Goal: Information Seeking & Learning: Learn about a topic

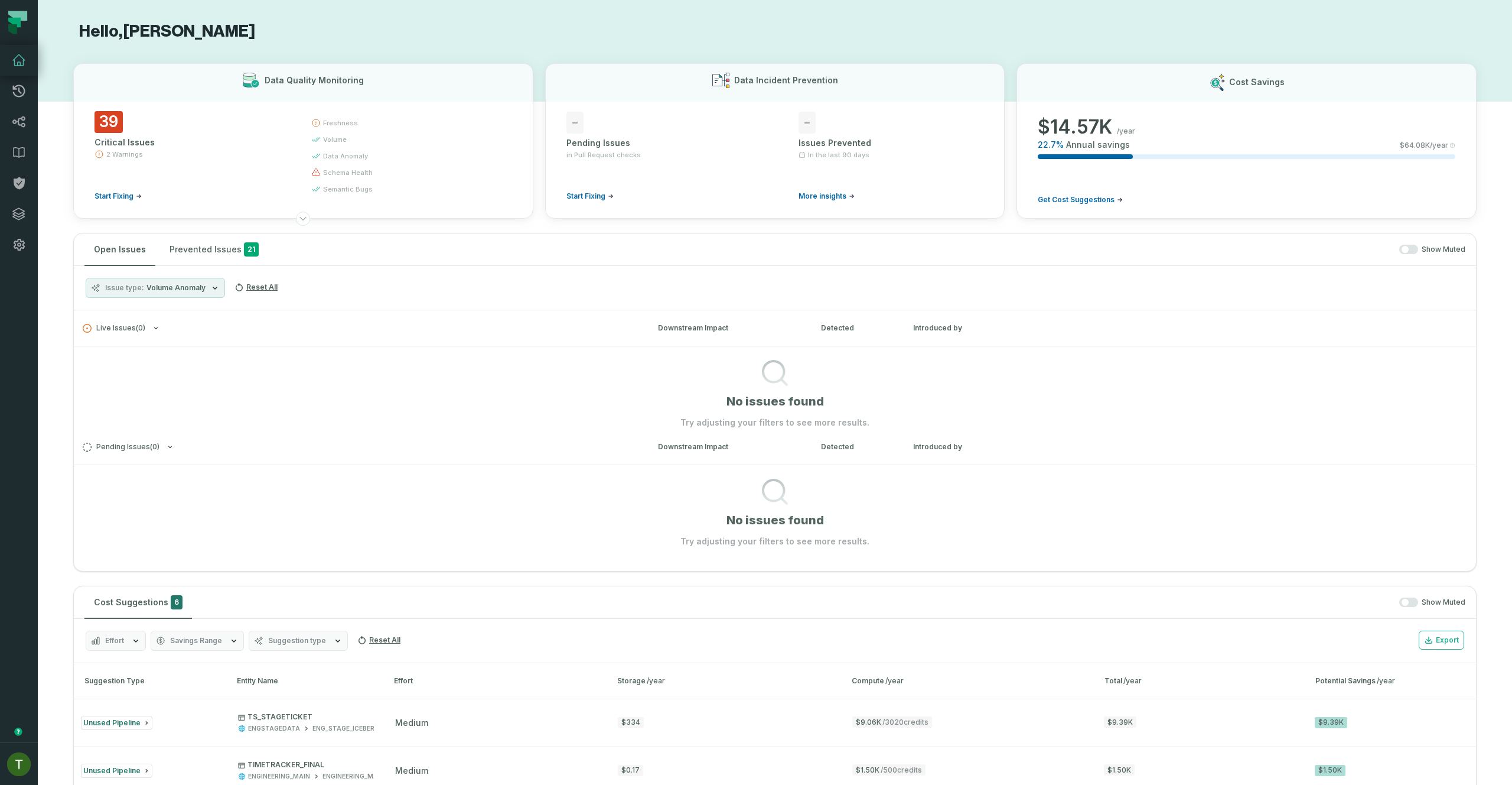
scroll to position [108, 0]
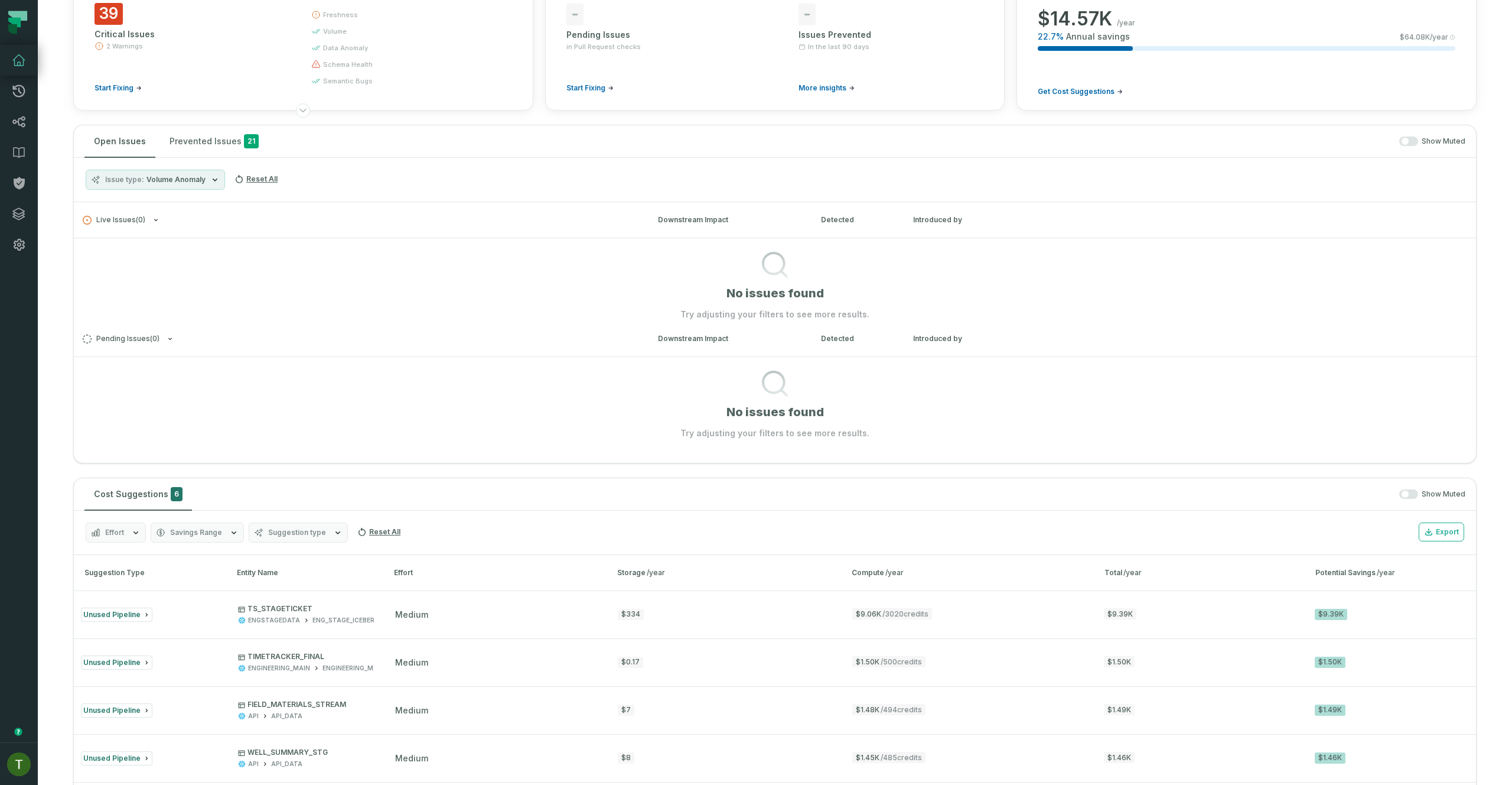
click at [1405, 141] on button "button" at bounding box center [1409, 141] width 19 height 9
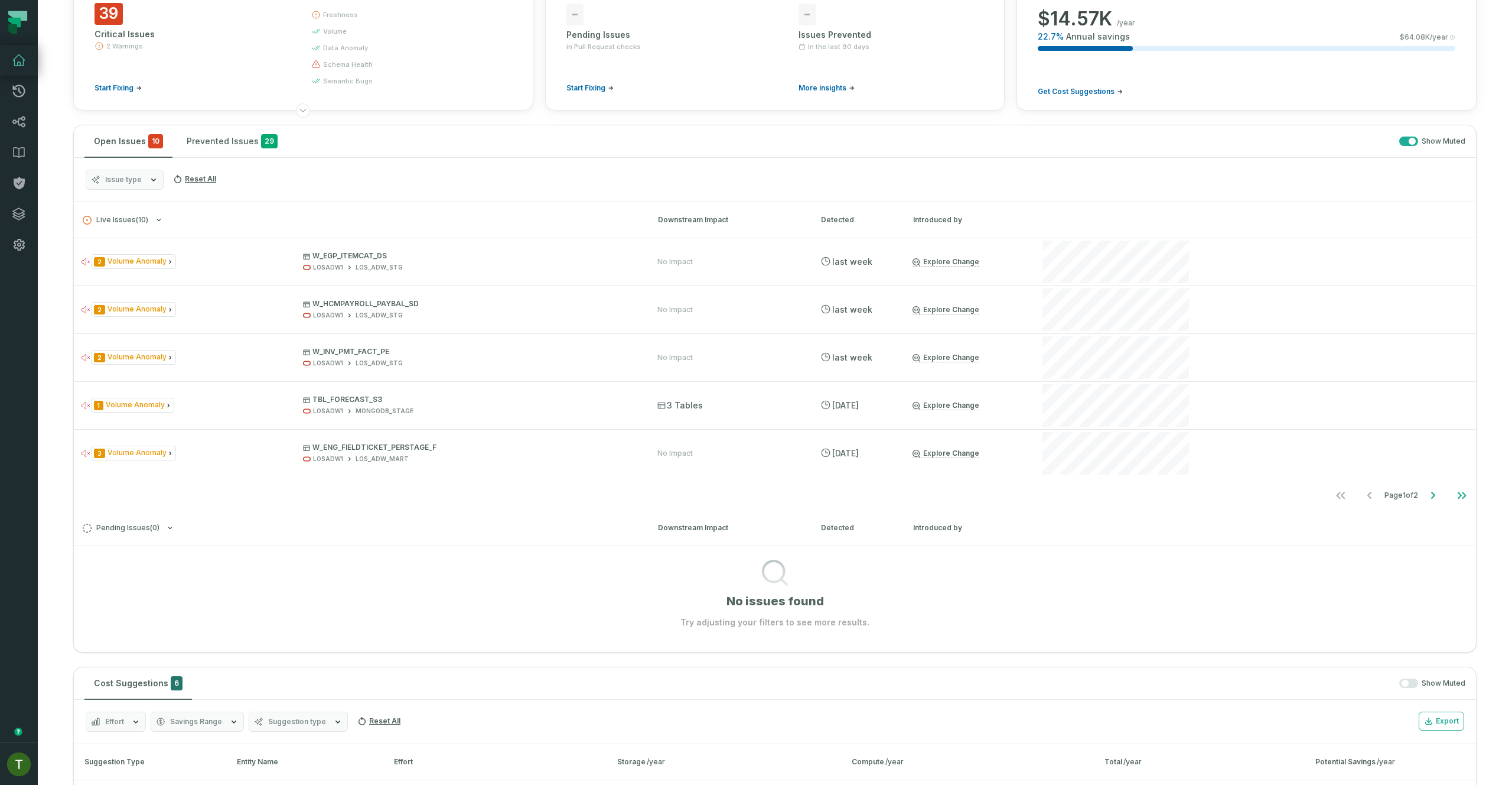
click at [154, 184] on icon "button" at bounding box center [153, 179] width 9 height 9
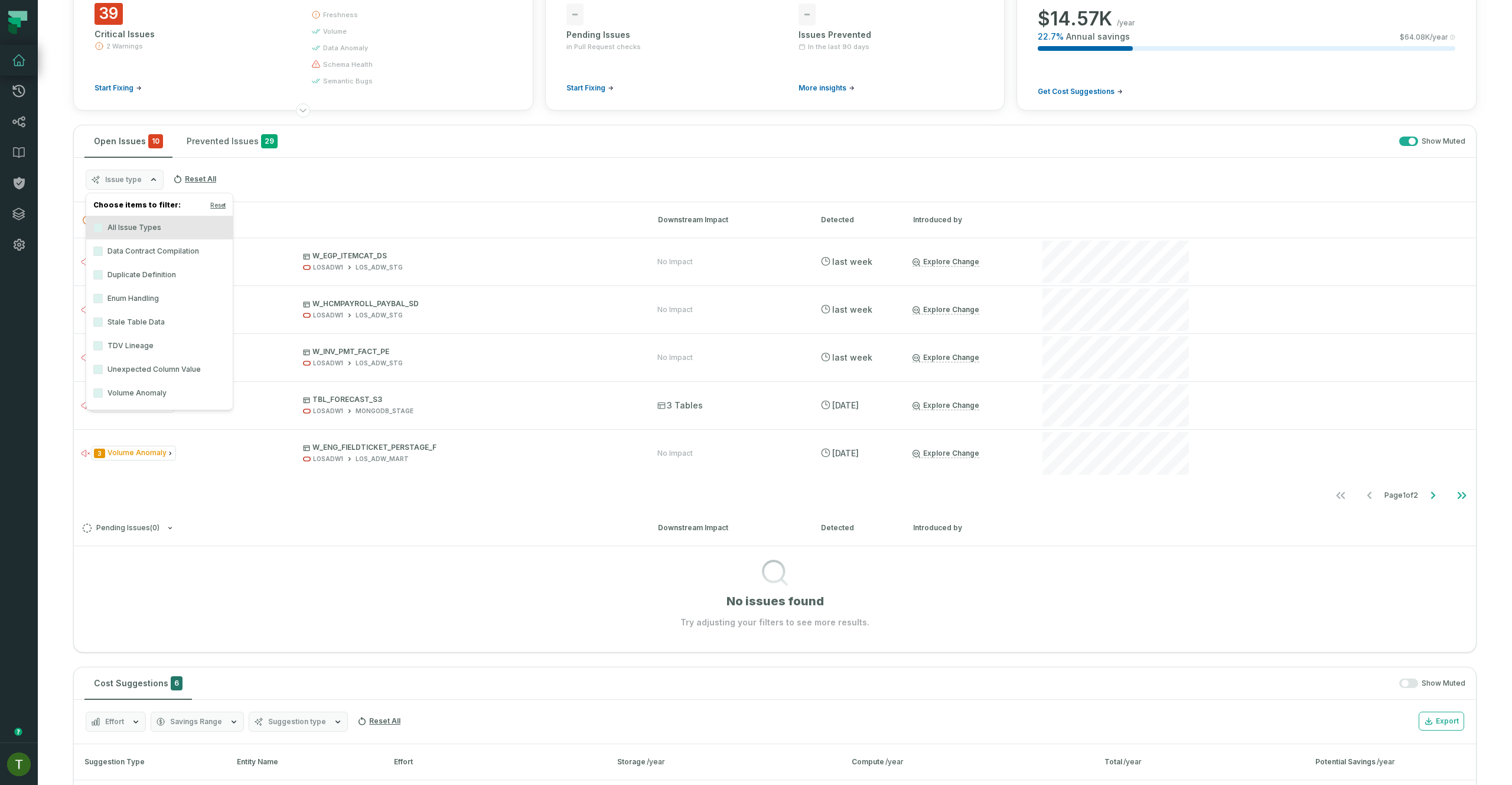
click at [157, 252] on label "Data Contract Compilation" at bounding box center [159, 251] width 146 height 24
click at [103, 252] on button "Data Contract Compilation" at bounding box center [98, 251] width 9 height 9
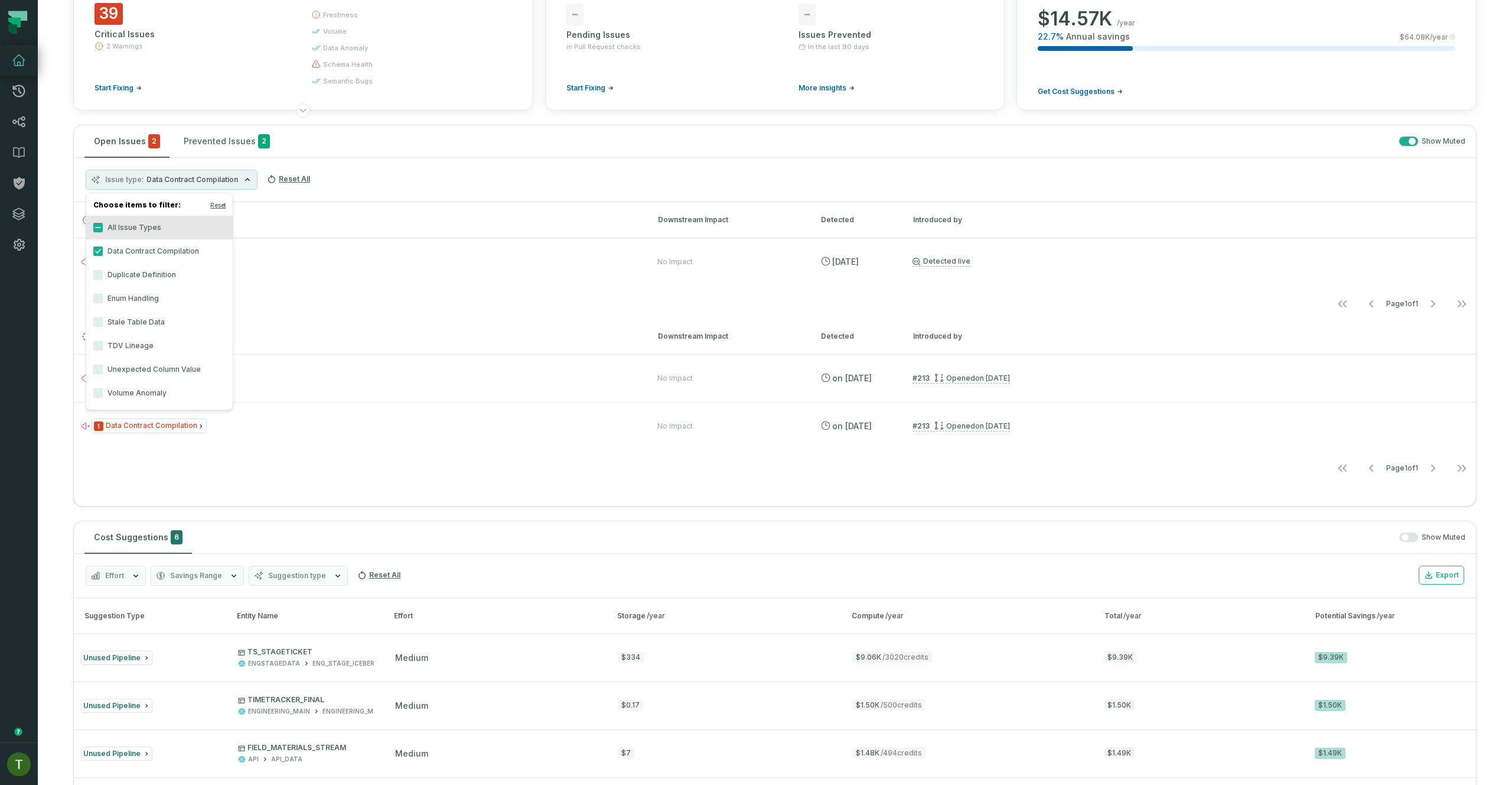
click at [352, 186] on div "Issue type Data Contract Compilation Reset All" at bounding box center [775, 179] width 1402 height 44
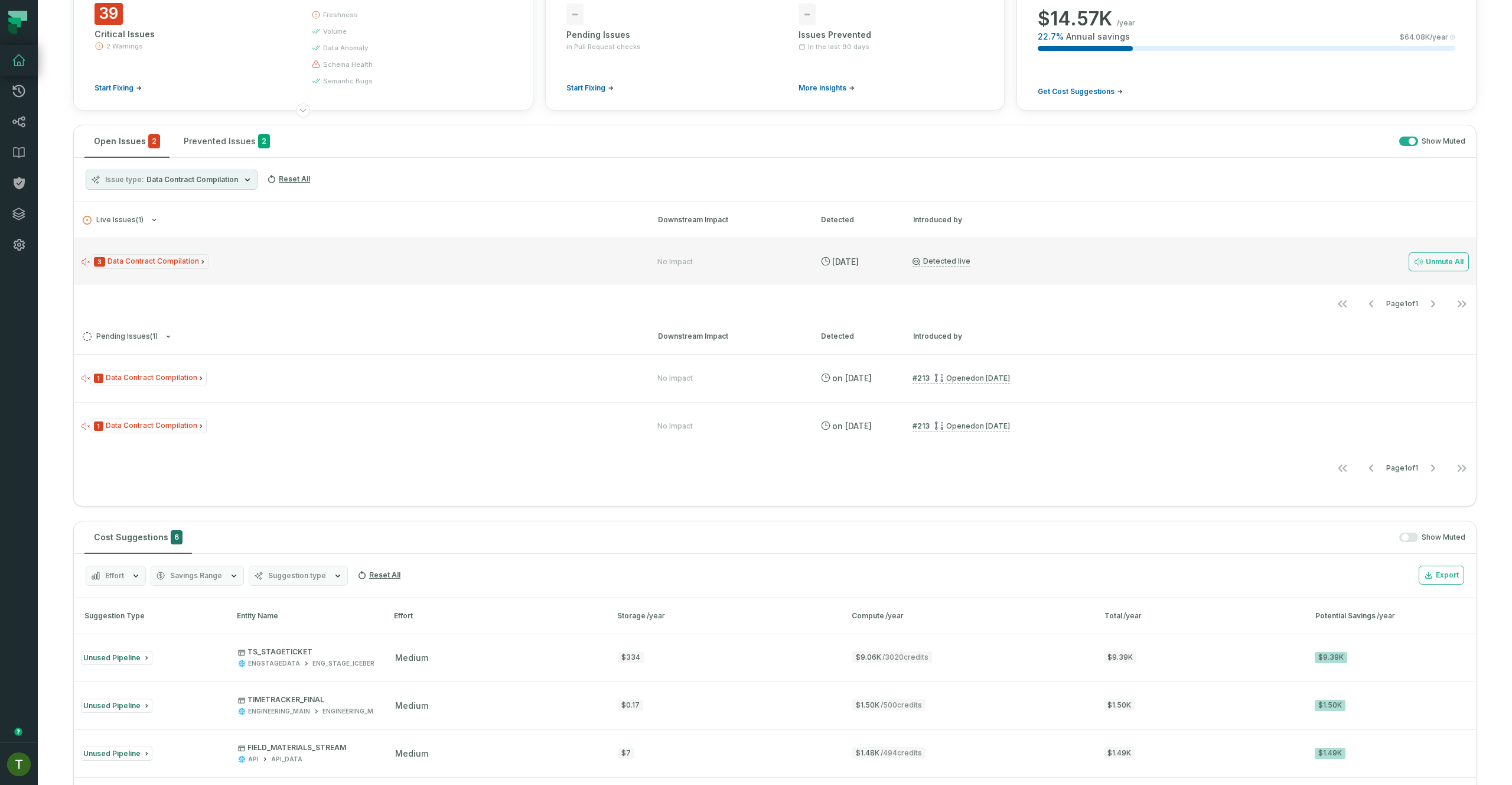
click at [398, 241] on div "3 Data Contract Compilation No Impact [DATE] 2:01:41 AM Detected live Unmute All" at bounding box center [775, 261] width 1402 height 47
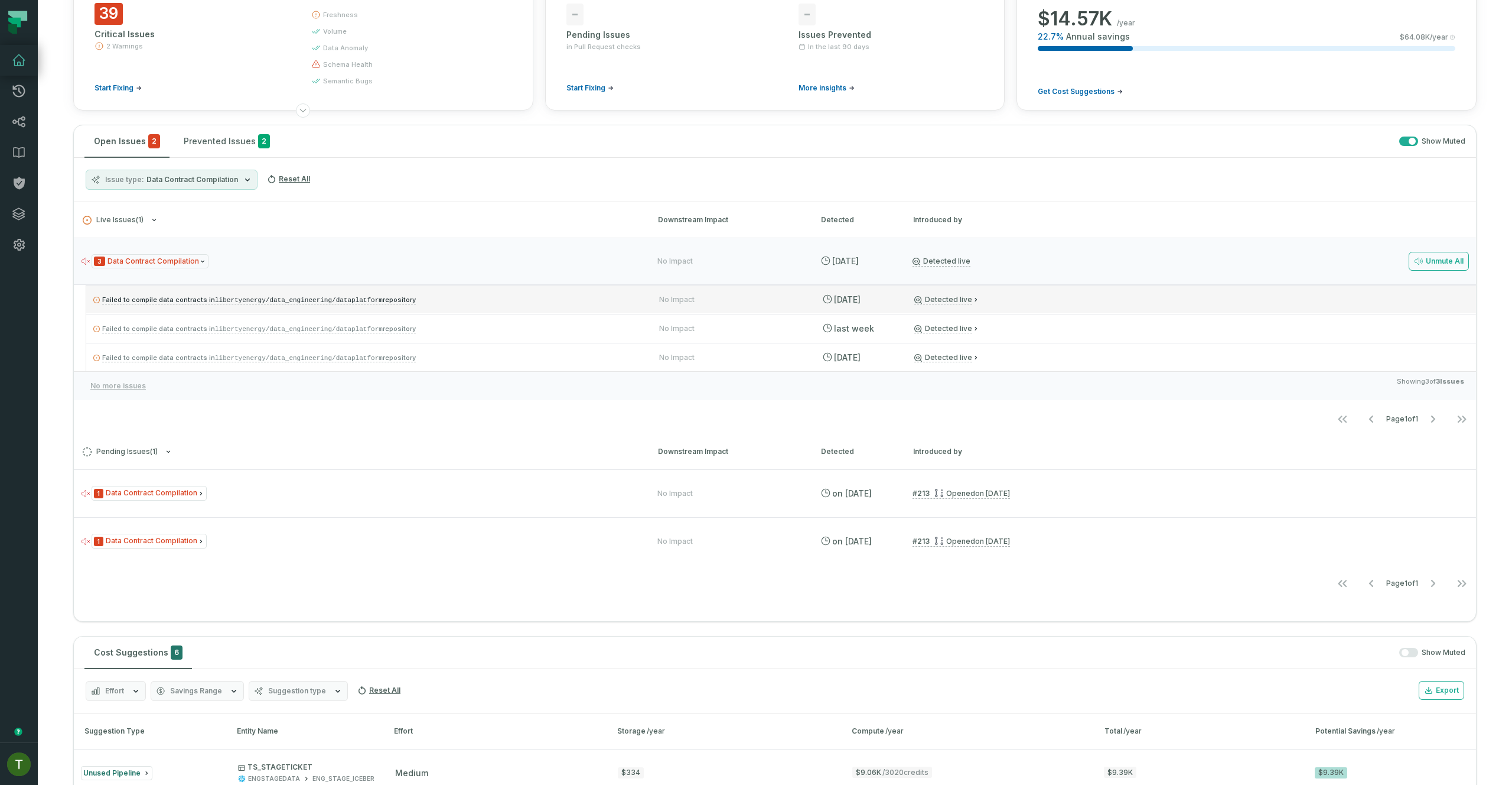
click at [465, 301] on p "Failed to compile data contracts in libertyenergy/data_engineering/dataplatform…" at bounding box center [366, 299] width 545 height 14
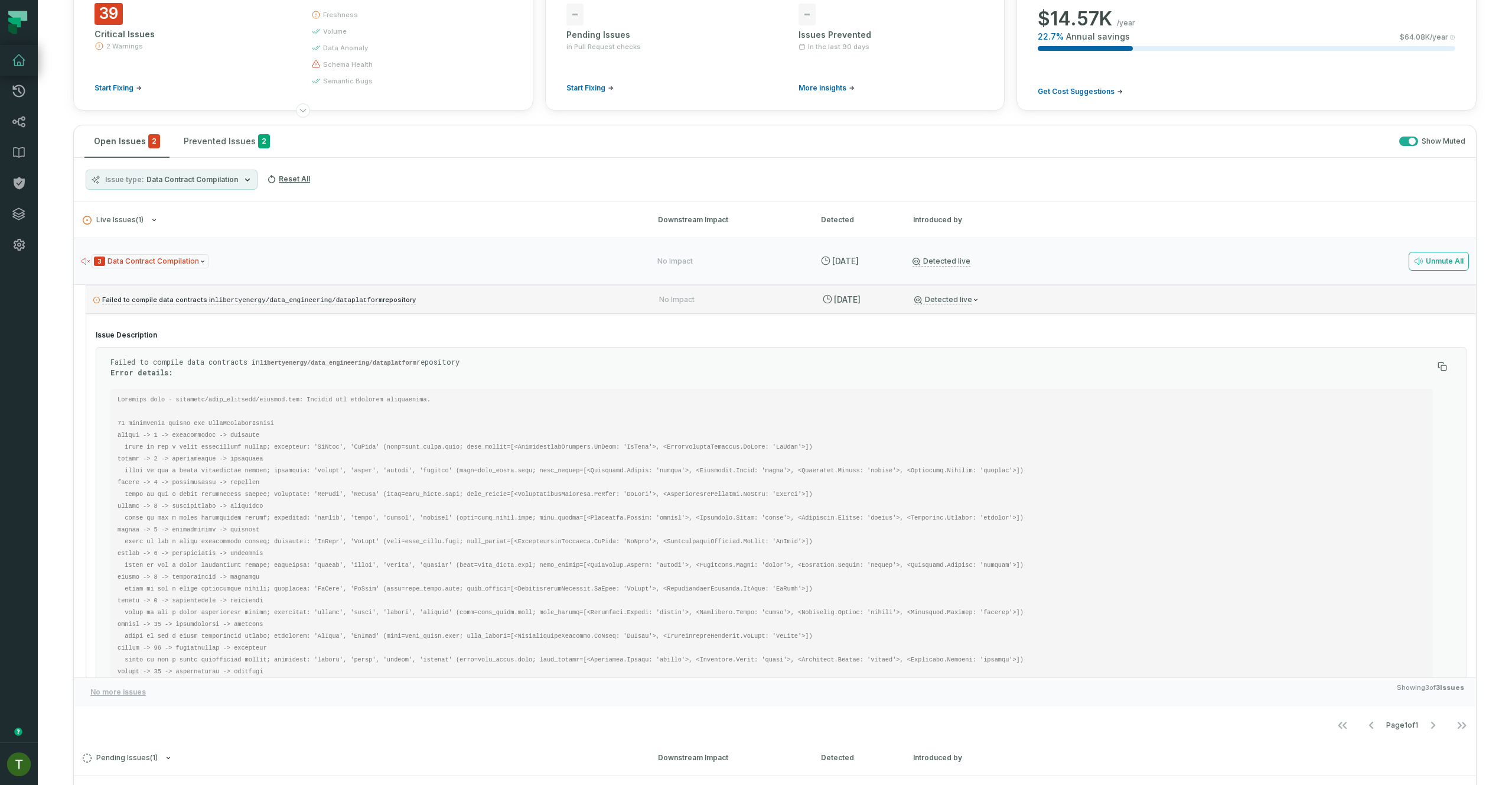
click at [465, 301] on p "Failed to compile data contracts in libertyenergy/data_engineering/dataplatform…" at bounding box center [366, 299] width 545 height 14
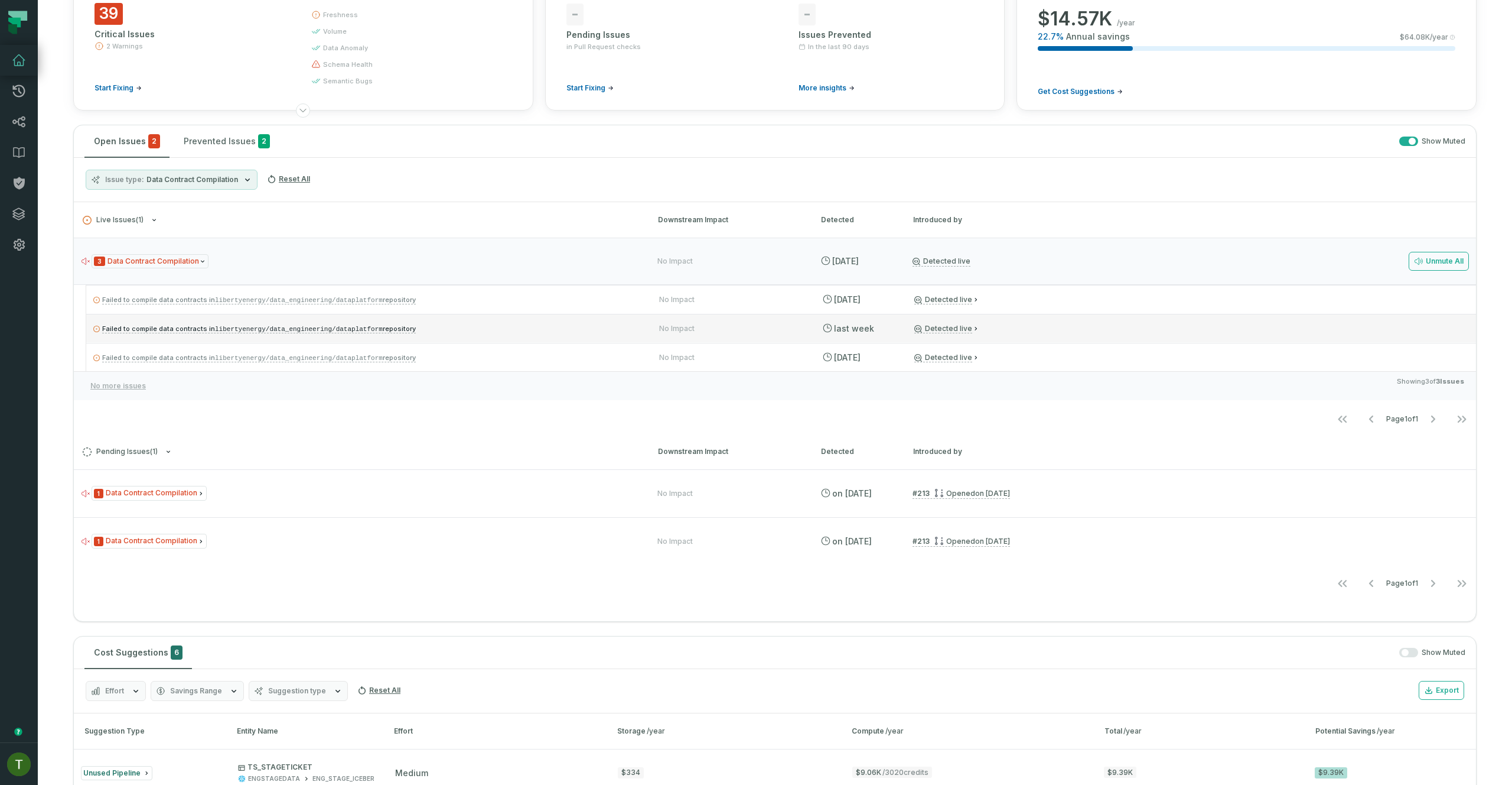
click at [484, 326] on p "Failed to compile data contracts in libertyenergy/data_engineering/dataplatform…" at bounding box center [366, 328] width 545 height 14
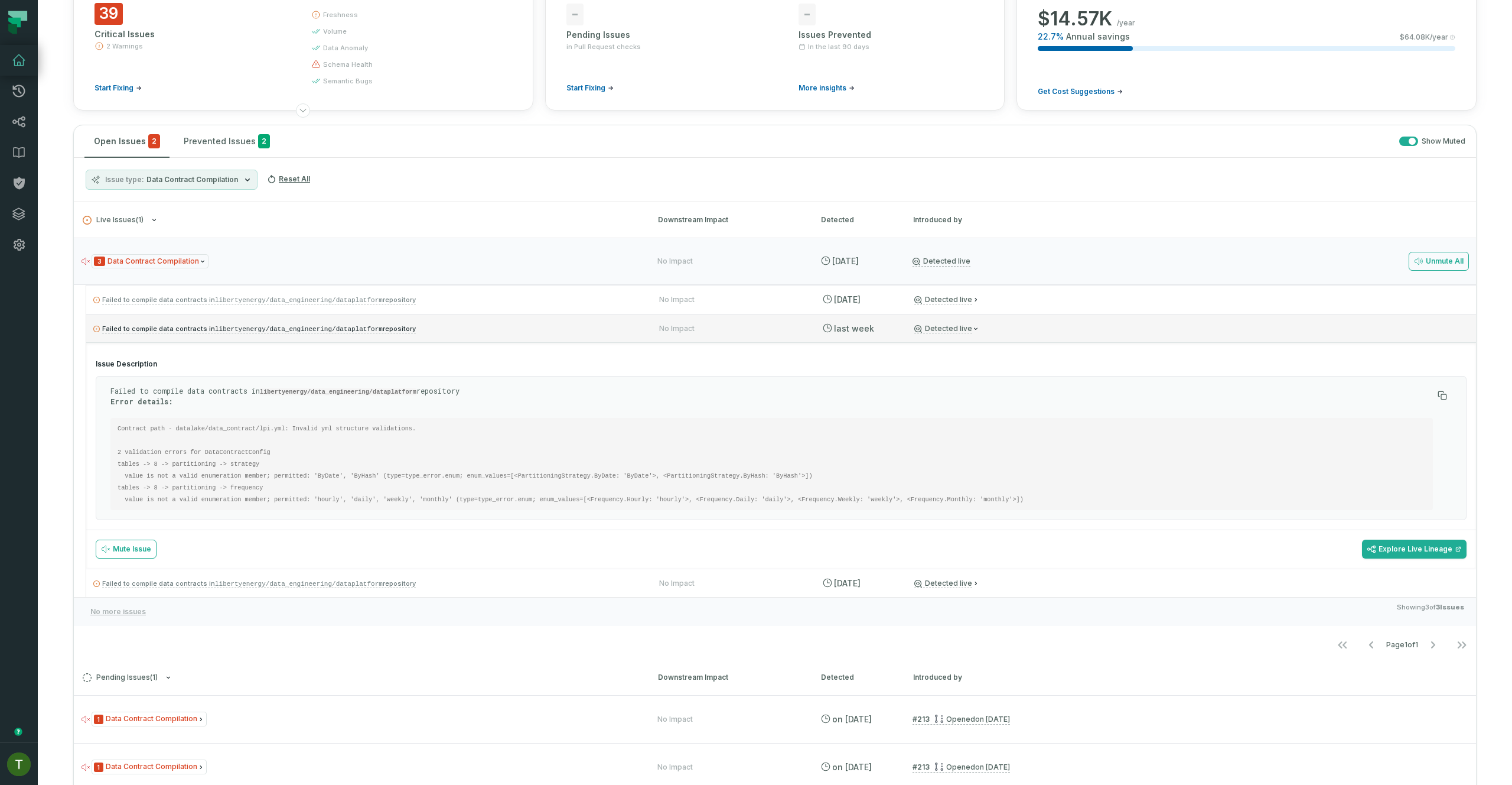
click at [484, 326] on p "Failed to compile data contracts in libertyenergy/data_engineering/dataplatform…" at bounding box center [366, 328] width 545 height 14
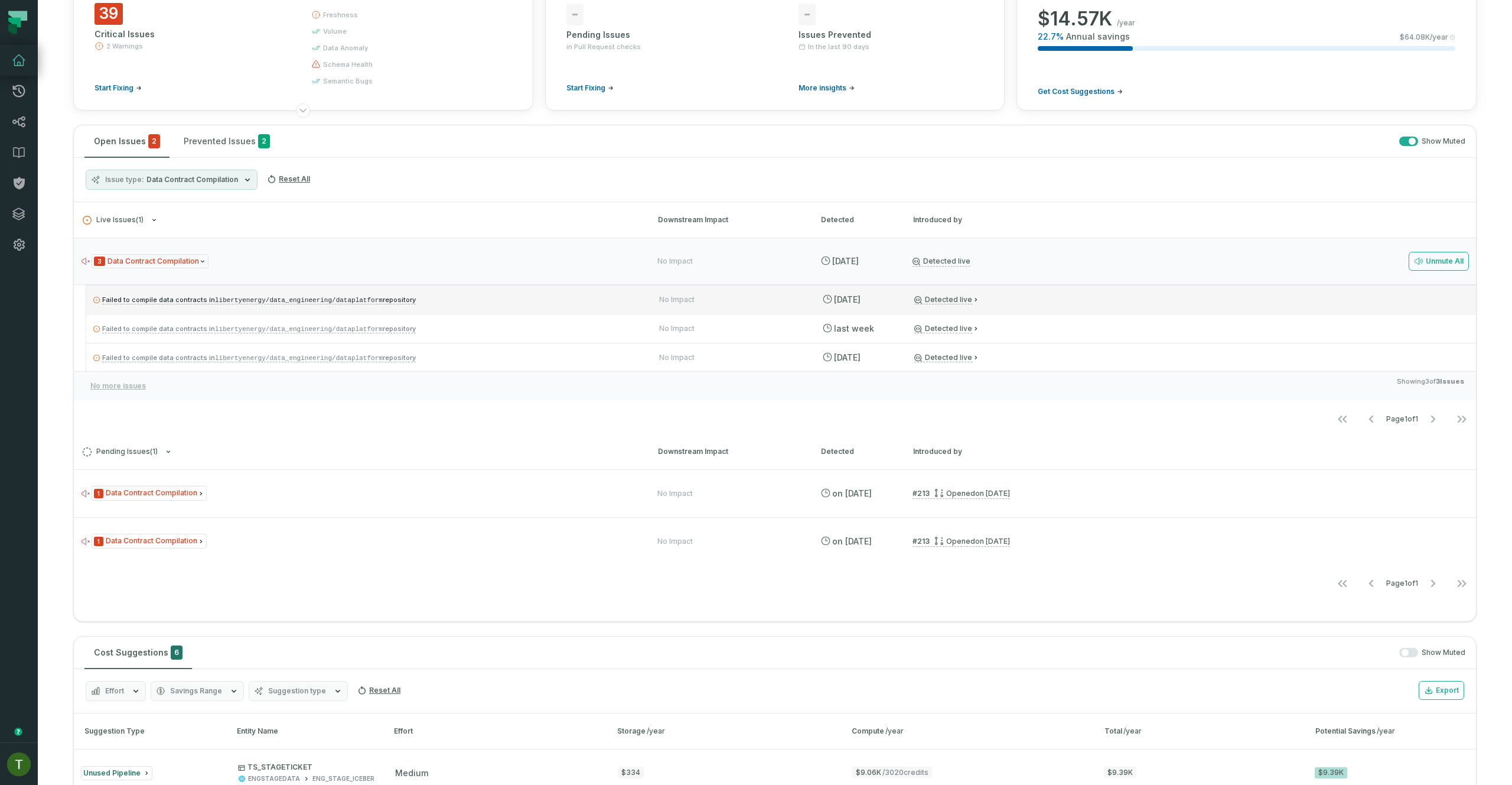
click at [490, 295] on p "Failed to compile data contracts in libertyenergy/data_engineering/dataplatform…" at bounding box center [366, 299] width 545 height 14
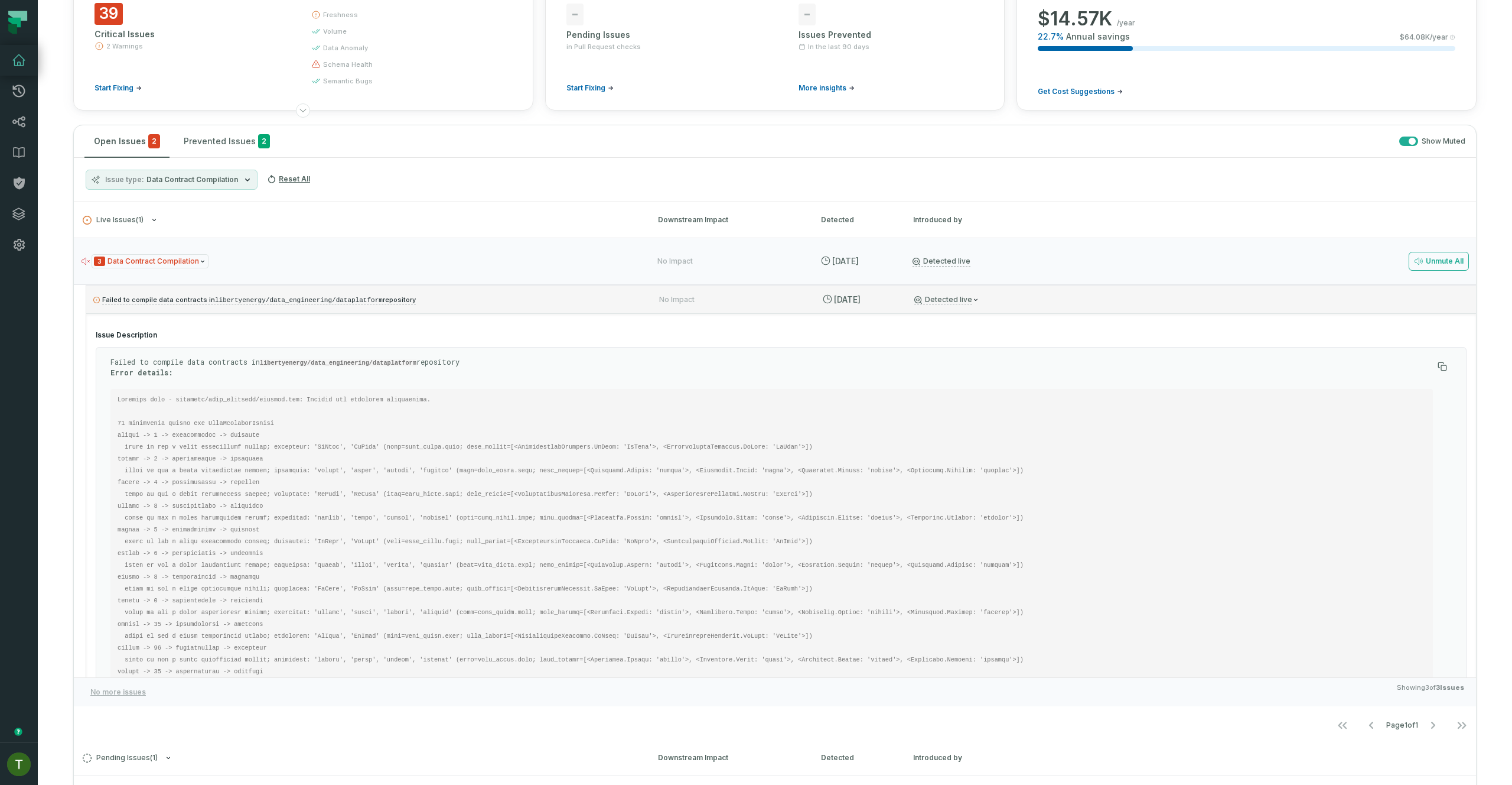
click at [490, 296] on p "Failed to compile data contracts in libertyenergy/data_engineering/dataplatform…" at bounding box center [366, 299] width 545 height 14
click at [488, 323] on ul "Failed to compile data contracts in libertyenergy/data_engineering/dataplatform…" at bounding box center [780, 481] width 1390 height 393
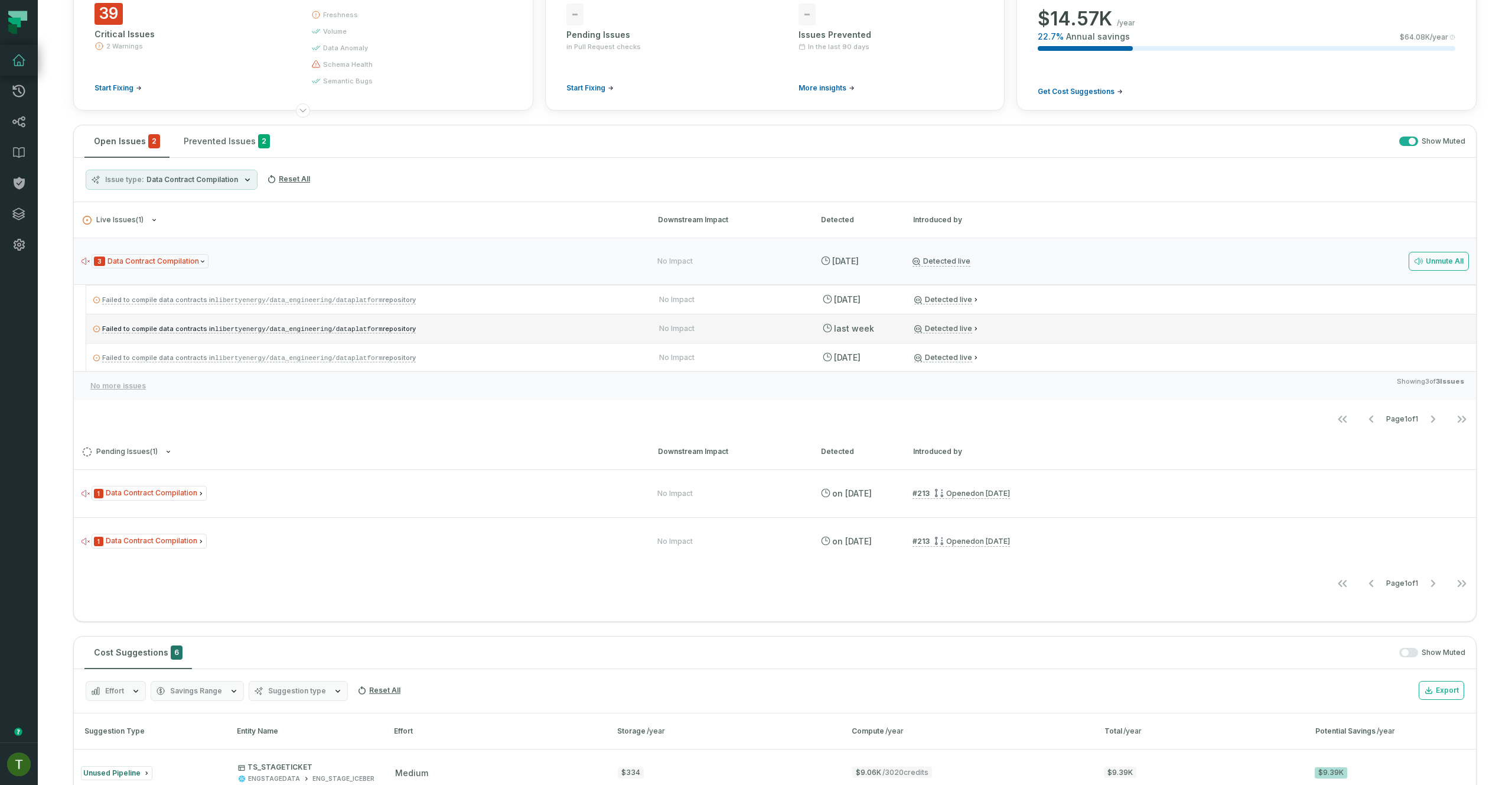
click at [488, 322] on p "Failed to compile data contracts in libertyenergy/data_engineering/dataplatform…" at bounding box center [366, 328] width 545 height 14
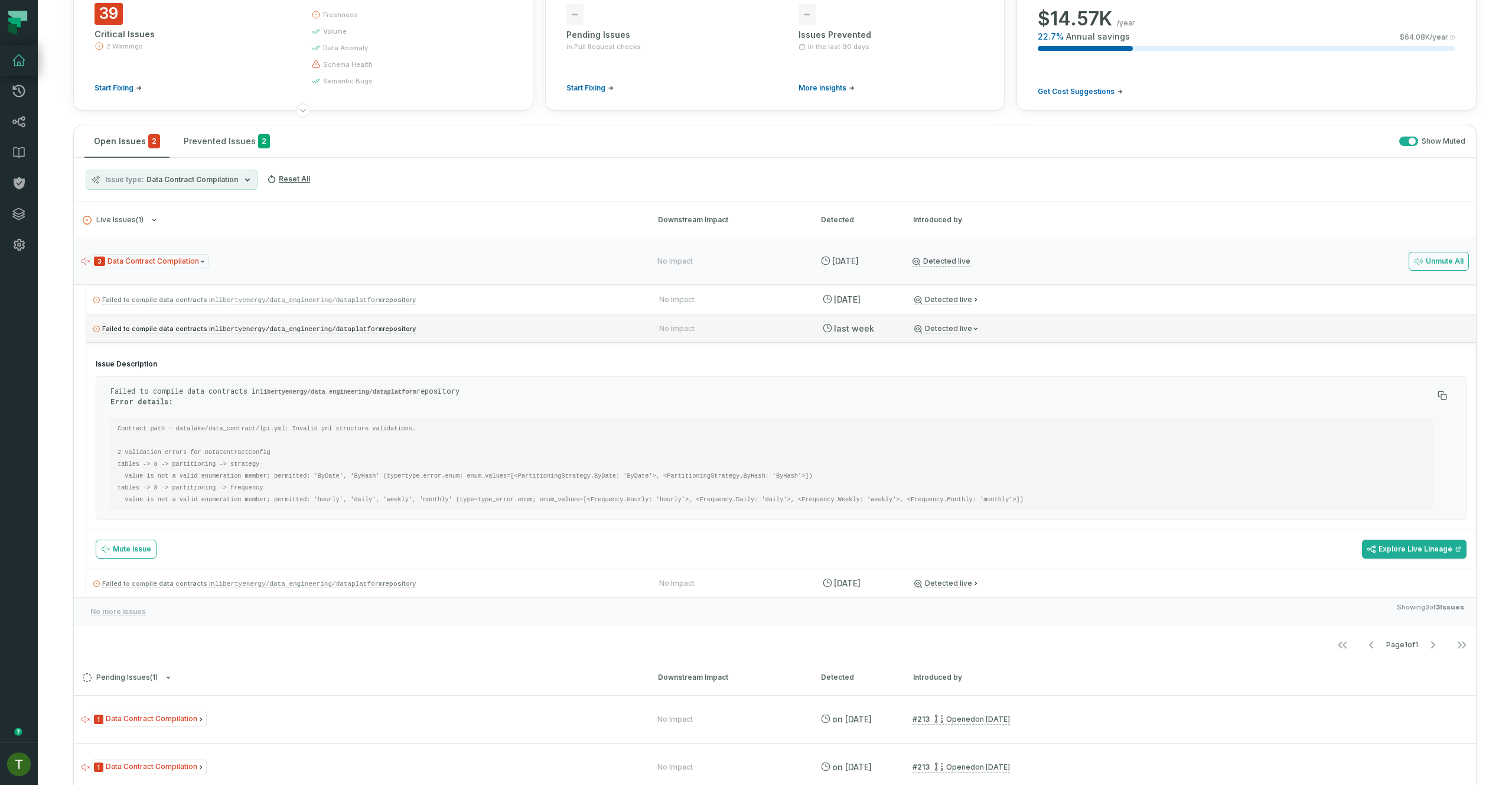
click at [488, 326] on p "Failed to compile data contracts in libertyenergy/data_engineering/dataplatform…" at bounding box center [366, 328] width 545 height 14
click at [485, 335] on div "Failed to compile data contracts in libertyenergy/data_engineering/dataplatform…" at bounding box center [781, 328] width 1389 height 29
click at [479, 331] on p "Failed to compile data contracts in libertyenergy/data_engineering/dataplatform…" at bounding box center [366, 328] width 545 height 14
click at [478, 357] on ul "Failed to compile data contracts in libertyenergy/data_engineering/dataplatform…" at bounding box center [780, 440] width 1390 height 312
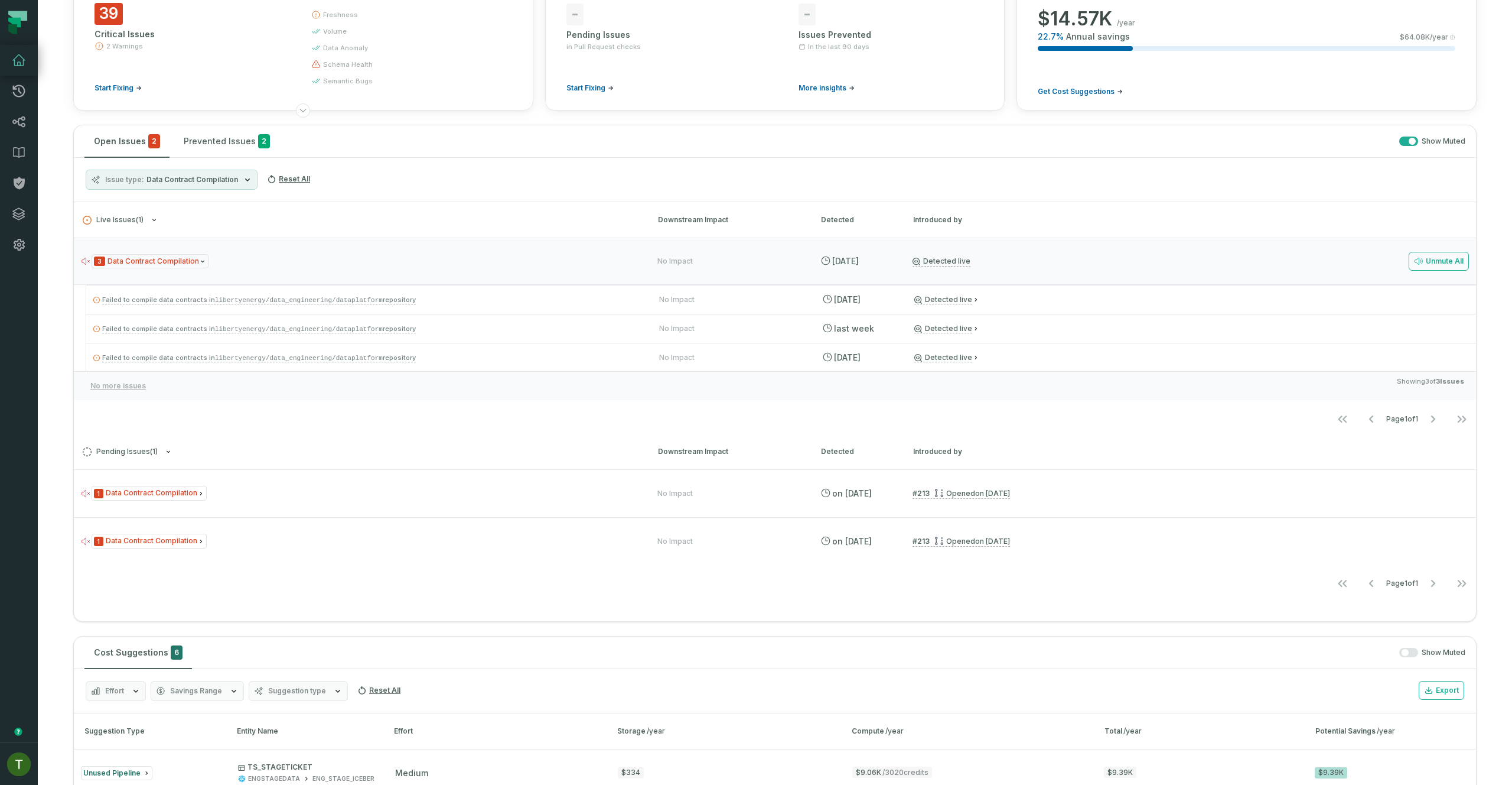
click at [478, 357] on p "Failed to compile data contracts in libertyenergy/data_engineering/dataplatform…" at bounding box center [366, 357] width 545 height 14
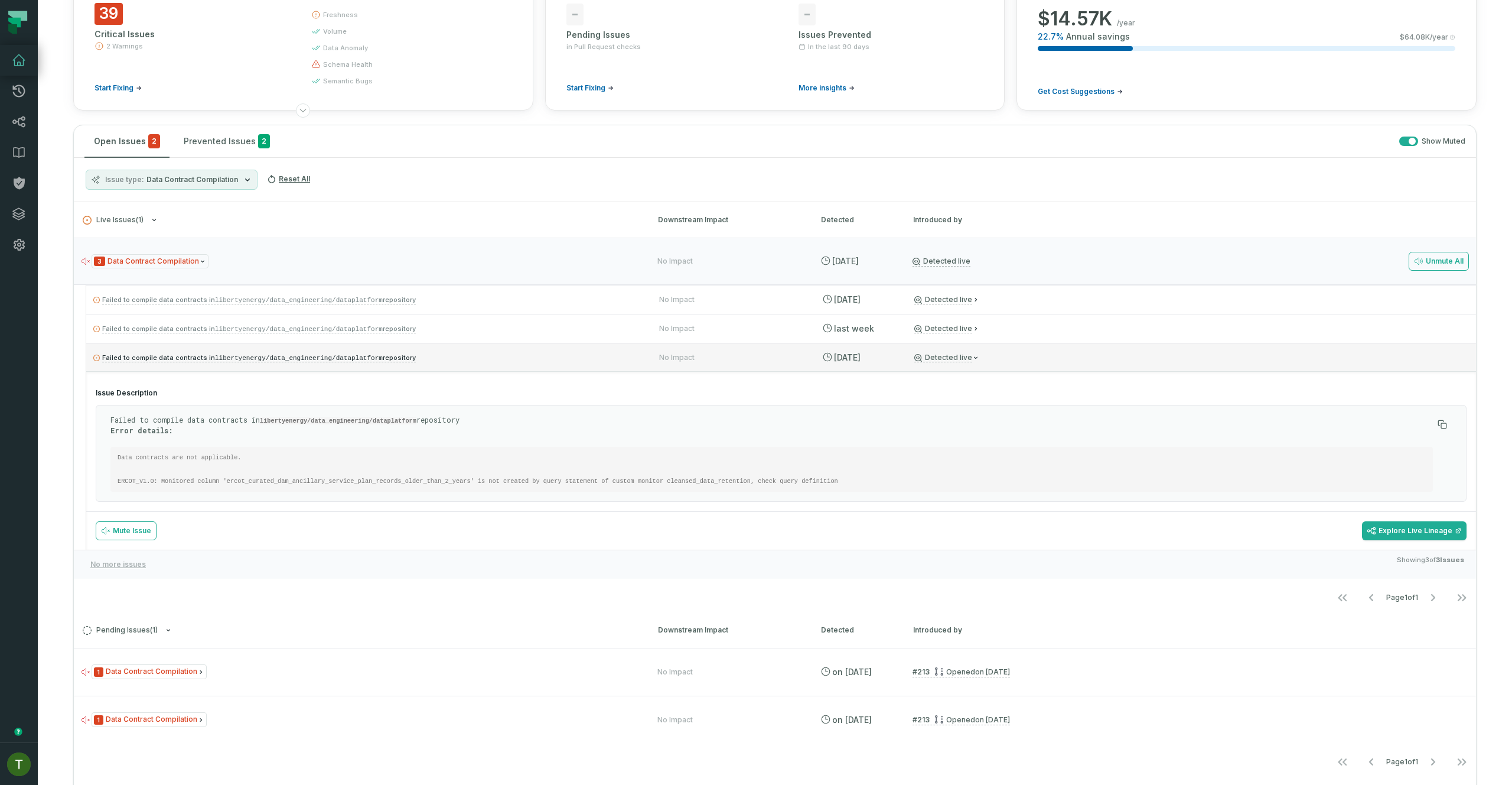
click at [481, 360] on p "Failed to compile data contracts in libertyenergy/data_engineering/dataplatform…" at bounding box center [366, 357] width 545 height 14
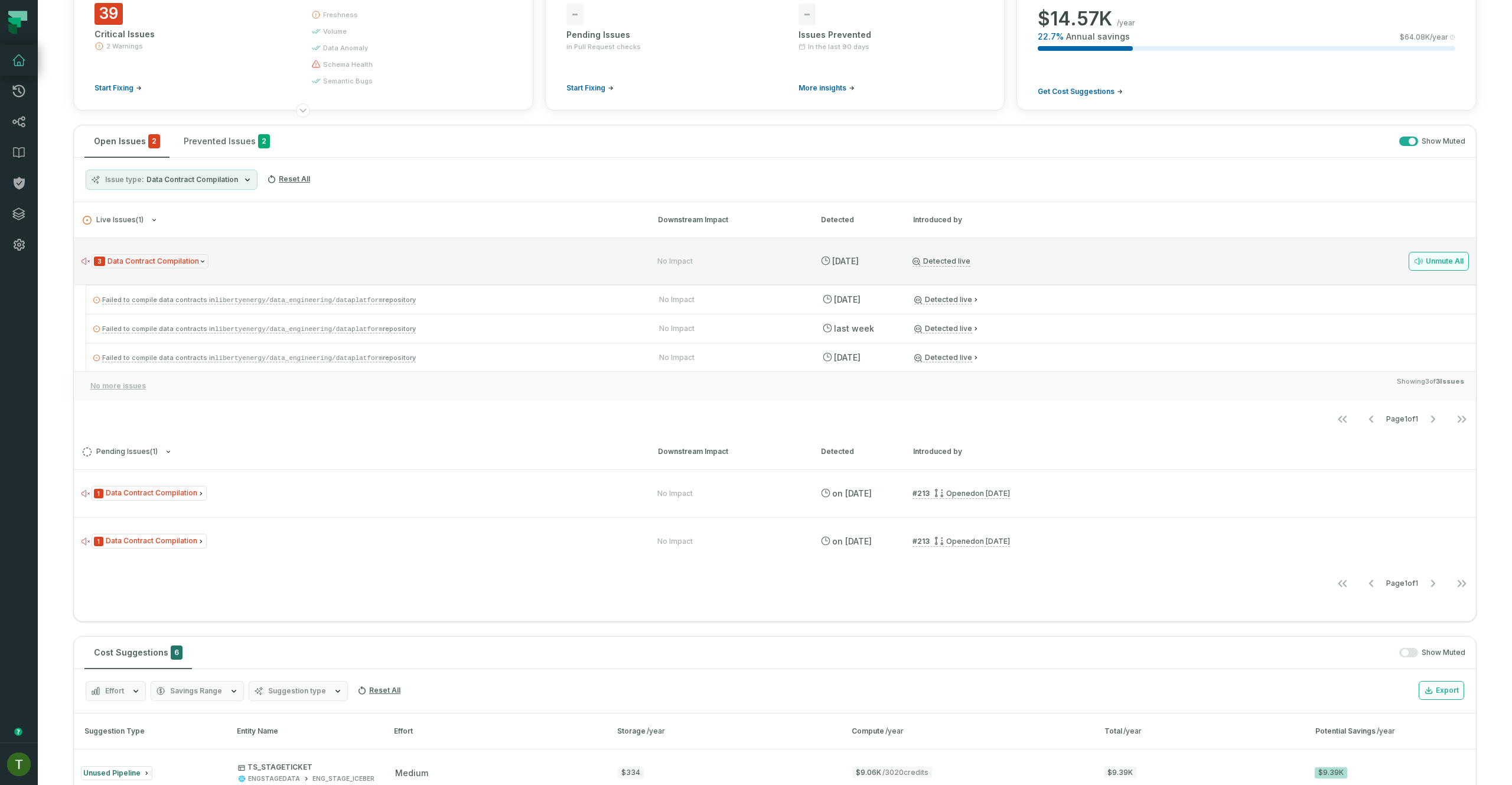
click at [1415, 260] on icon at bounding box center [1418, 261] width 7 height 7
click at [1410, 139] on div "Show Muted" at bounding box center [874, 141] width 1181 height 10
click at [1409, 139] on div "Show Muted" at bounding box center [874, 141] width 1181 height 10
click at [1409, 138] on span "button" at bounding box center [1412, 141] width 7 height 7
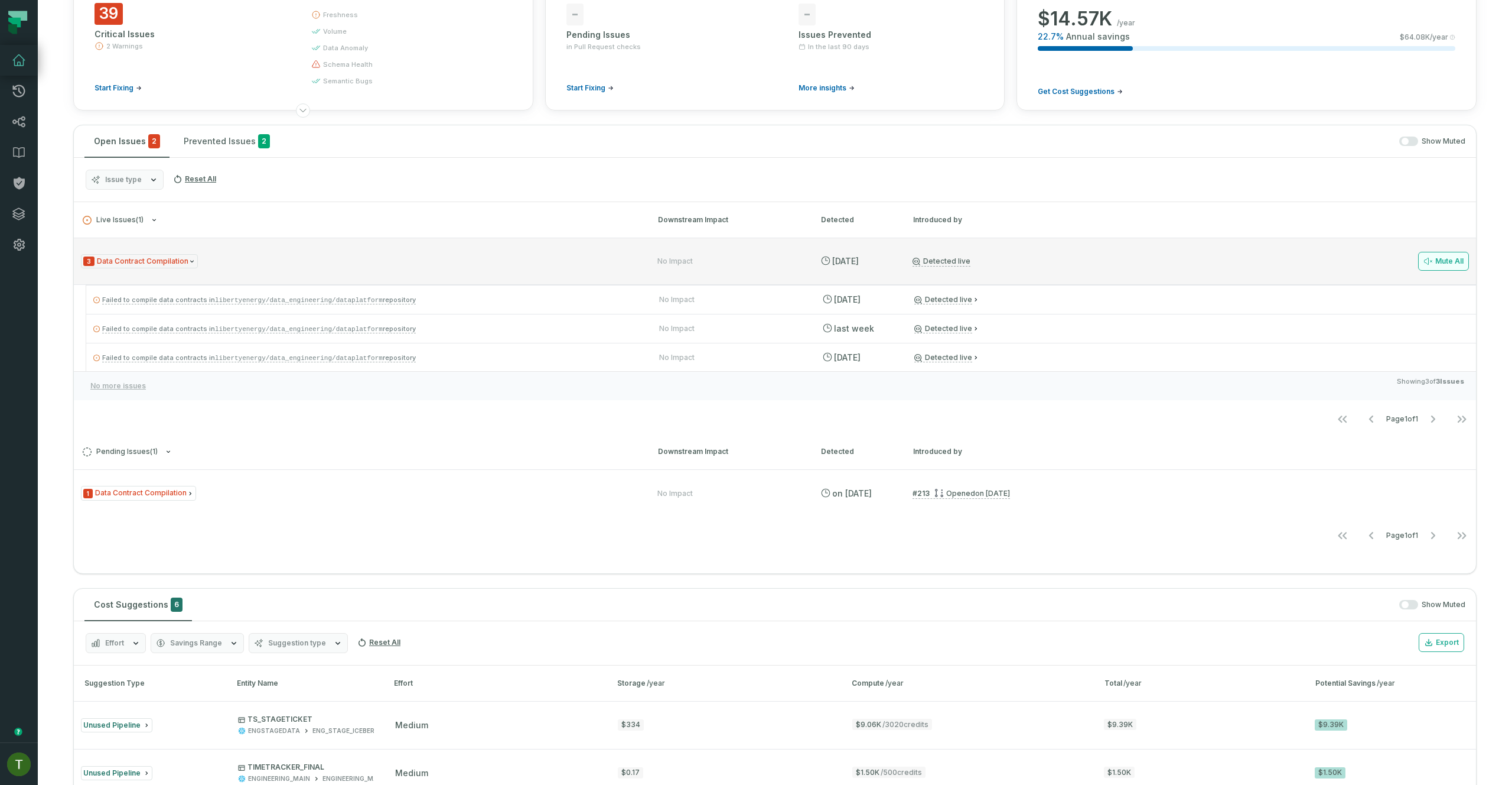
click at [200, 277] on div "3 Data Contract Compilation No Impact [DATE] 2:01:41 AM Detected live Mute All" at bounding box center [775, 261] width 1402 height 47
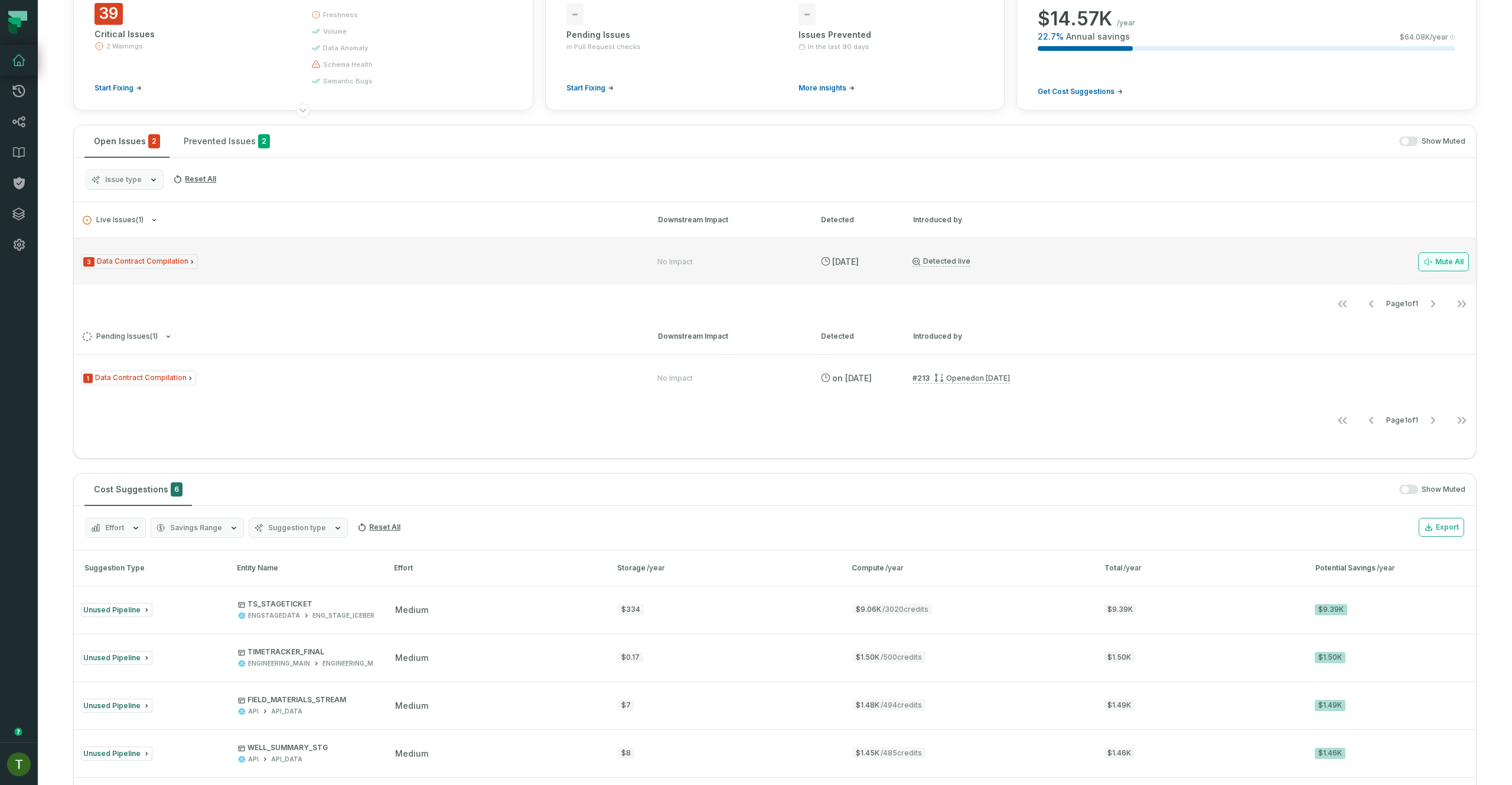
click at [229, 258] on div "3 Data Contract Compilation" at bounding box center [359, 262] width 555 height 15
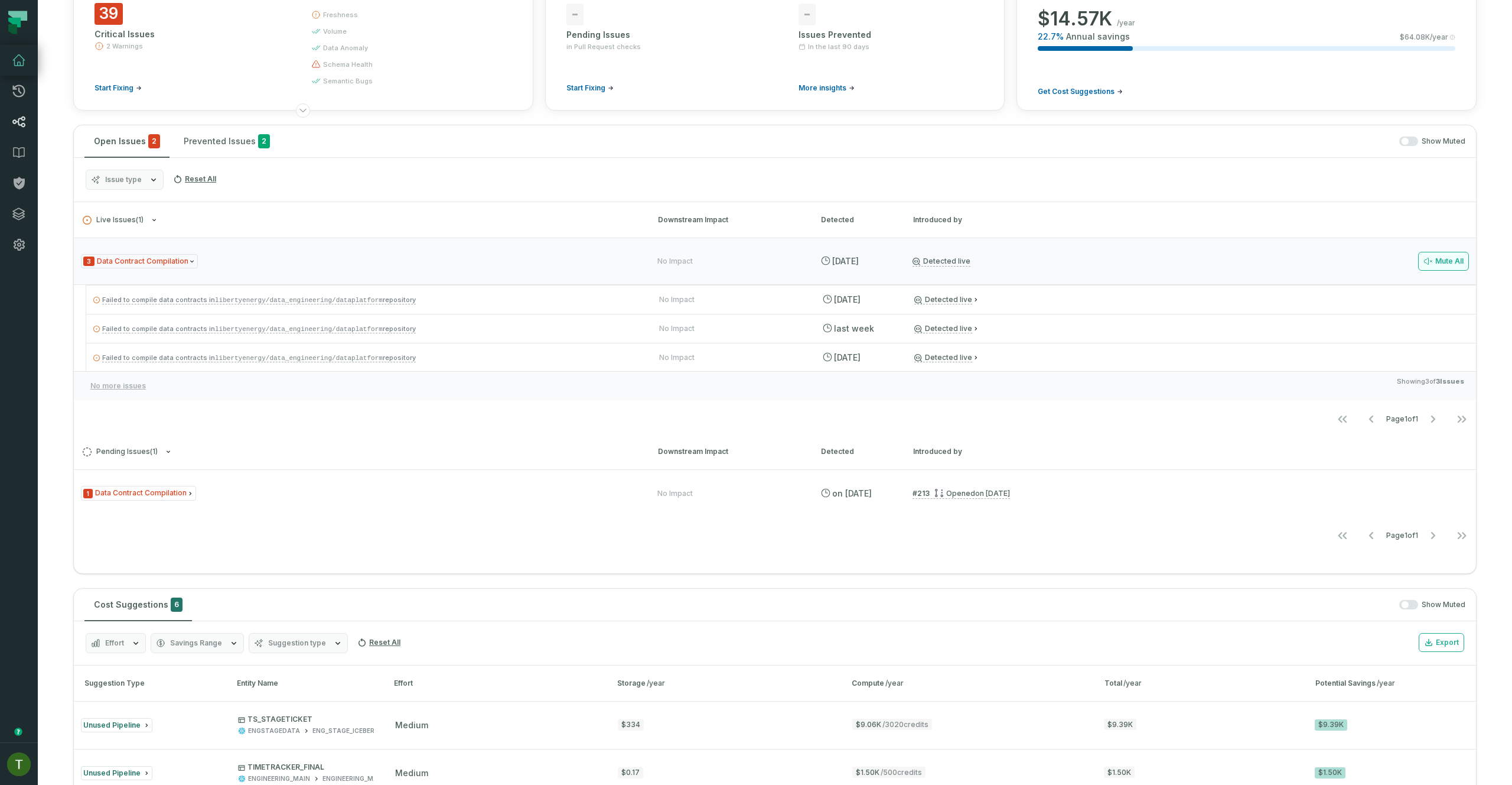
click at [29, 110] on link "Lineage" at bounding box center [19, 122] width 38 height 31
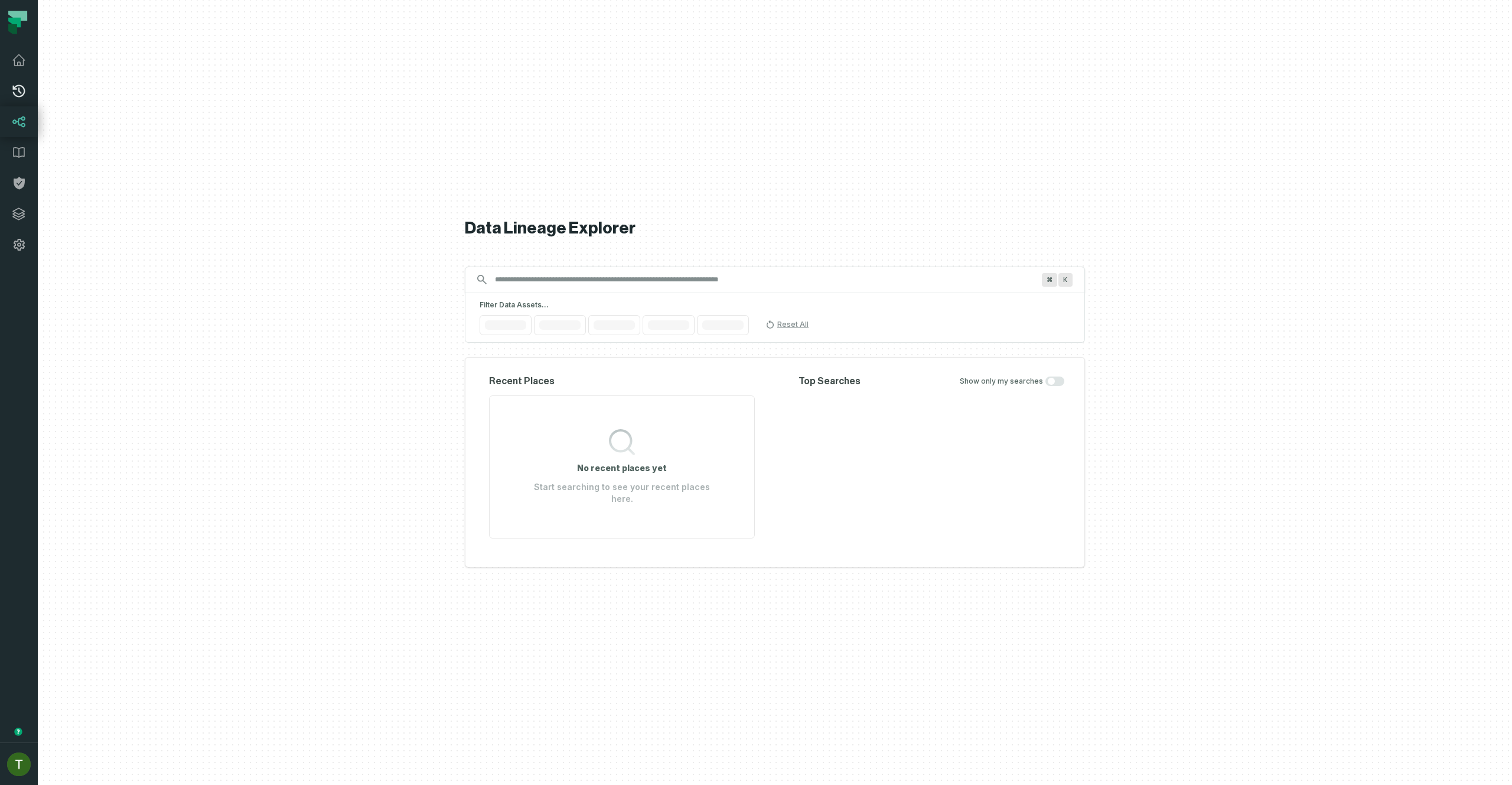
click at [21, 95] on icon at bounding box center [19, 91] width 12 height 12
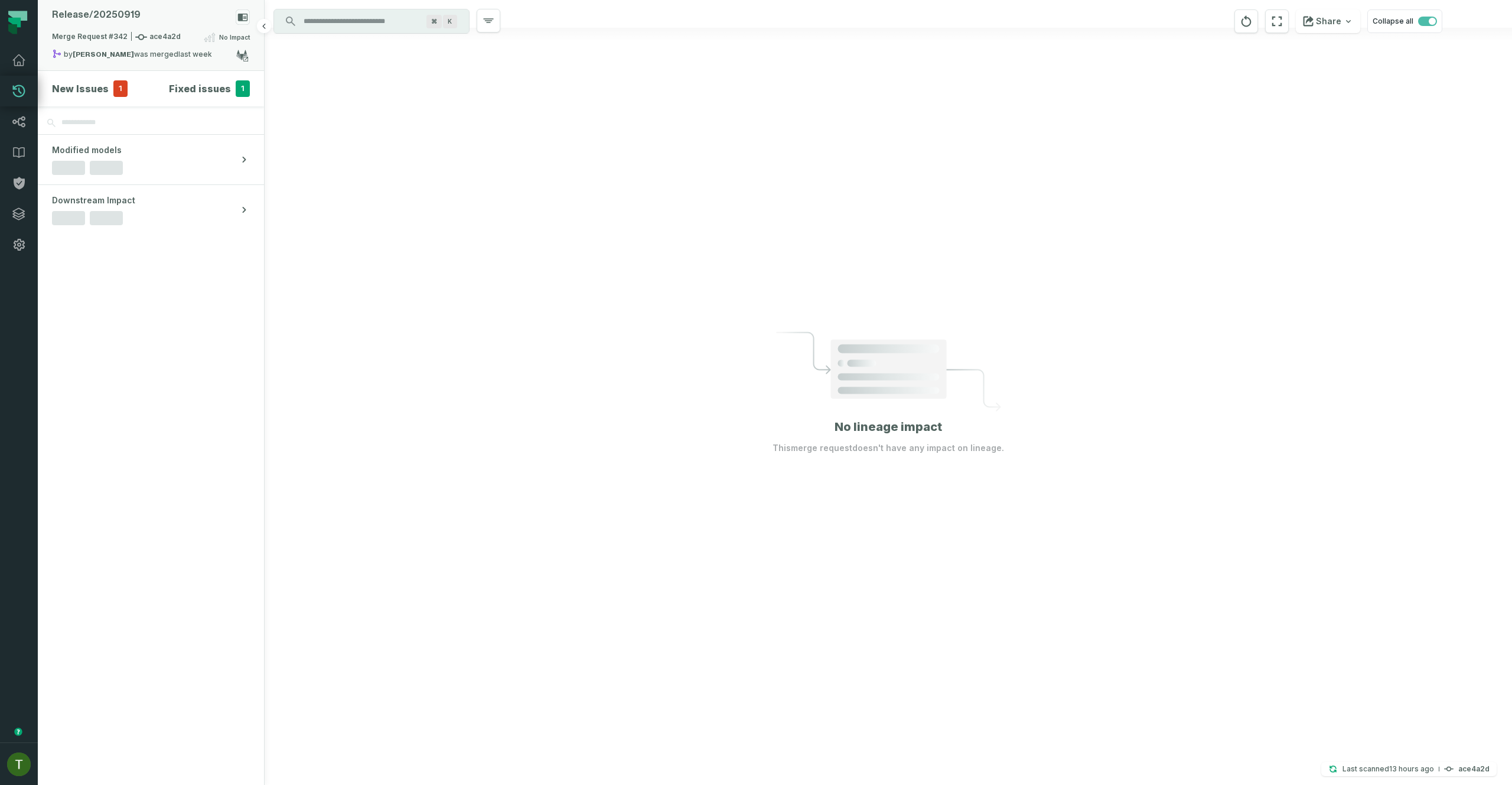
click at [125, 50] on div "by [PERSON_NAME] was merged [DATE] 5:25:29 PM" at bounding box center [144, 56] width 183 height 14
click at [346, 88] on button "merged (204)" at bounding box center [349, 98] width 56 height 29
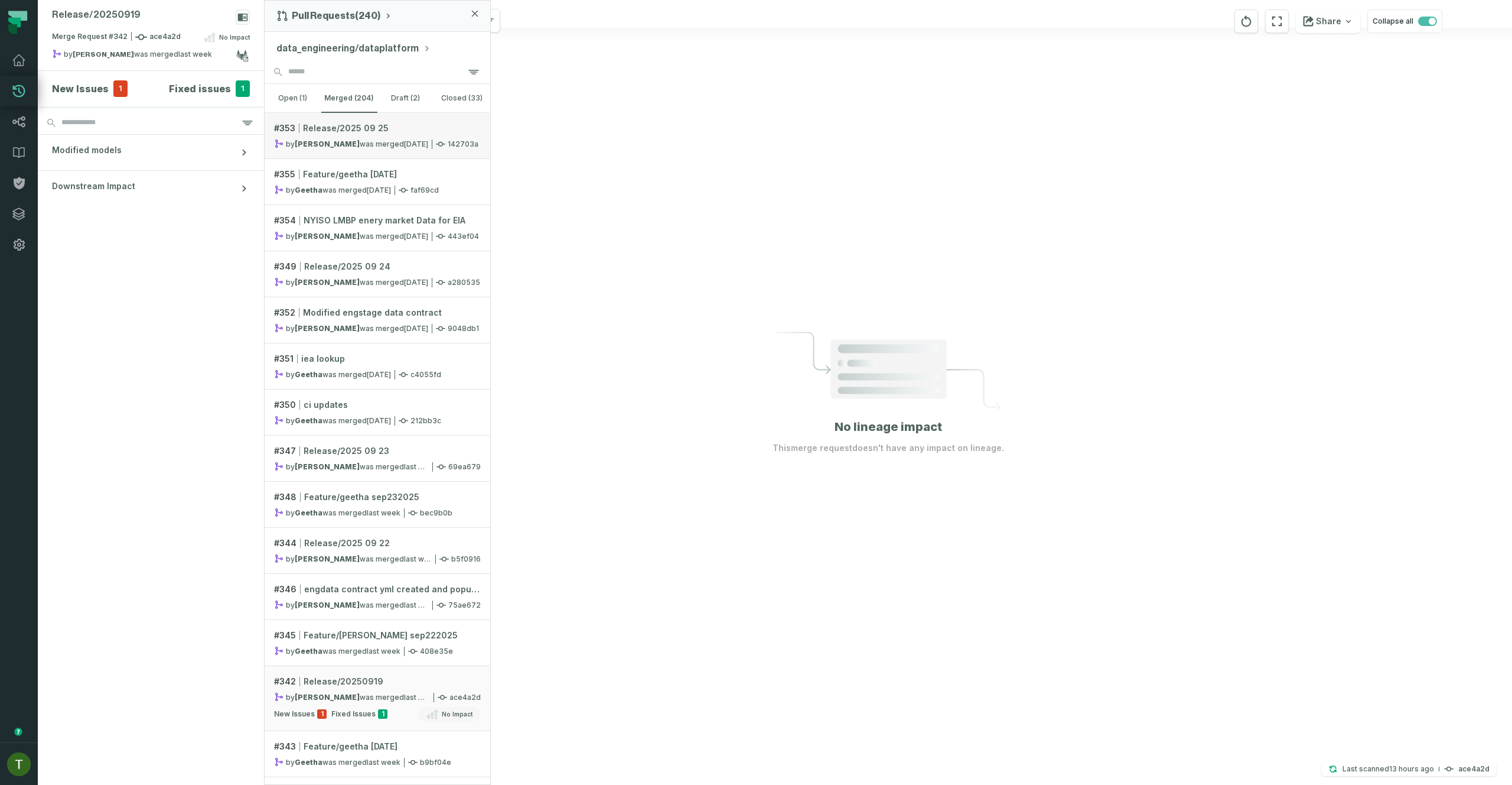
click at [383, 142] on div "by [PERSON_NAME] was merged [DATE] 12:48:17 AM" at bounding box center [351, 144] width 154 height 10
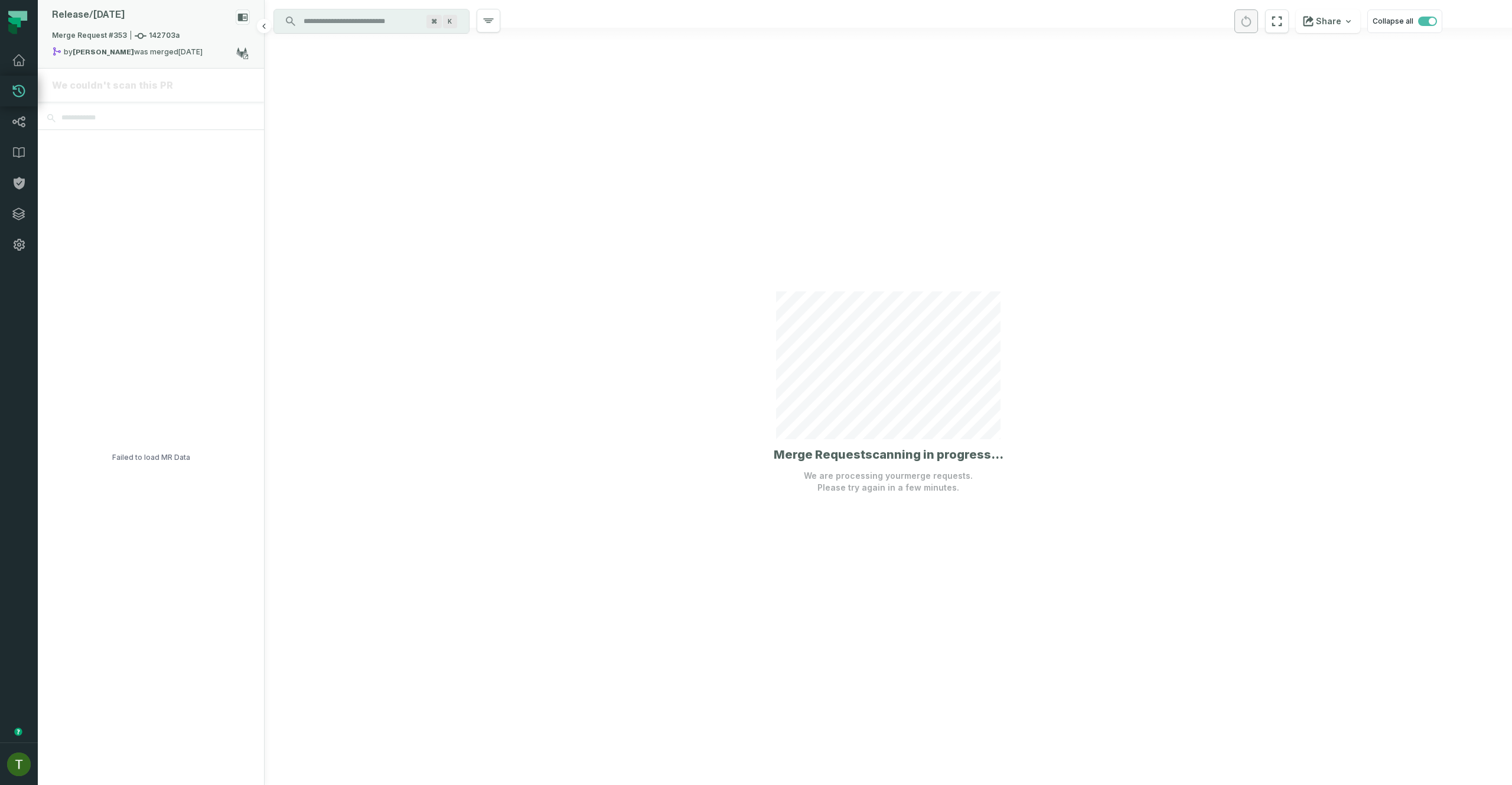
click at [178, 15] on div "Release/ [DATE]" at bounding box center [151, 19] width 198 height 20
click at [358, 94] on button "merged (204)" at bounding box center [349, 98] width 56 height 29
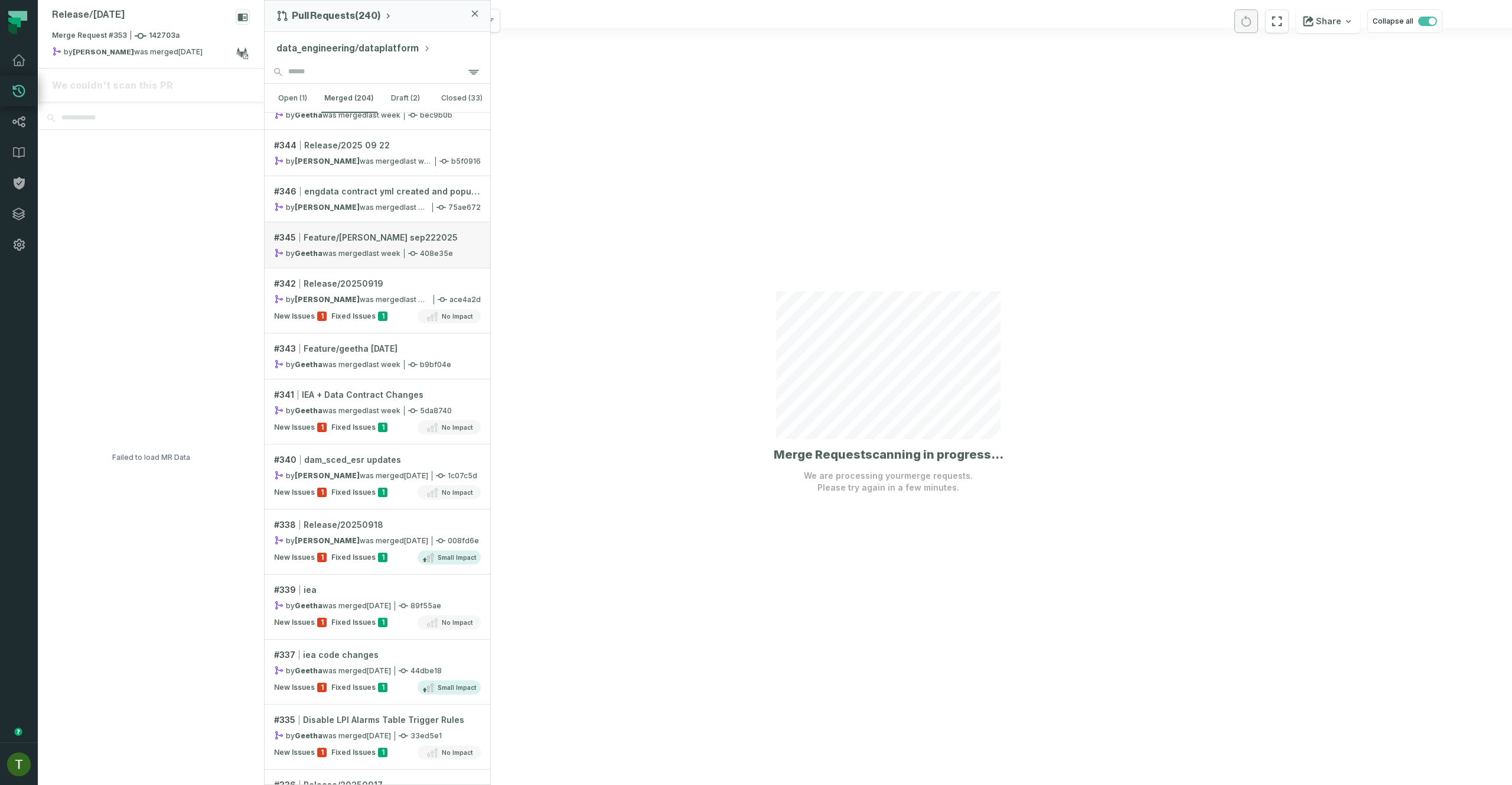
scroll to position [459, 0]
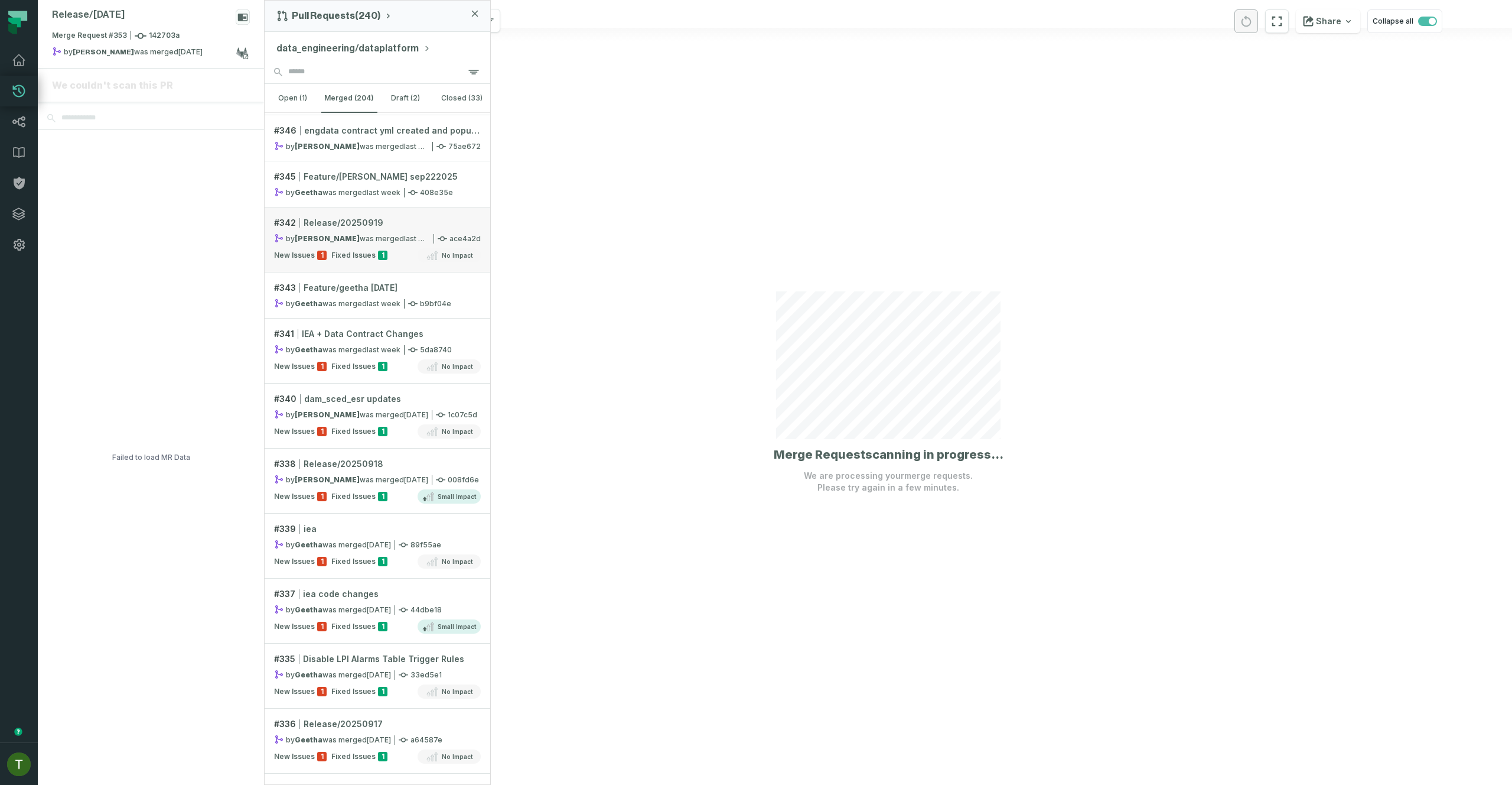
click at [346, 257] on span "Fixed Issues" at bounding box center [353, 255] width 44 height 9
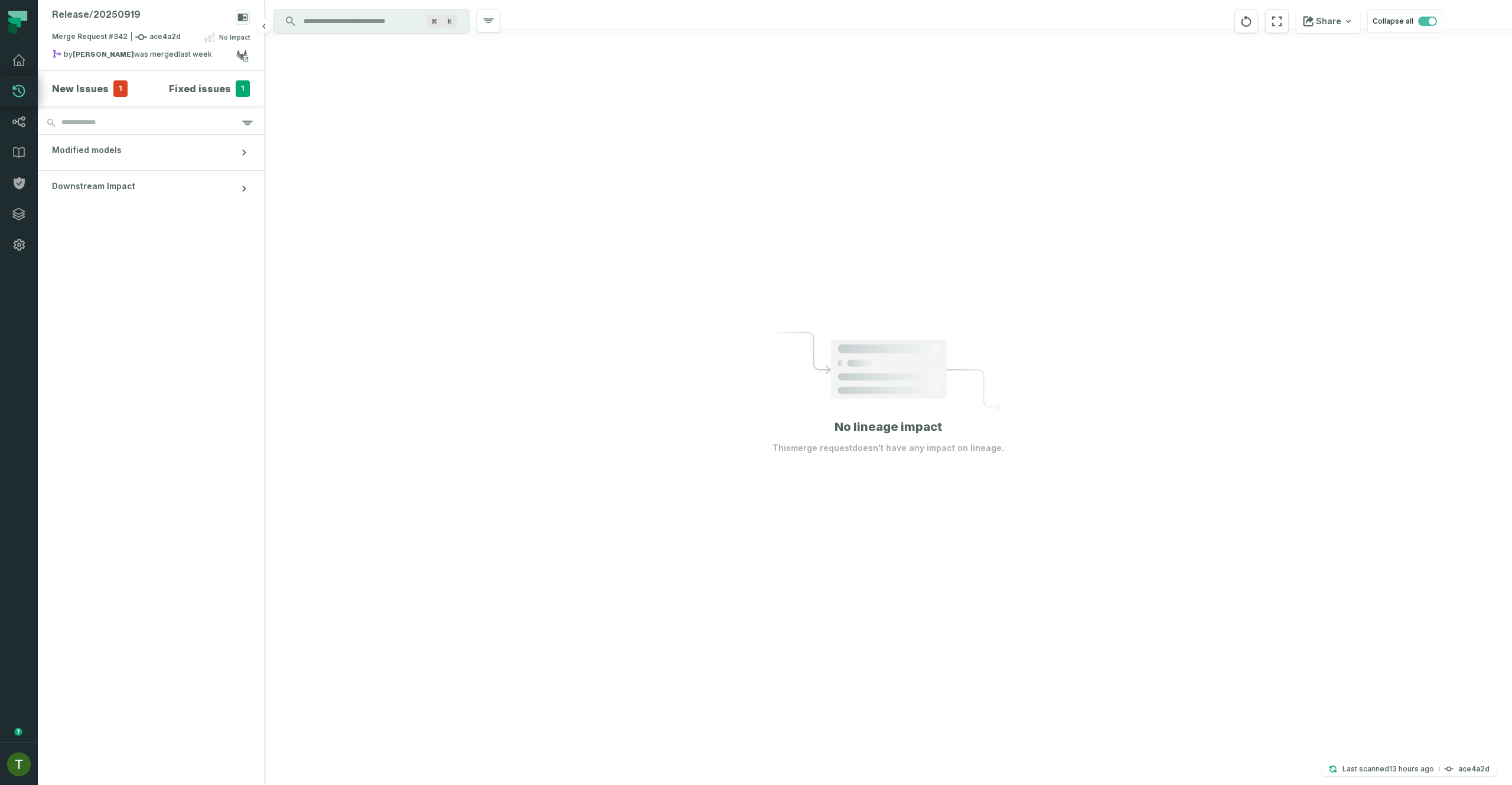
click at [81, 81] on div "New Issues 1" at bounding box center [90, 89] width 76 height 17
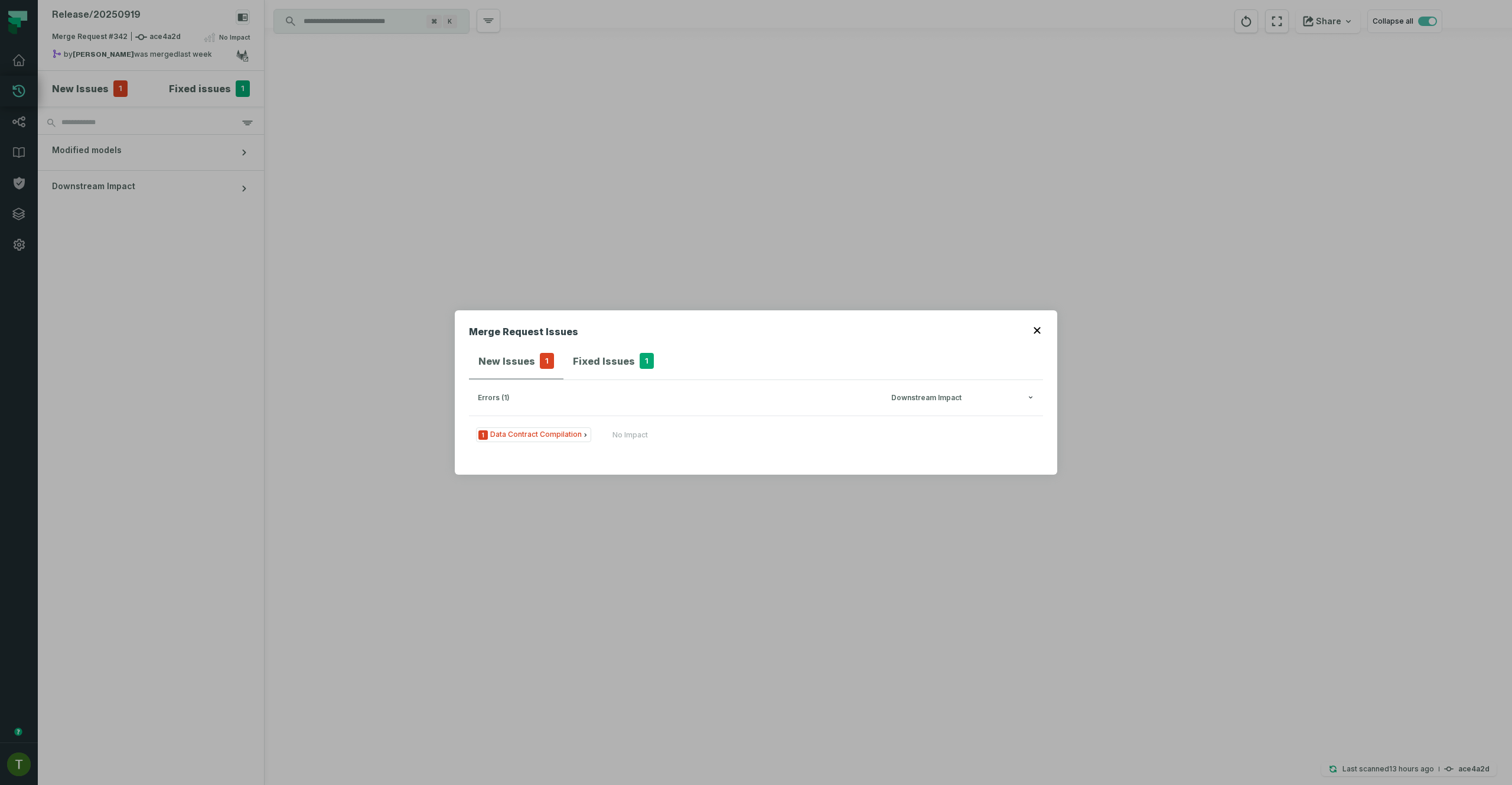
click at [636, 415] on h3 "errors (1) Downstream Impact" at bounding box center [756, 397] width 574 height 35
click at [646, 434] on div "No Impact" at bounding box center [683, 435] width 142 height 9
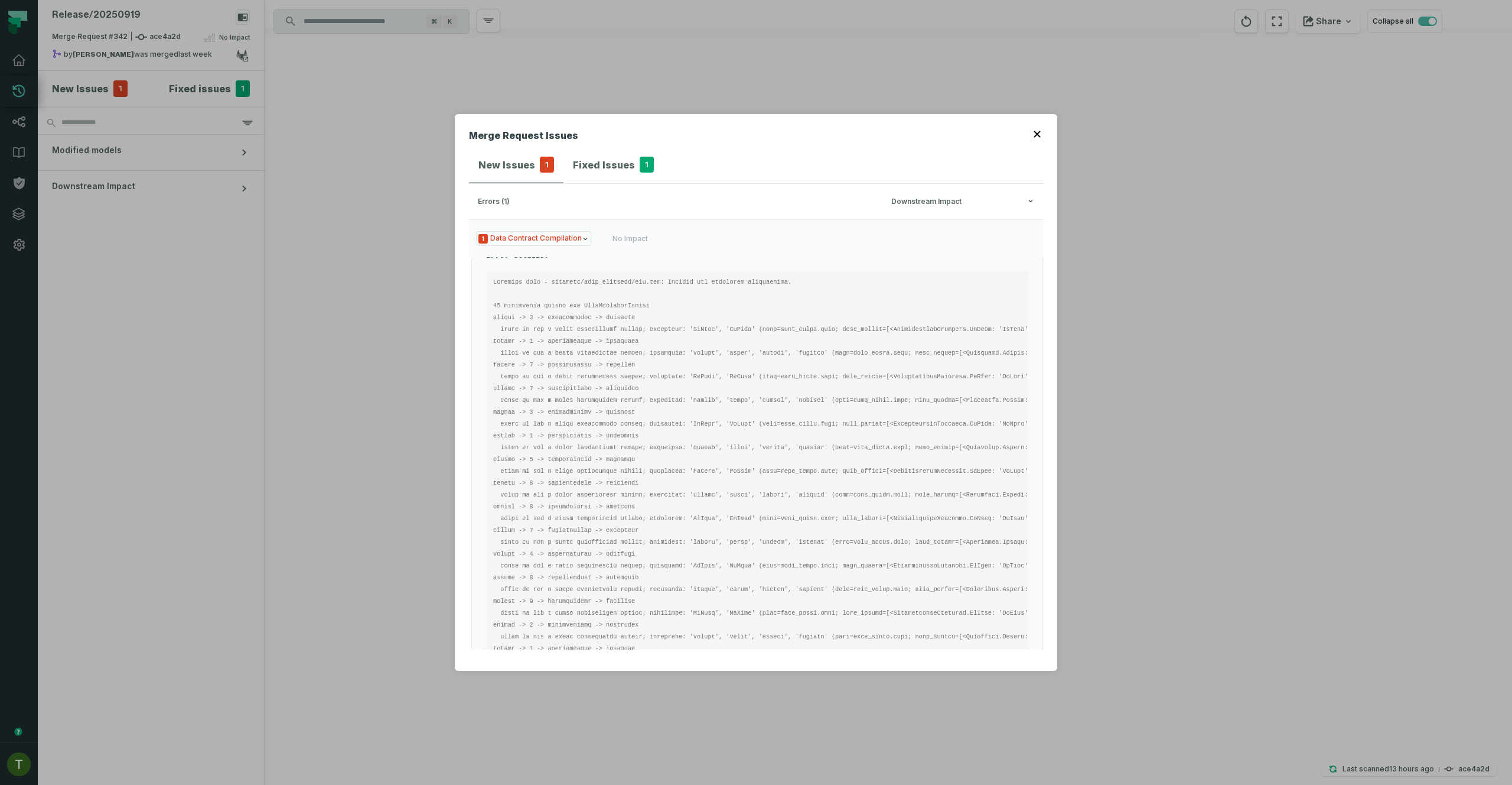
scroll to position [58, 0]
click at [379, 182] on div "Merge Request Issues New Issues 1 Fixed Issues 1 errors (1) Downstream Impact 1…" at bounding box center [756, 393] width 1512 height 785
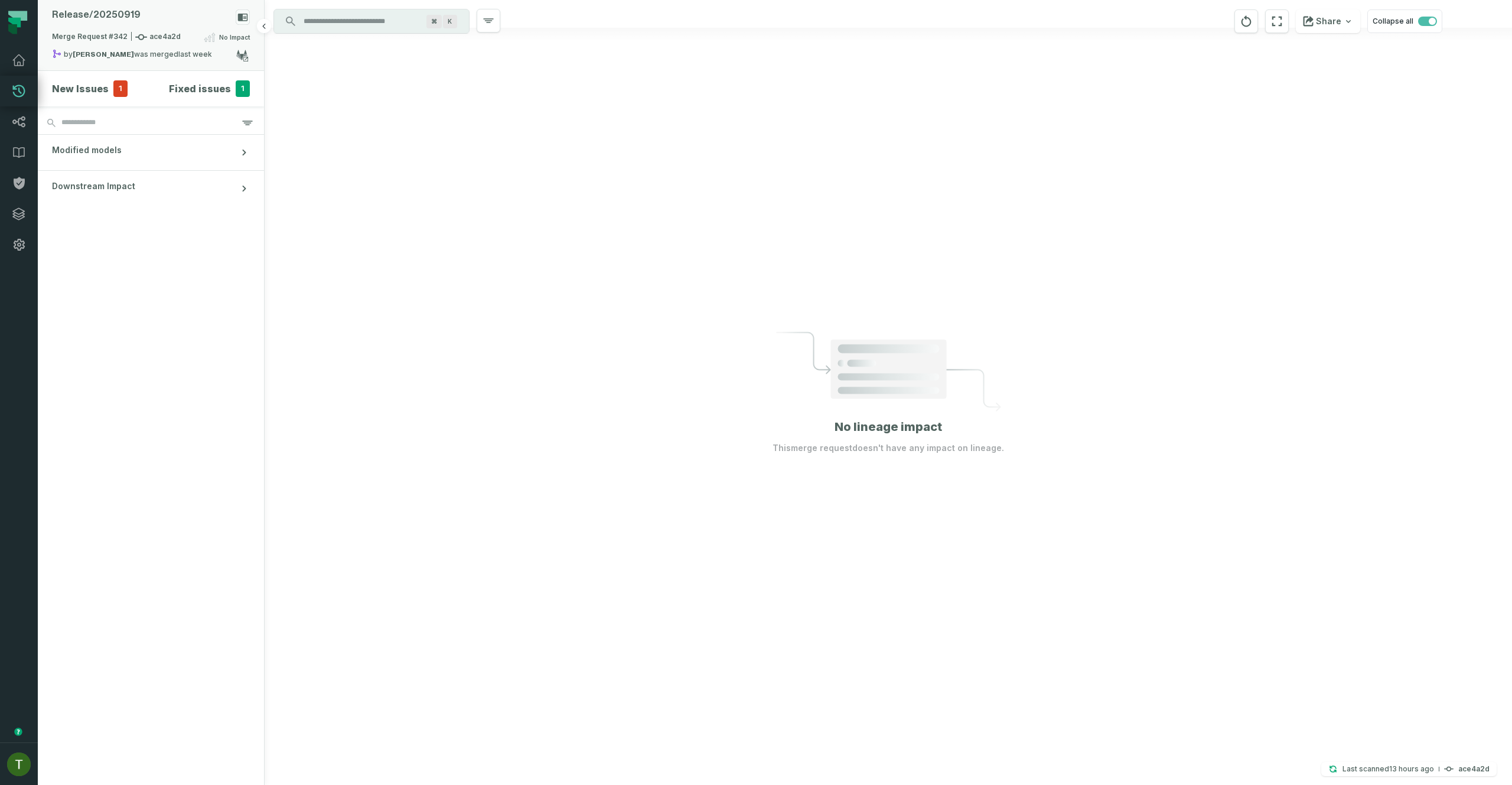
click at [151, 17] on div "Release/ 20250919" at bounding box center [151, 19] width 198 height 20
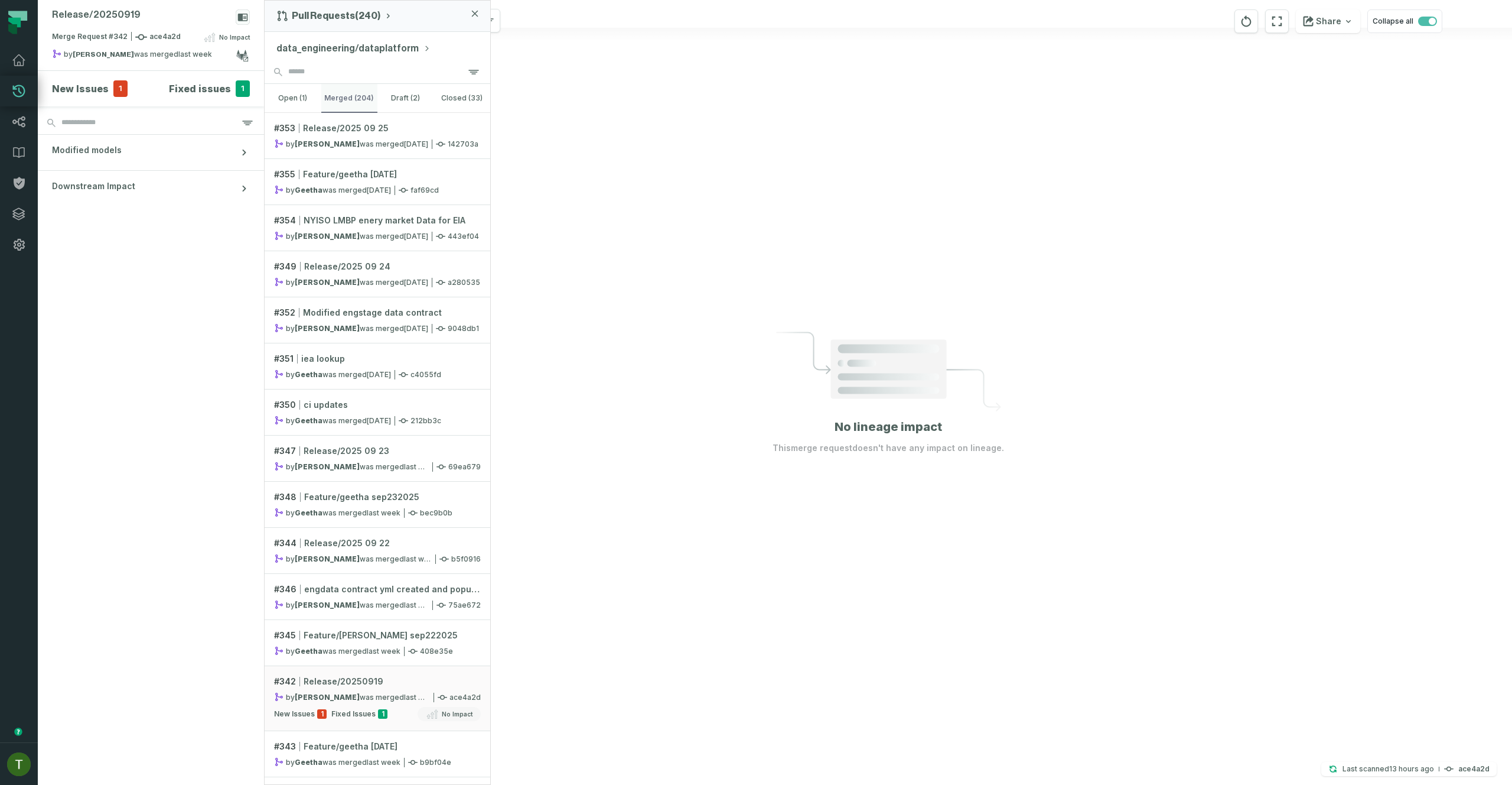
click at [345, 99] on button "merged (204)" at bounding box center [349, 98] width 56 height 29
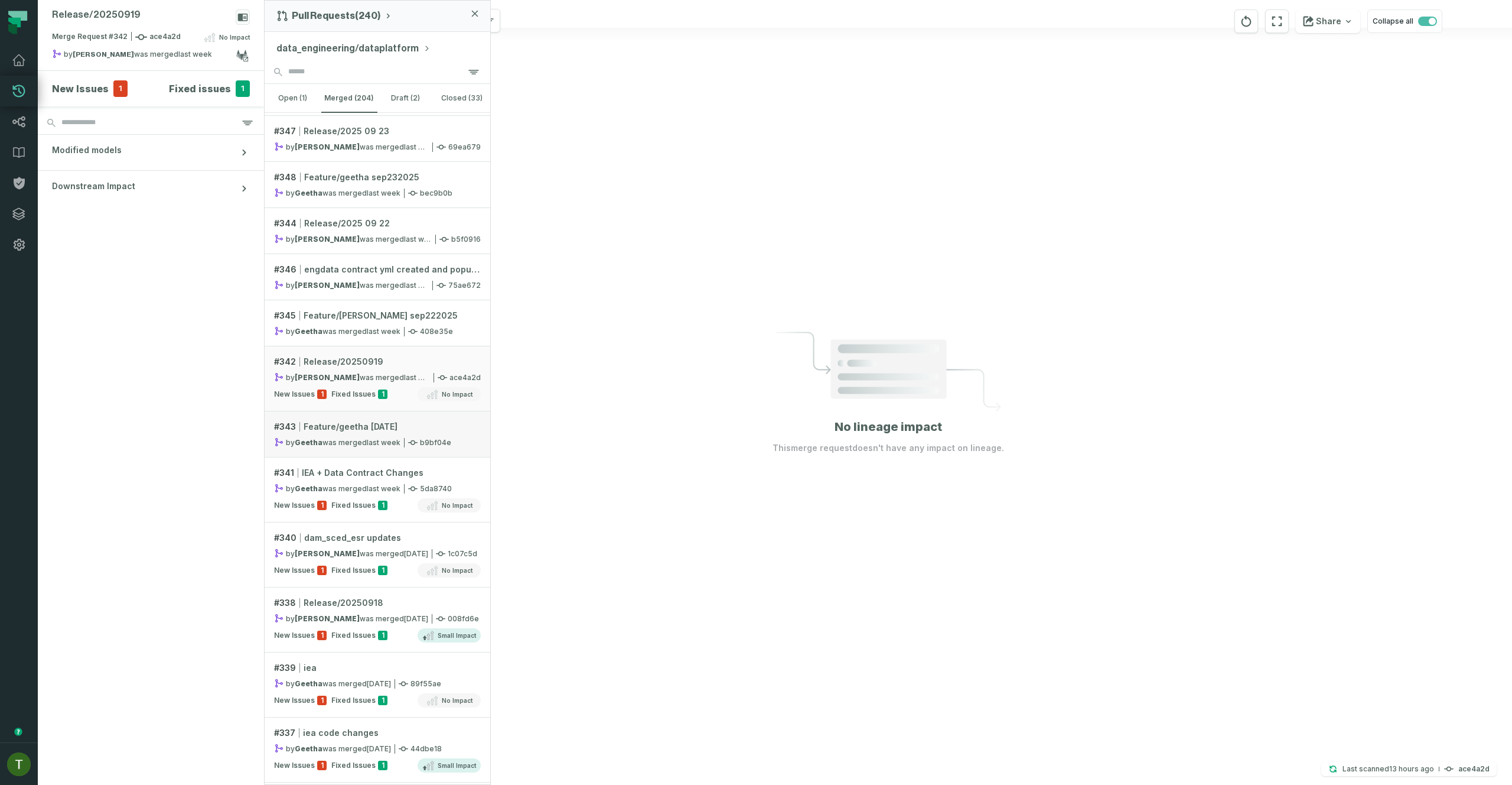
scroll to position [177, 0]
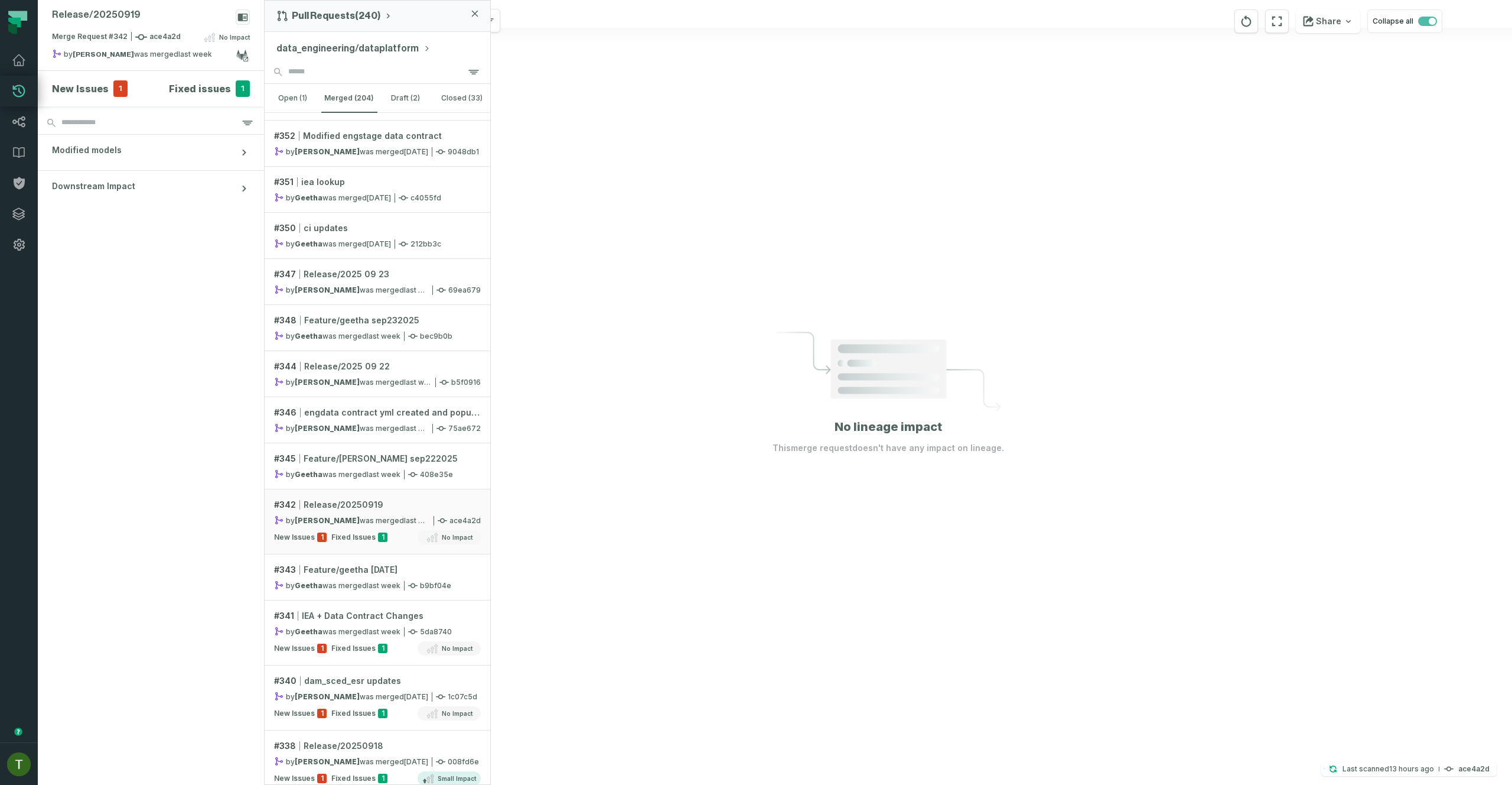
click at [101, 98] on section "New Issues 1 Fixed issues 1" at bounding box center [151, 88] width 226 height 35
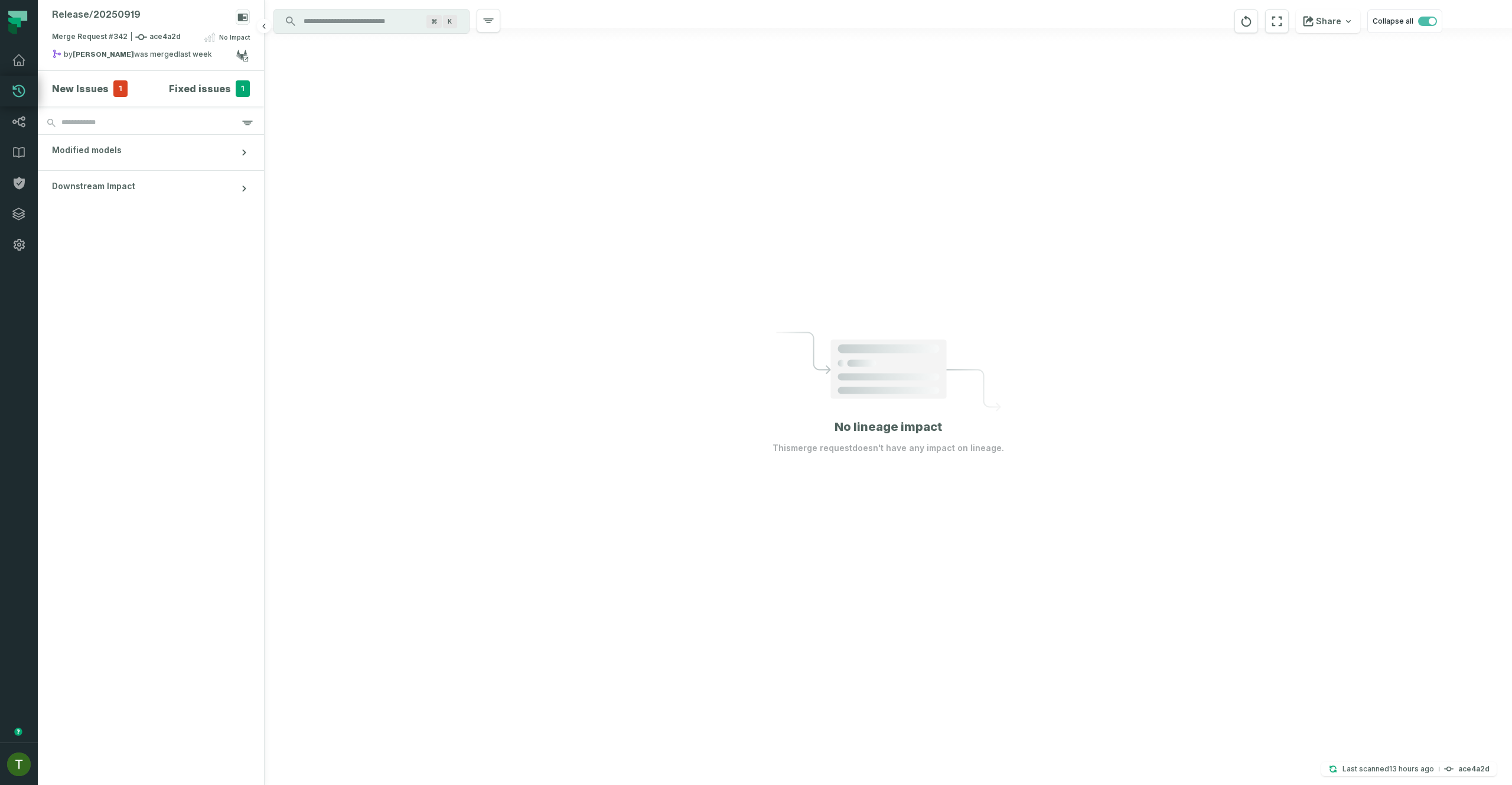
click at [102, 89] on h4 "New Issues" at bounding box center [80, 89] width 56 height 14
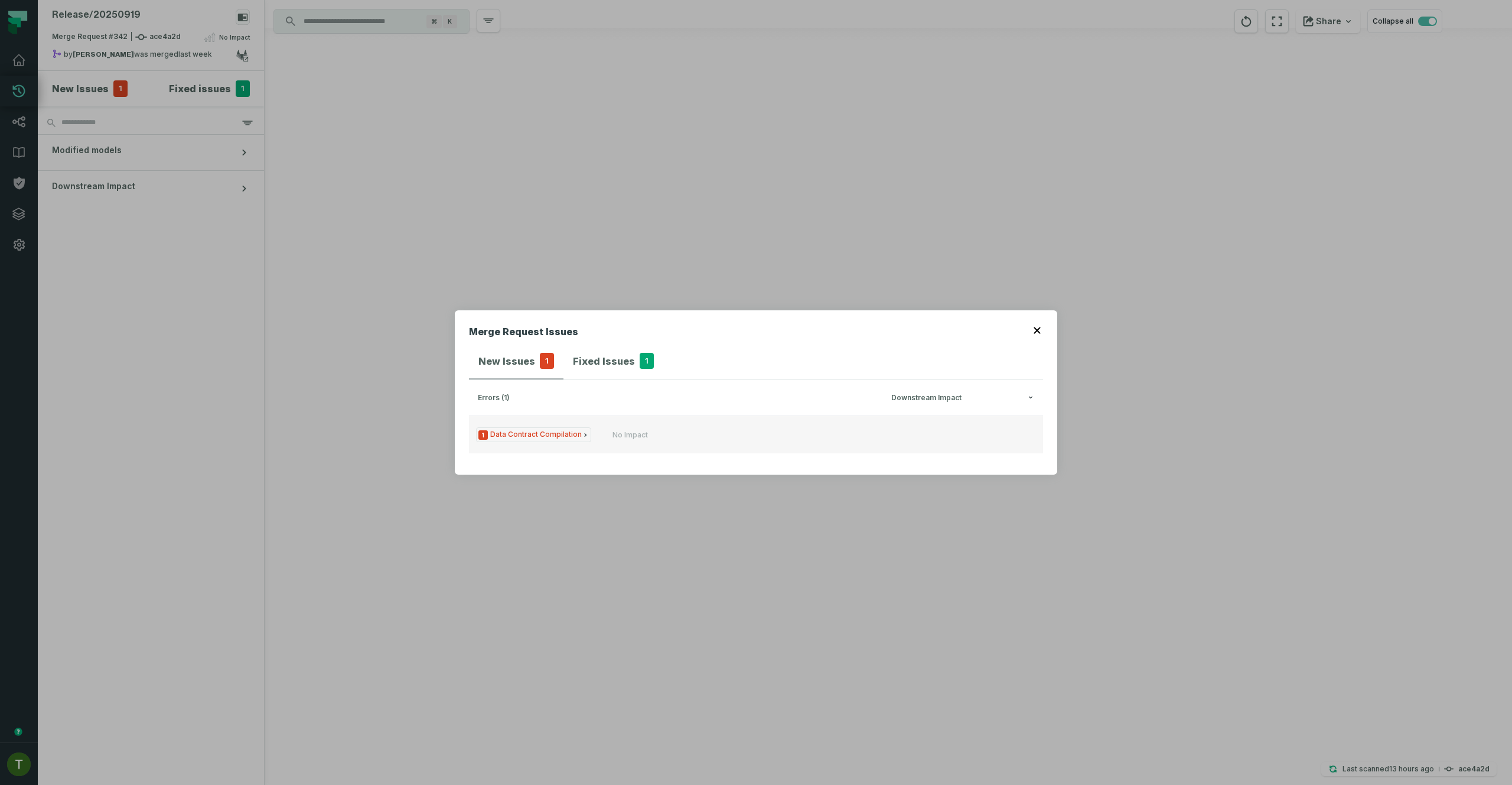
click at [658, 435] on div "No Impact" at bounding box center [683, 435] width 142 height 9
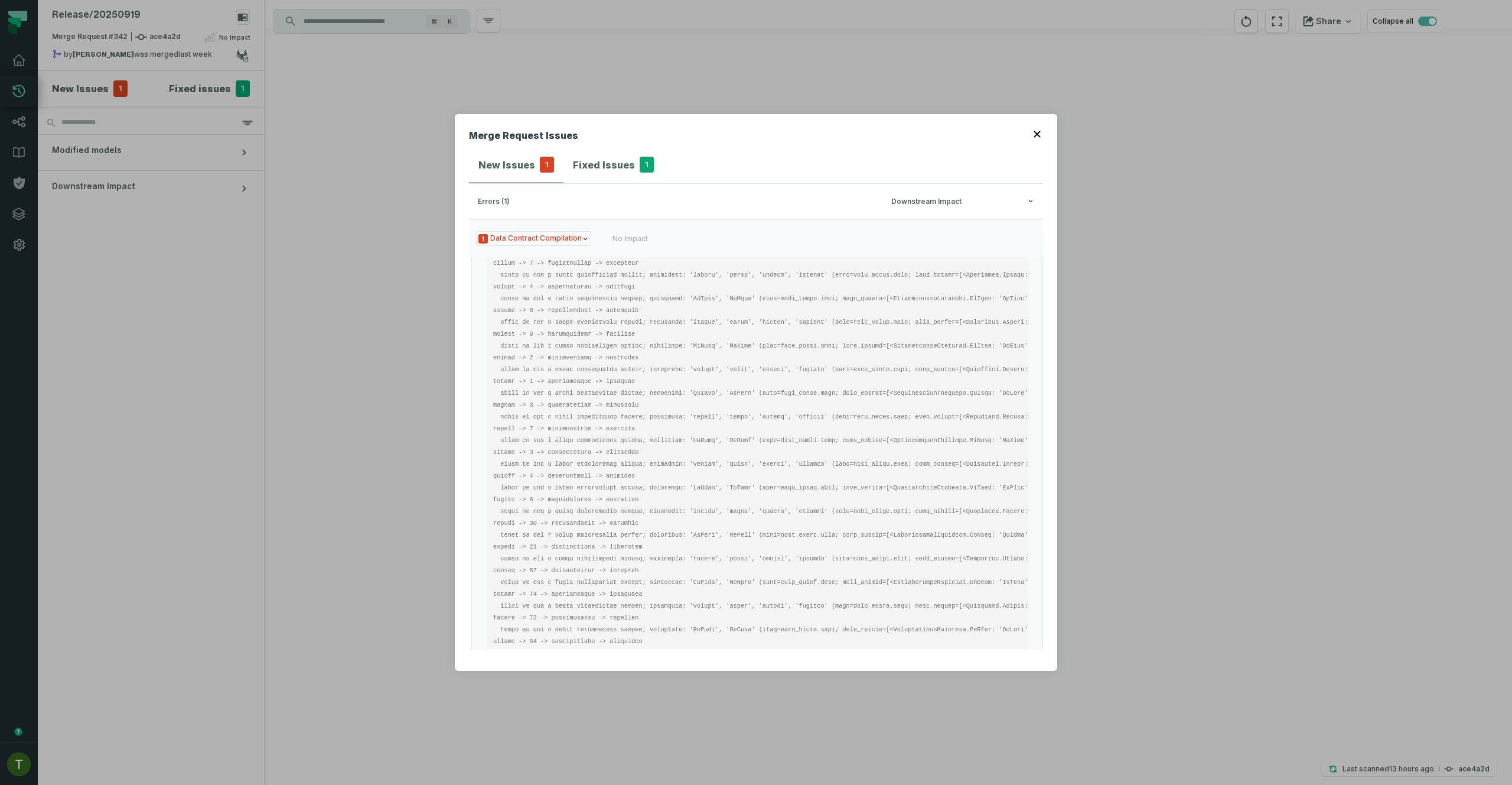
scroll to position [478, 0]
click at [368, 197] on div "Merge Request Issues New Issues 1 Fixed Issues 1 errors (1) Downstream Impact 1…" at bounding box center [756, 393] width 1512 height 785
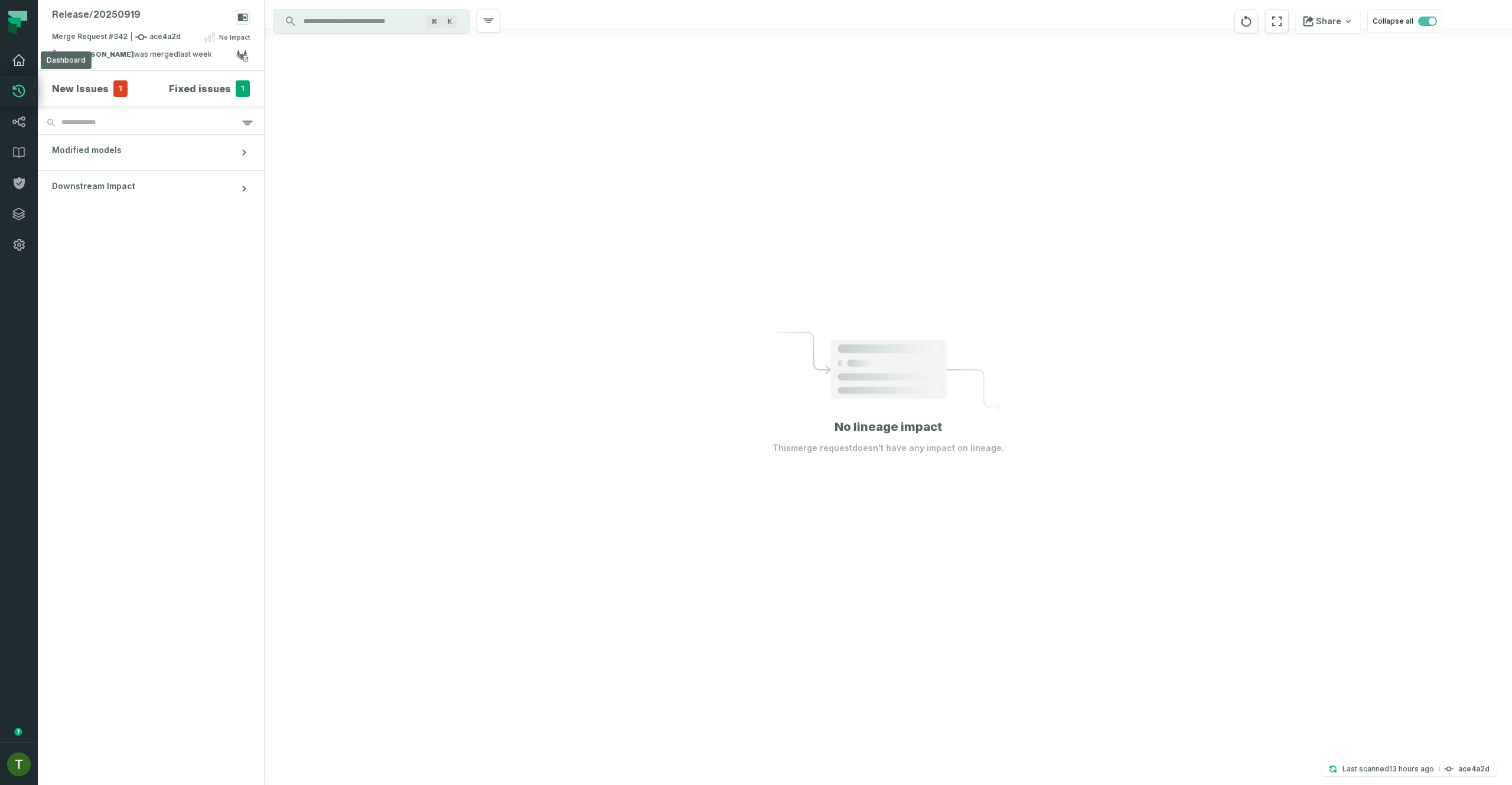
click at [4, 52] on link "Dashboard" at bounding box center [19, 60] width 38 height 31
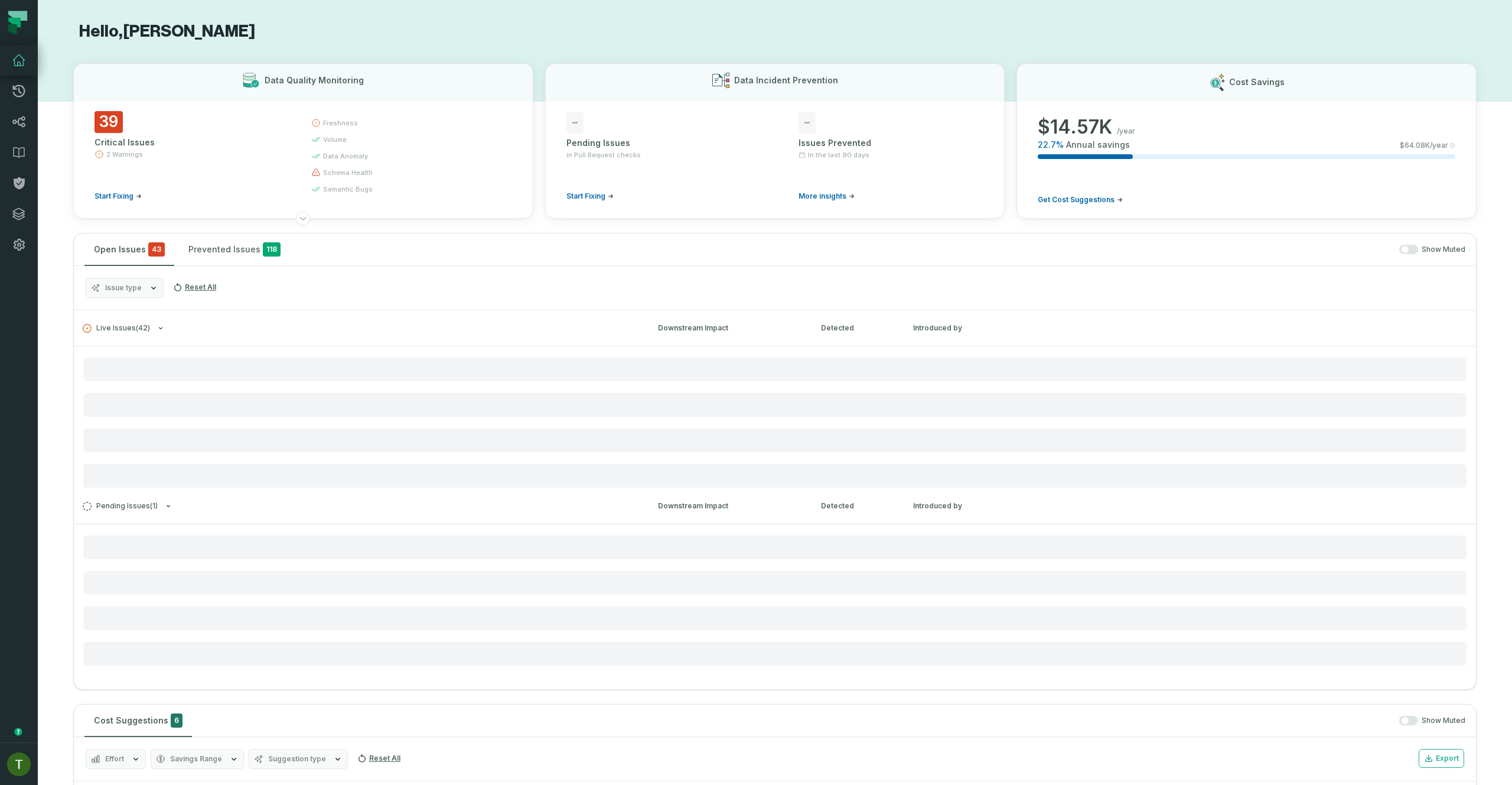
click at [8, 56] on link "Dashboard" at bounding box center [19, 60] width 38 height 31
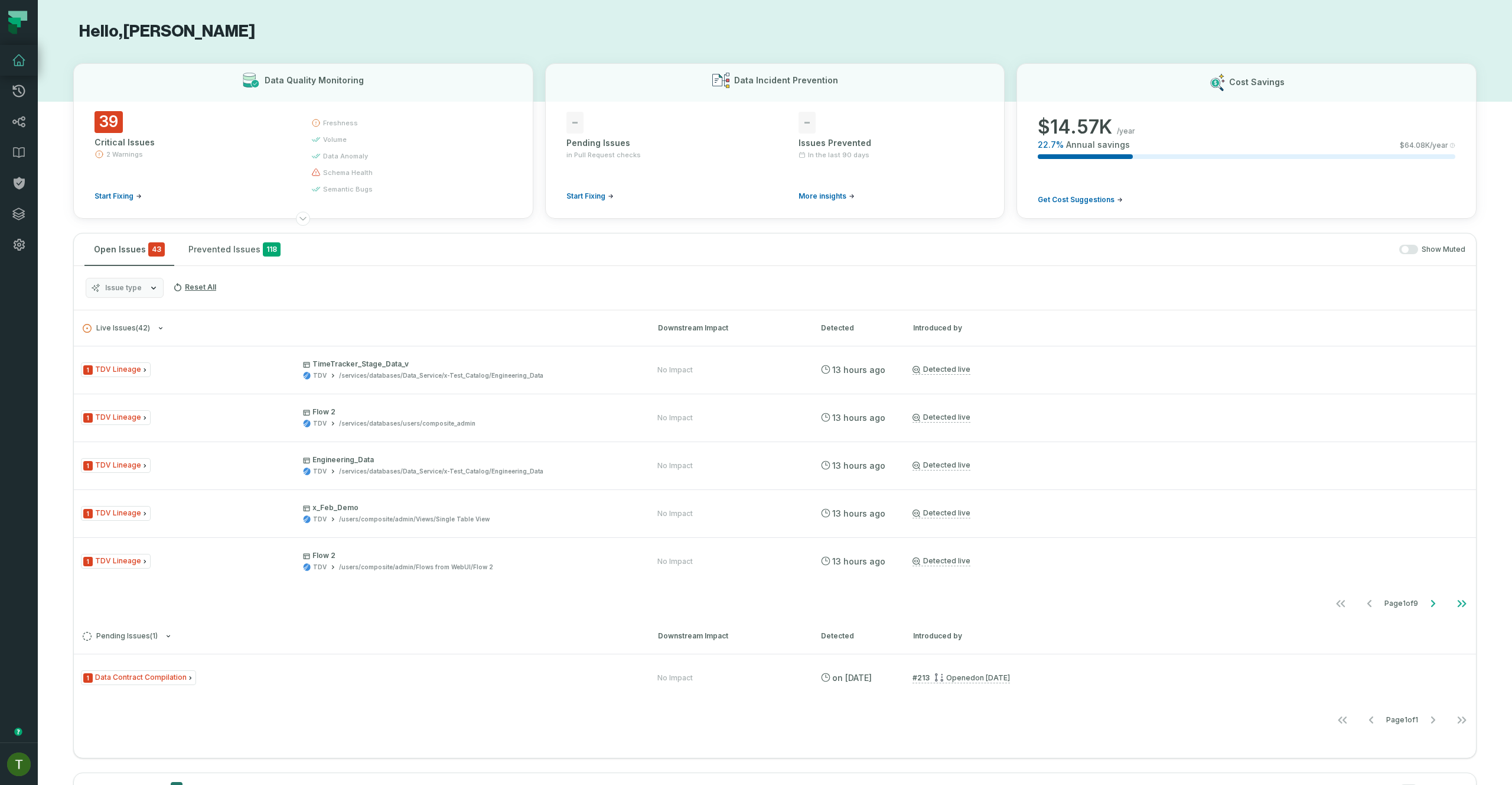
click at [14, 56] on icon at bounding box center [19, 60] width 14 height 14
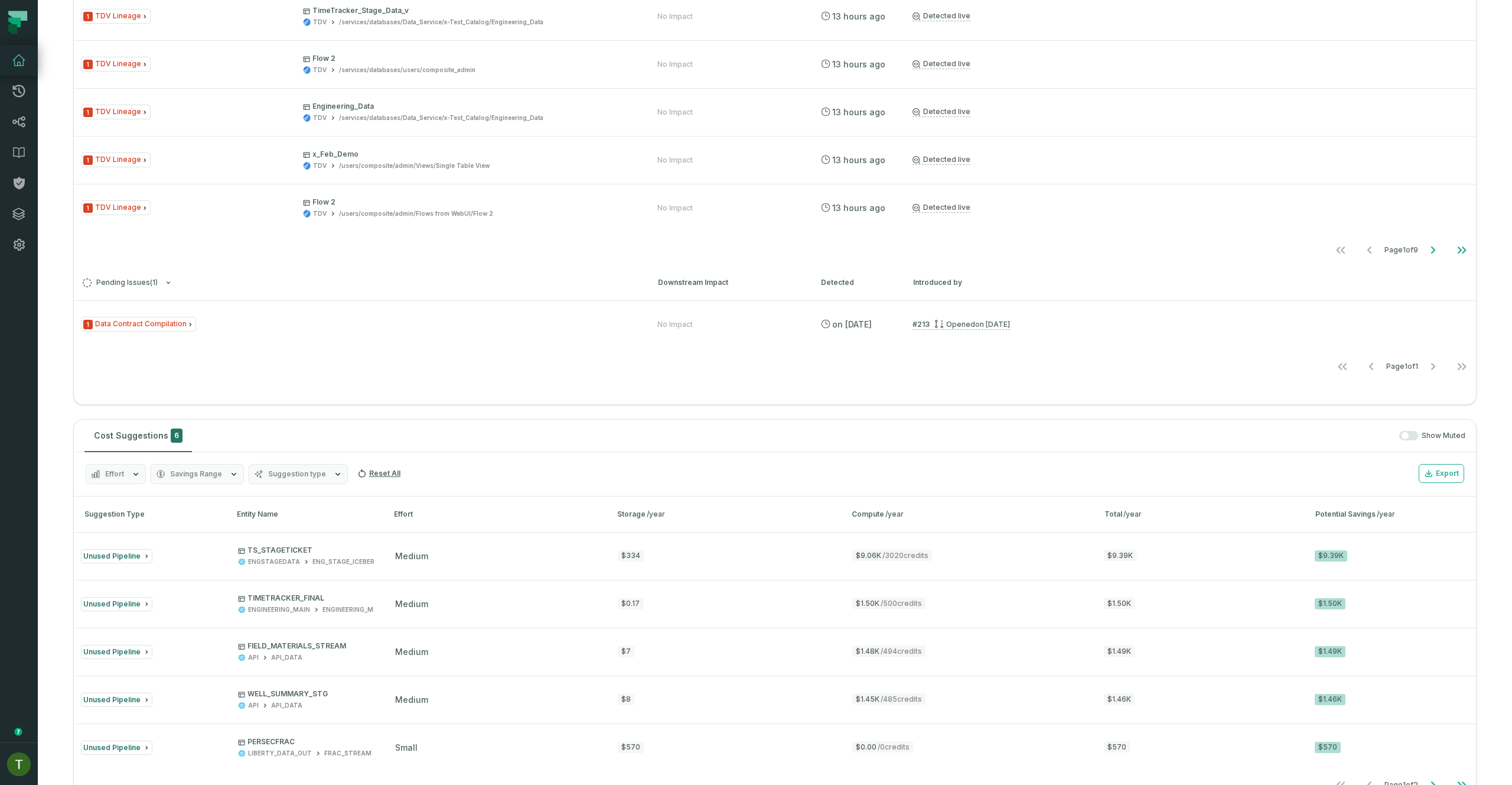
scroll to position [66, 0]
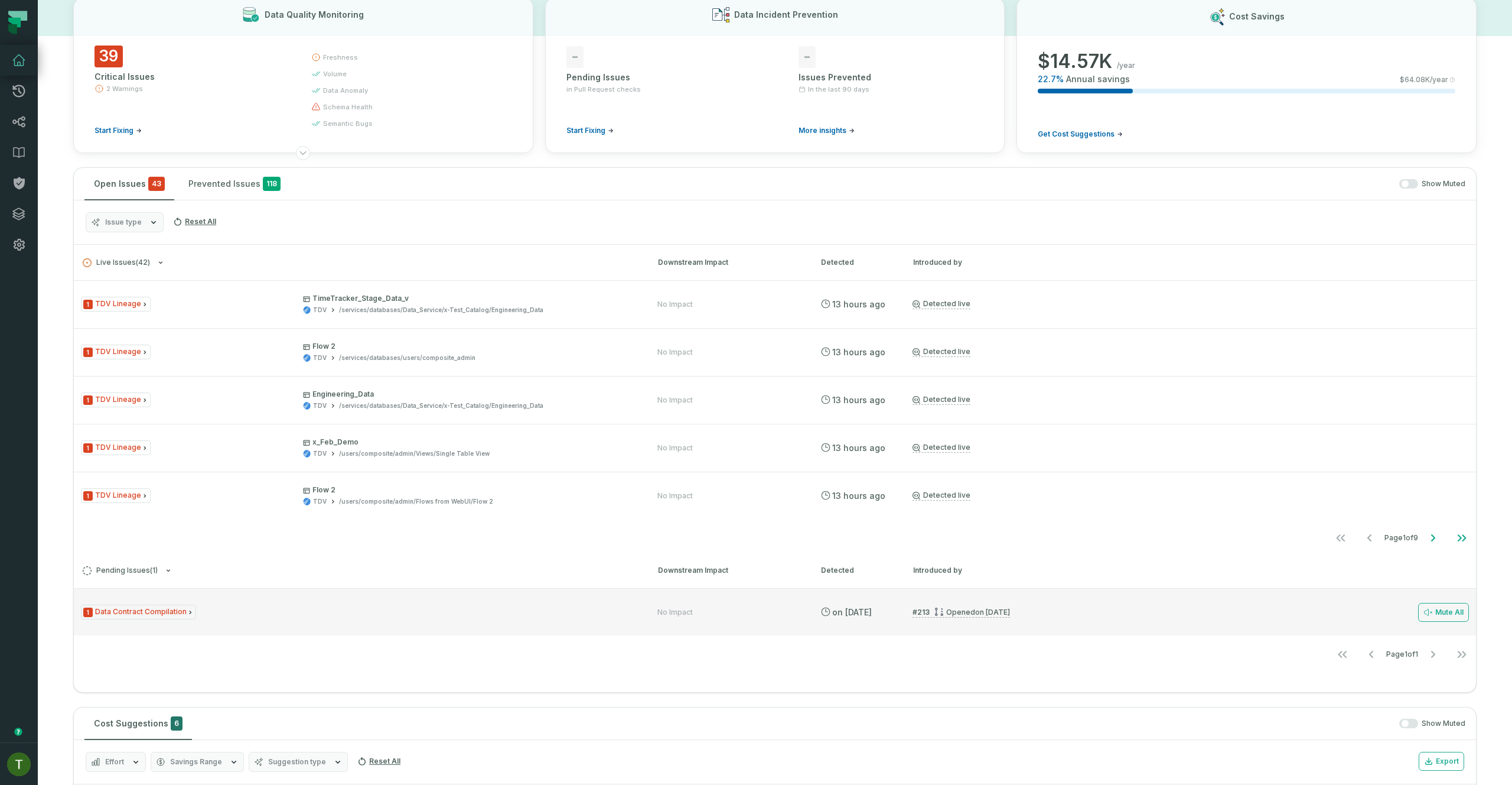
click at [240, 611] on div "1 Data Contract Compilation" at bounding box center [359, 612] width 555 height 15
click at [245, 601] on div "1 Data Contract Compilation No Impact [DATE] 12:52:58 AM # 213 Opened [DATE] 10…" at bounding box center [775, 611] width 1402 height 47
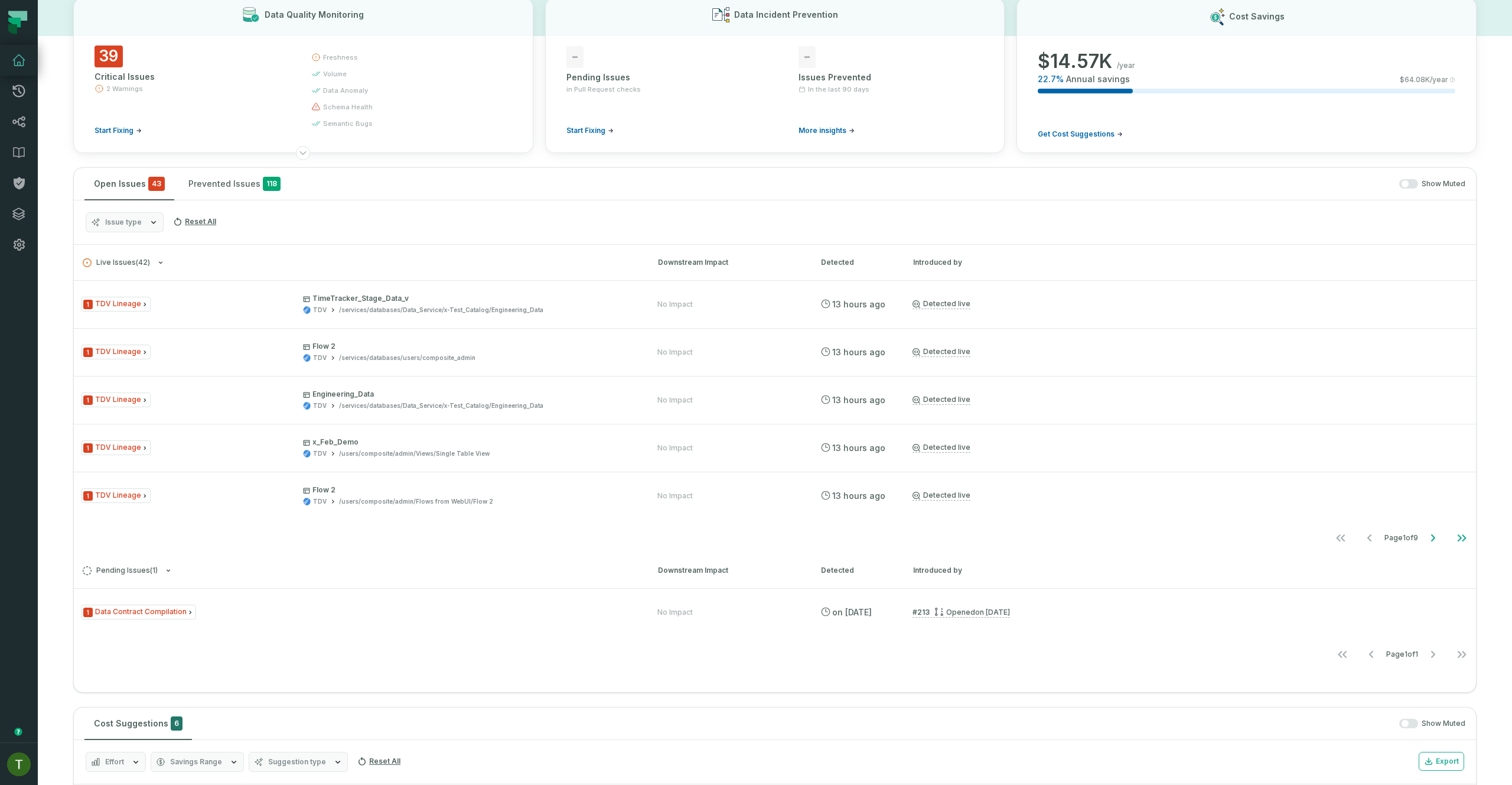
click at [141, 221] on button "Issue type" at bounding box center [125, 222] width 78 height 20
click at [155, 288] on label "Data Contract Compilation" at bounding box center [159, 294] width 146 height 24
click at [103, 289] on button "Data Contract Compilation" at bounding box center [98, 293] width 9 height 9
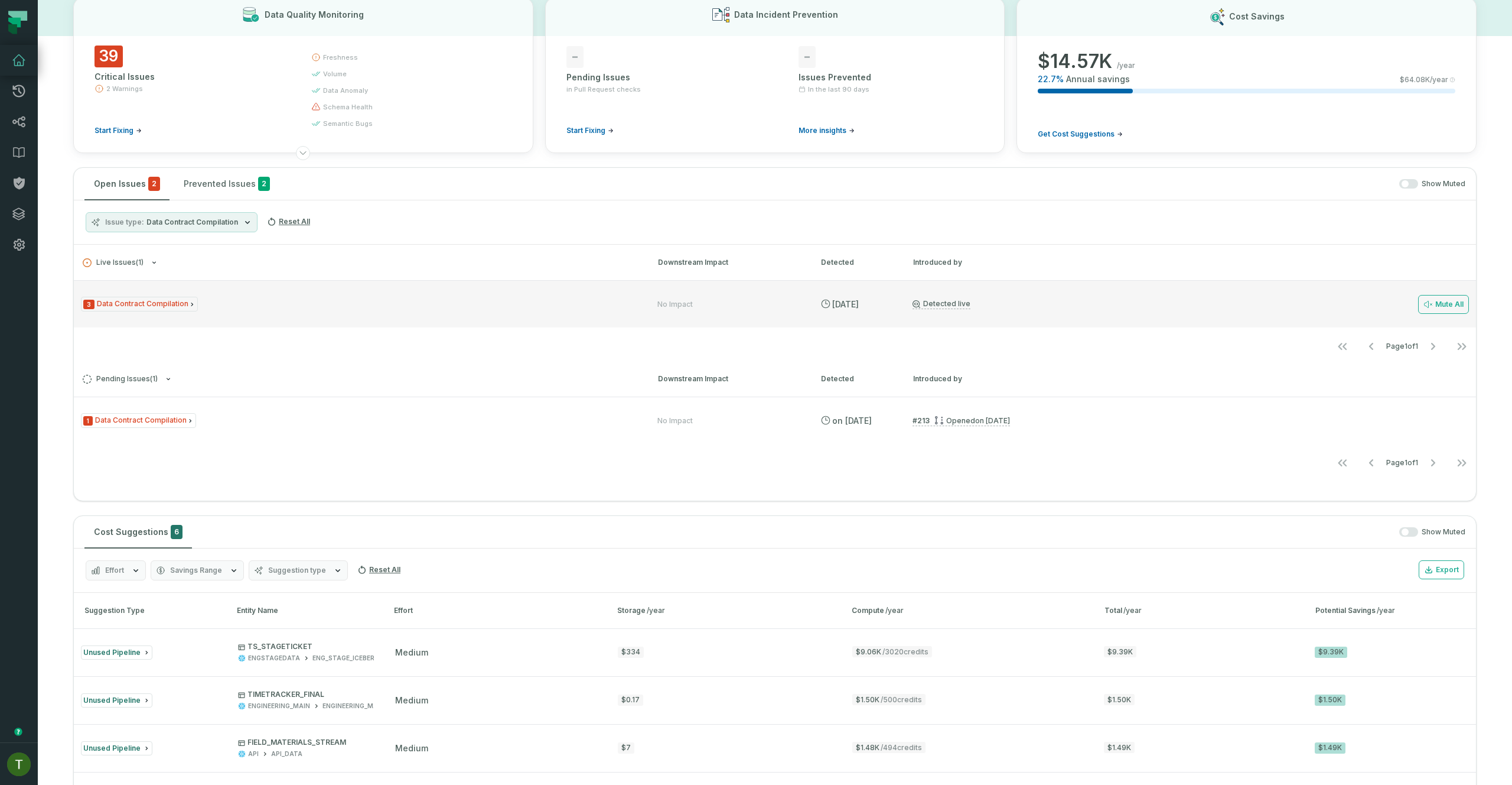
click at [364, 294] on div "3 Data Contract Compilation No Impact [DATE] 2:01:41 AM Detected live Mute All" at bounding box center [775, 304] width 1402 height 47
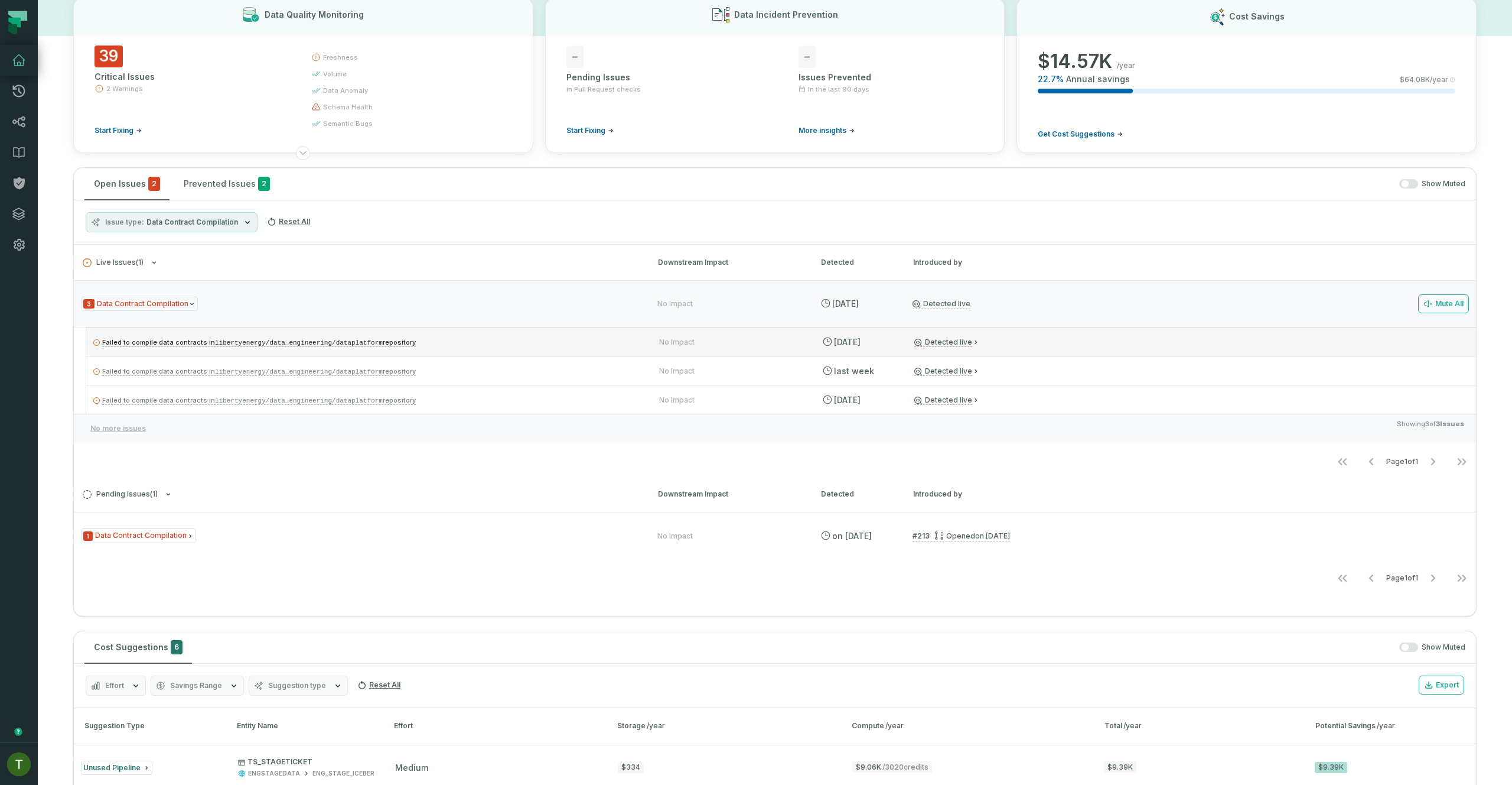
click at [472, 344] on p "Failed to compile data contracts in libertyenergy/data_engineering/dataplatform…" at bounding box center [366, 342] width 545 height 14
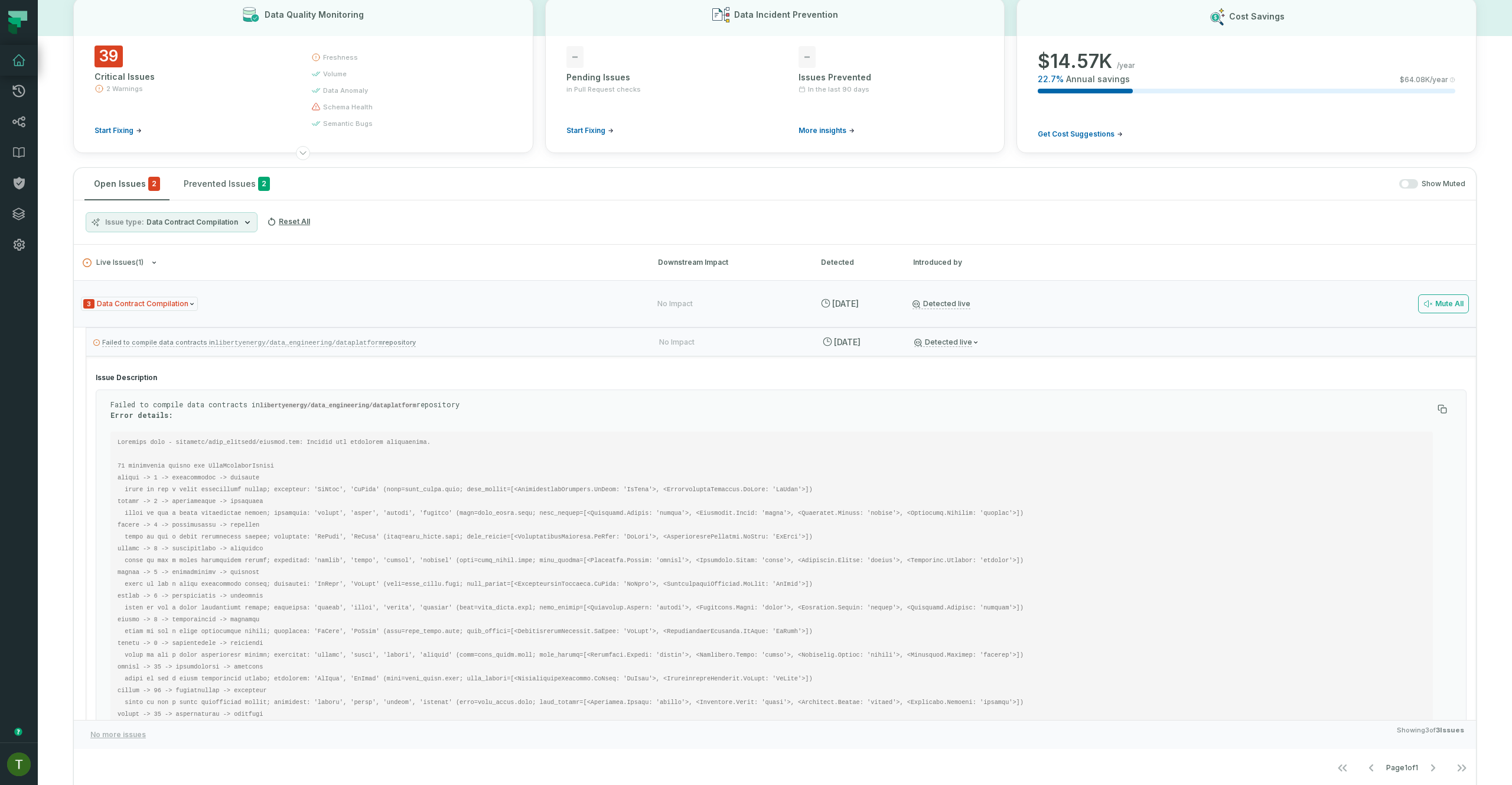
scroll to position [77, 0]
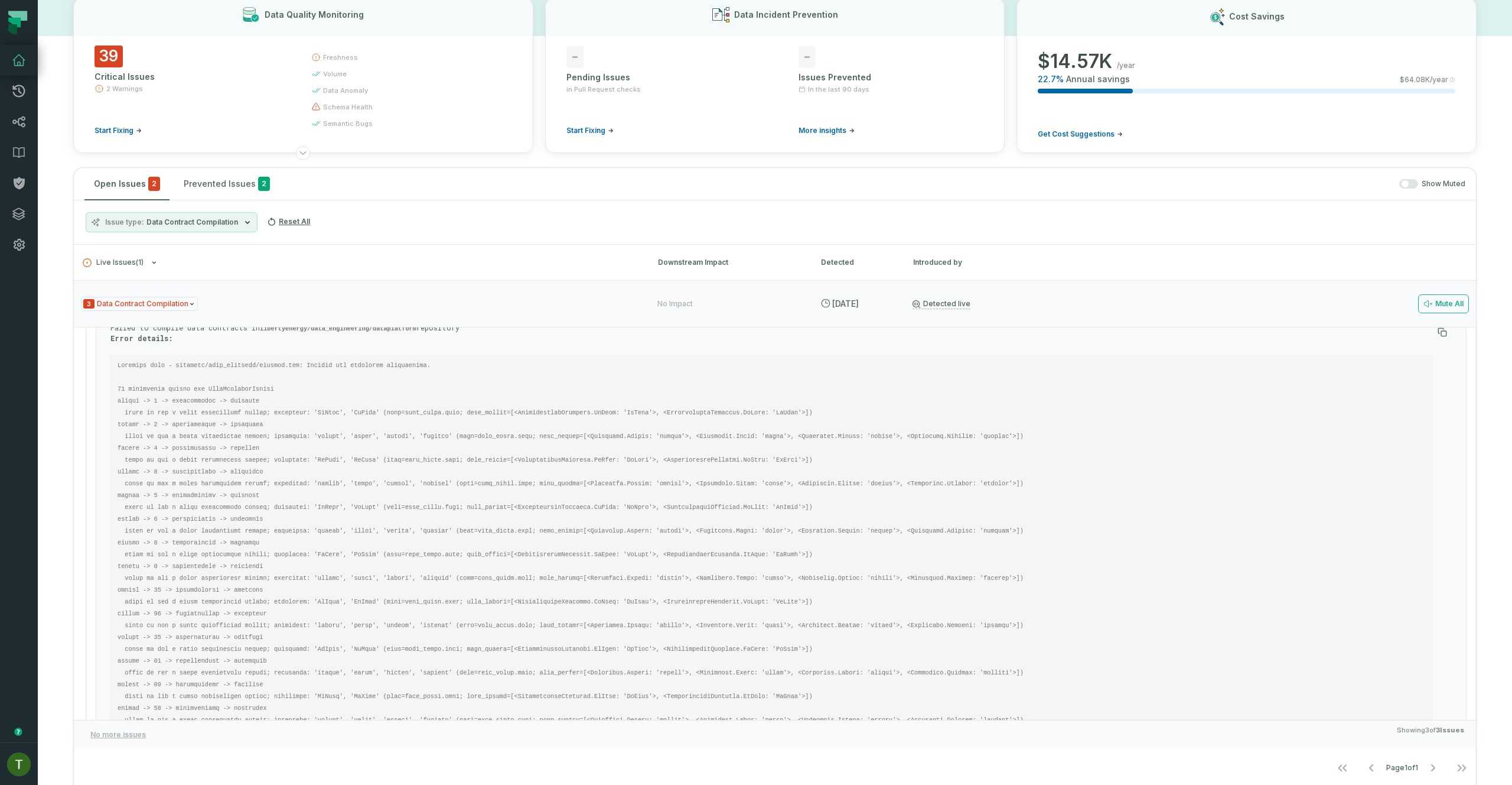
copy code "engdata"
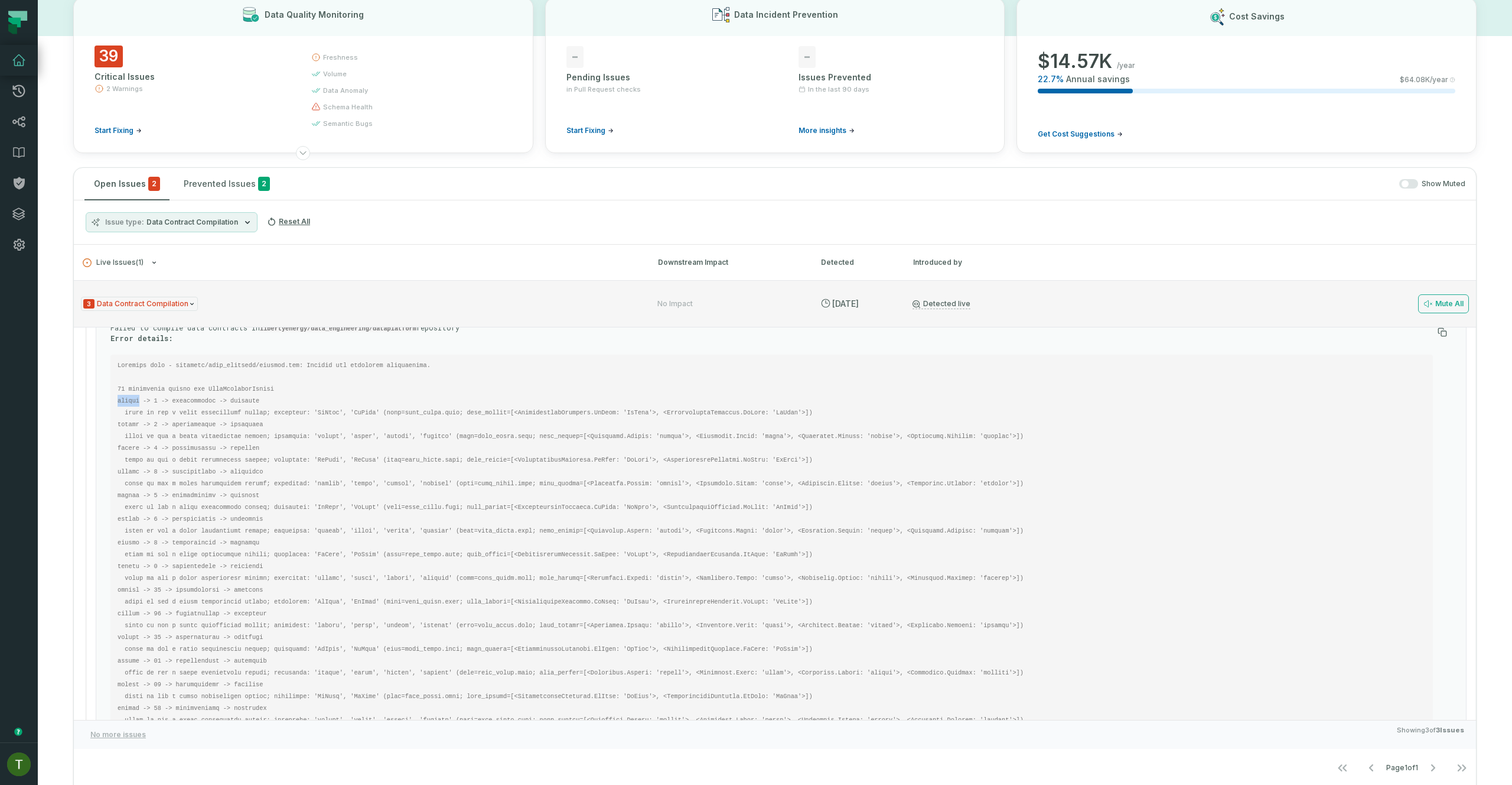
copy code "tables"
copy code "partitioning"
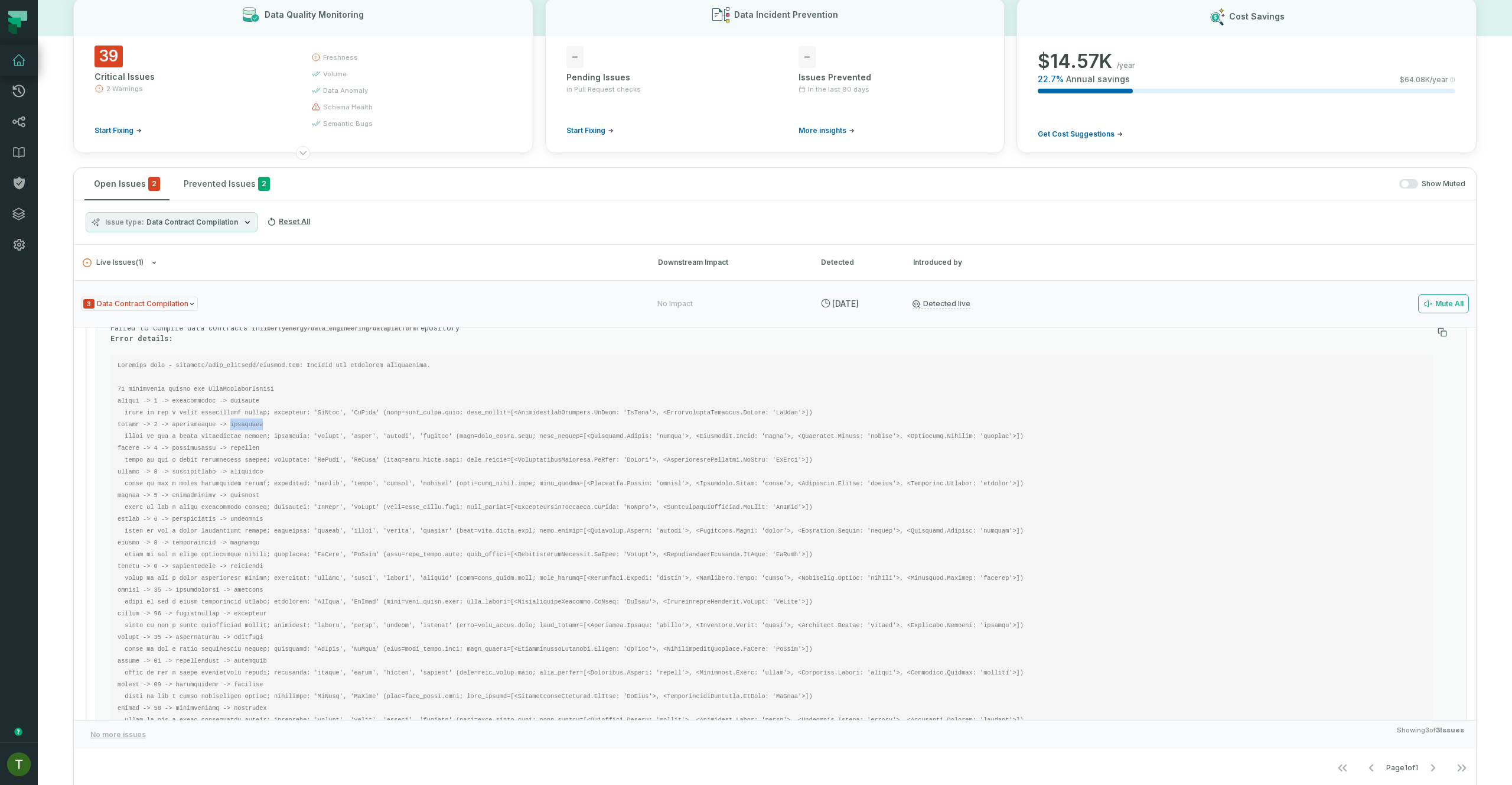
copy code "frequency"
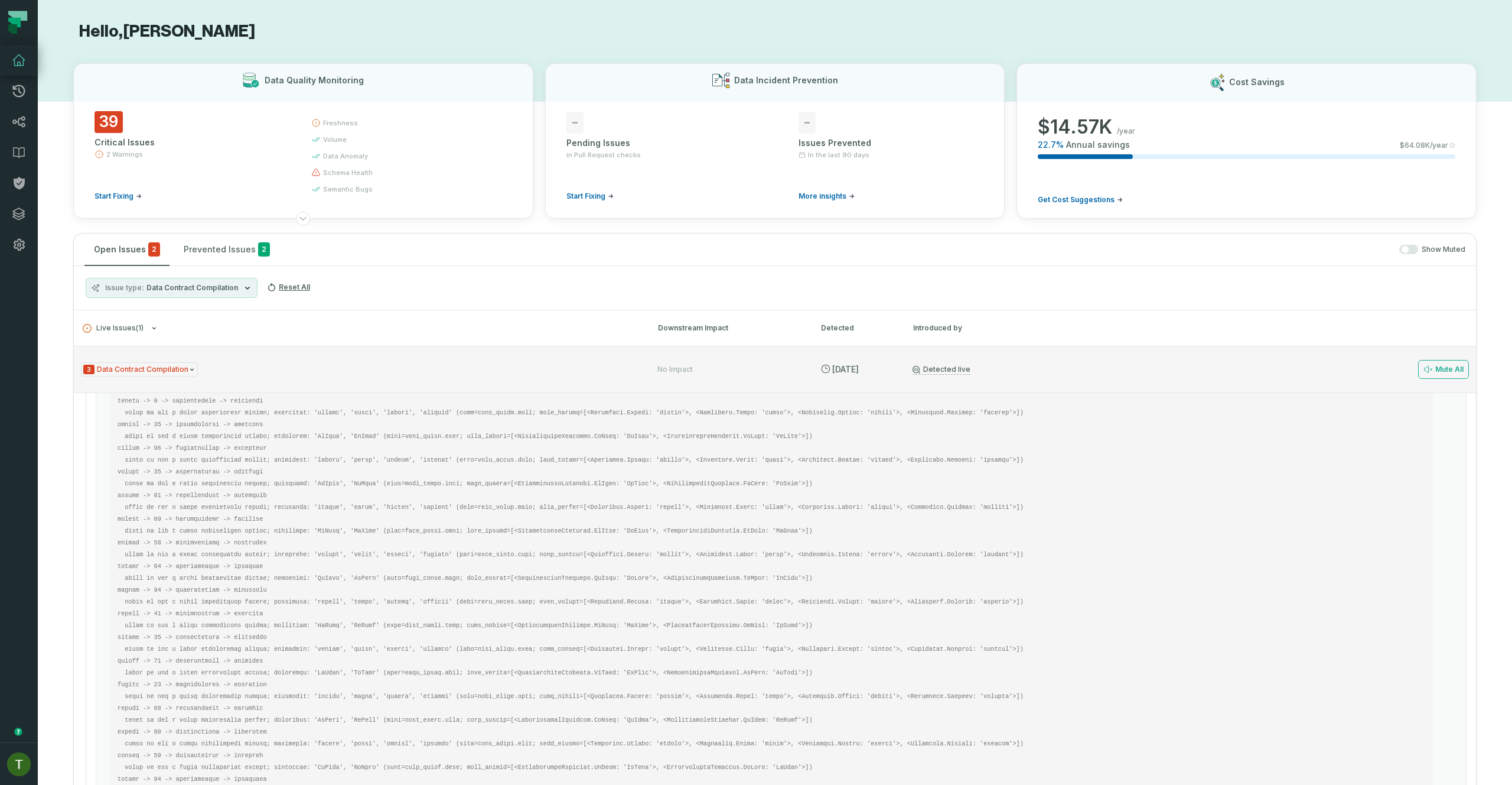
click at [308, 365] on div "3 Data Contract Compilation" at bounding box center [359, 370] width 555 height 15
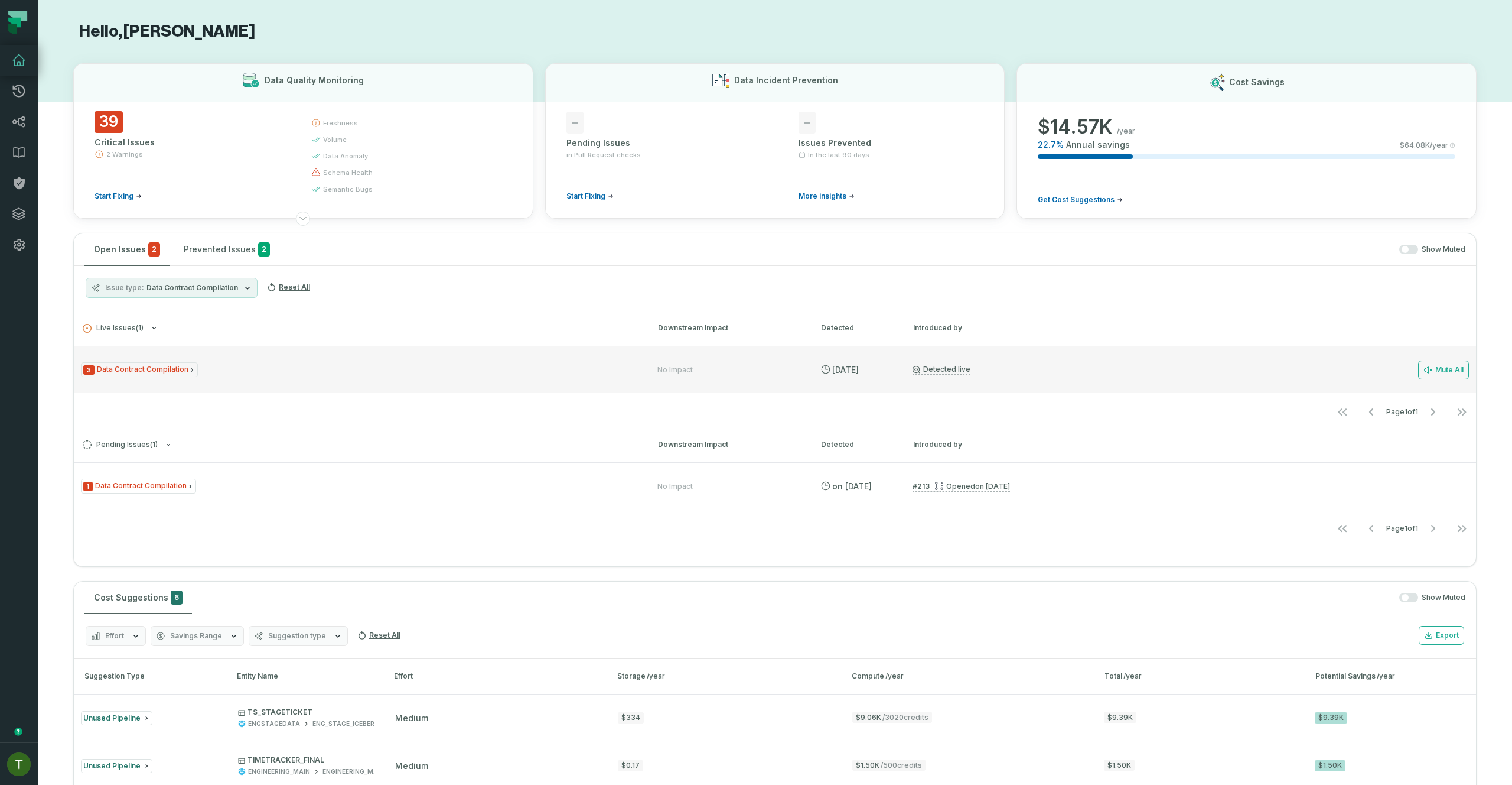
click at [573, 371] on div "3 Data Contract Compilation" at bounding box center [359, 370] width 555 height 15
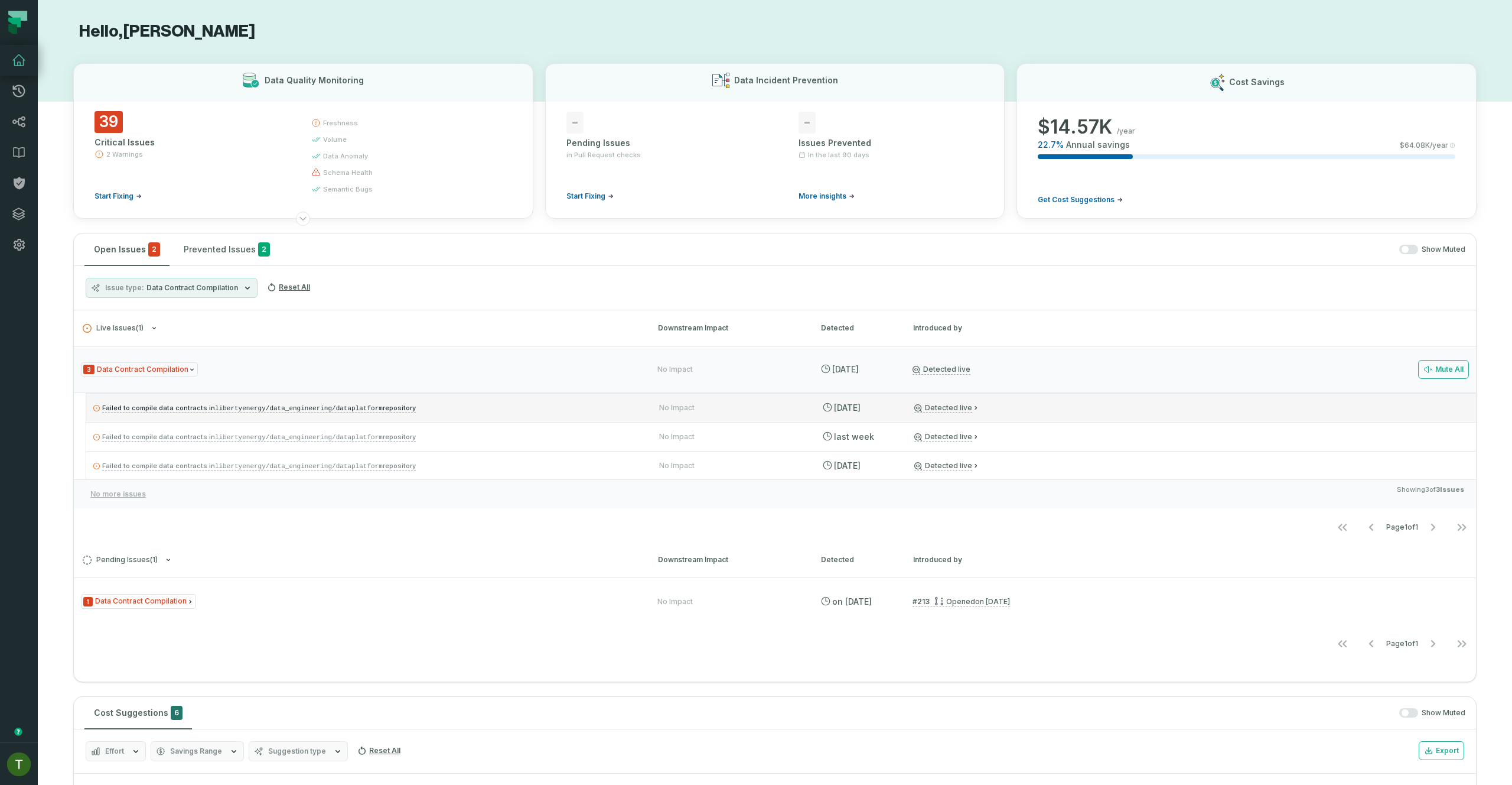
click at [861, 404] on relative-time "[DATE] 2:01:41 AM" at bounding box center [847, 407] width 27 height 10
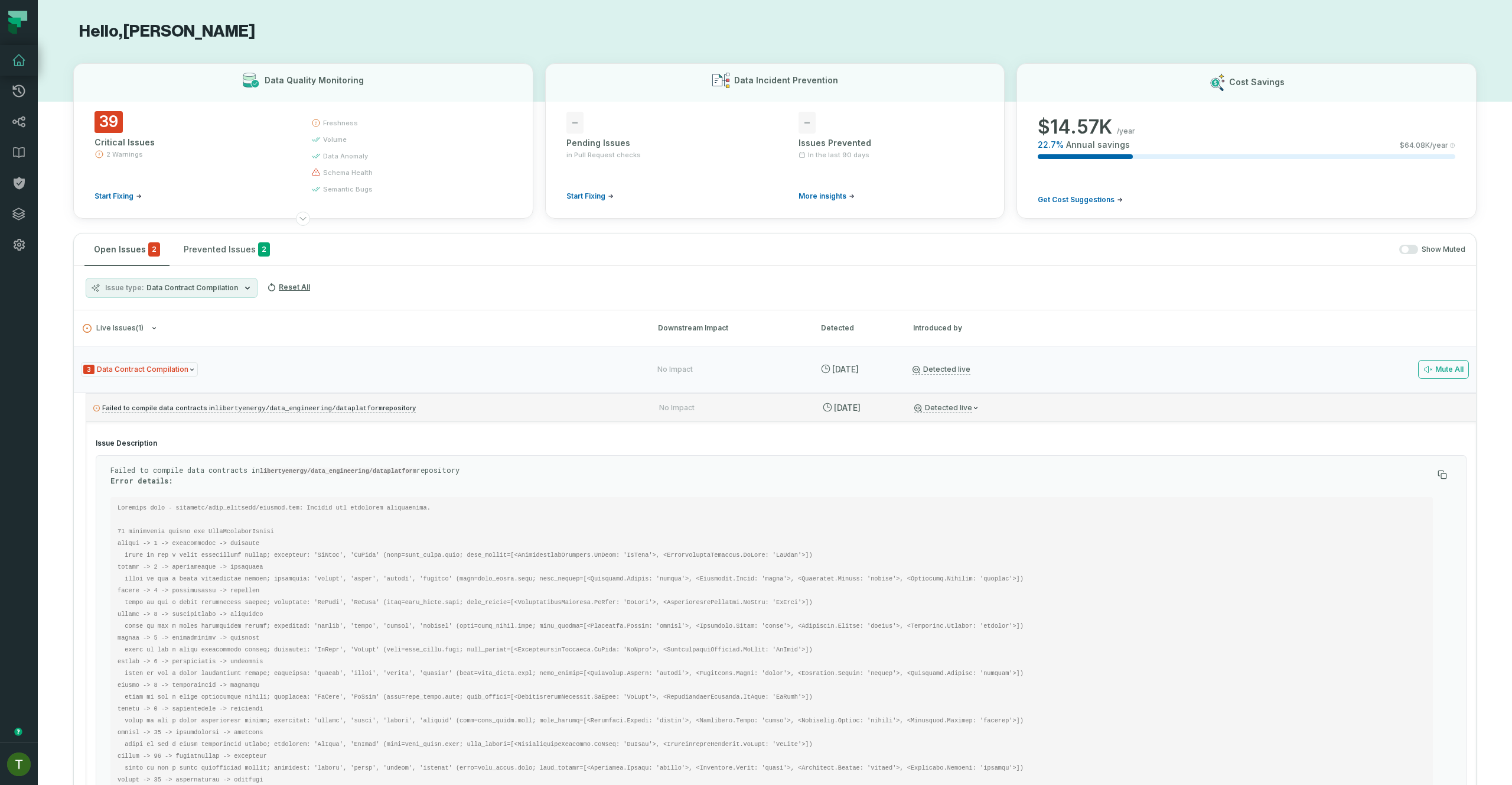
click at [861, 404] on relative-time "[DATE] 2:01:41 AM" at bounding box center [847, 407] width 27 height 10
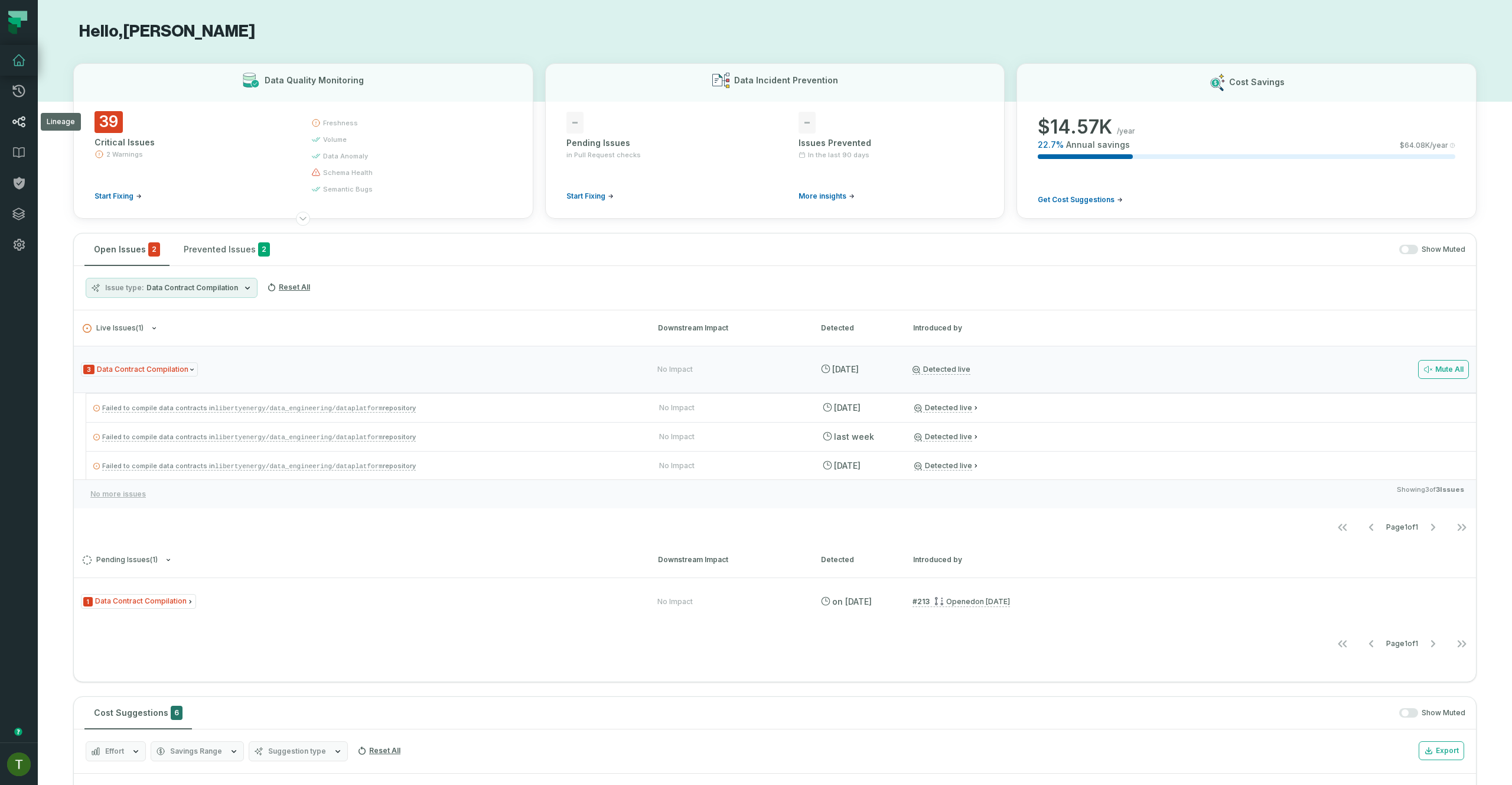
click at [29, 117] on link "Lineage" at bounding box center [19, 122] width 38 height 31
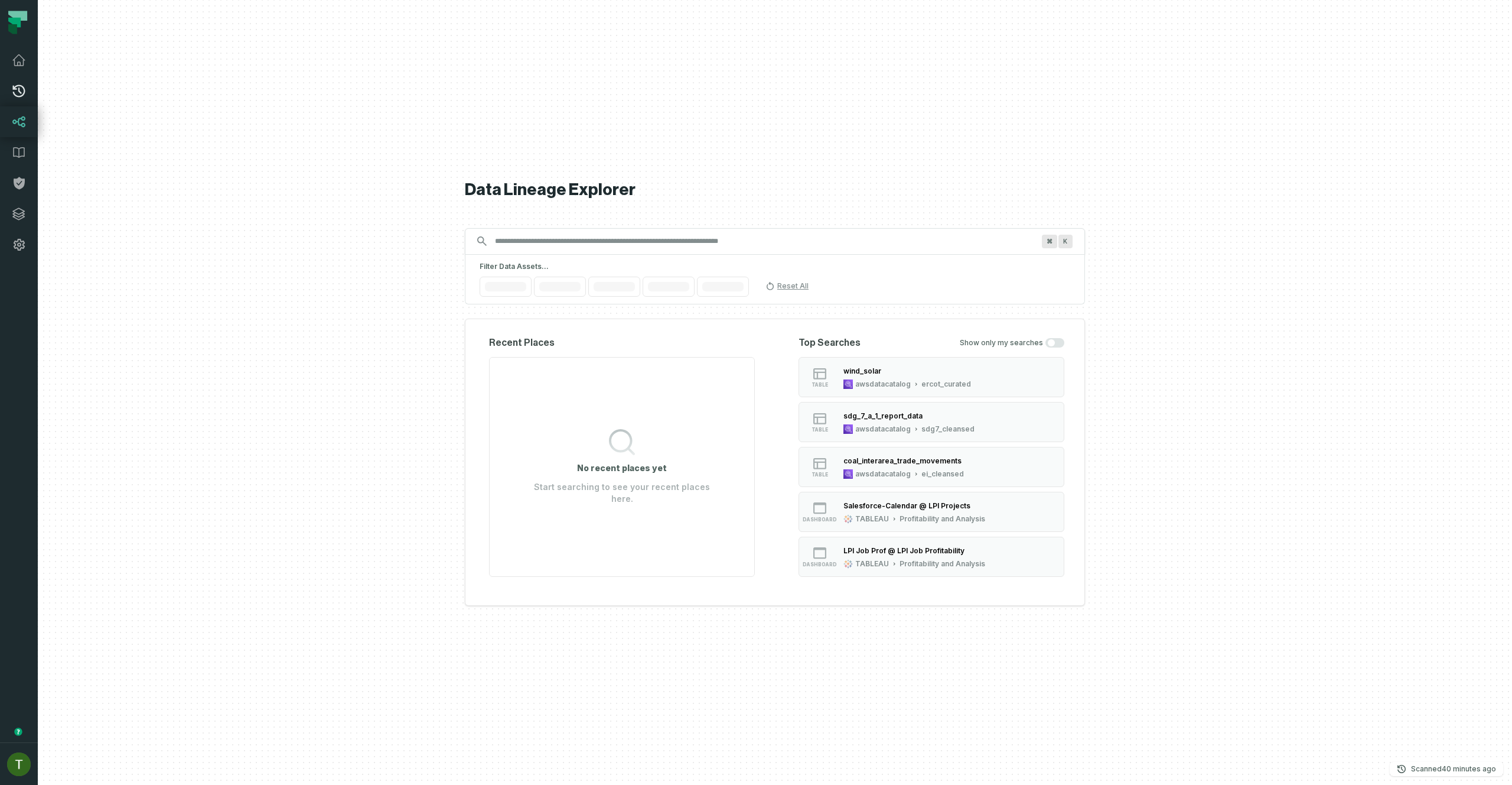
click at [25, 96] on icon at bounding box center [19, 91] width 14 height 14
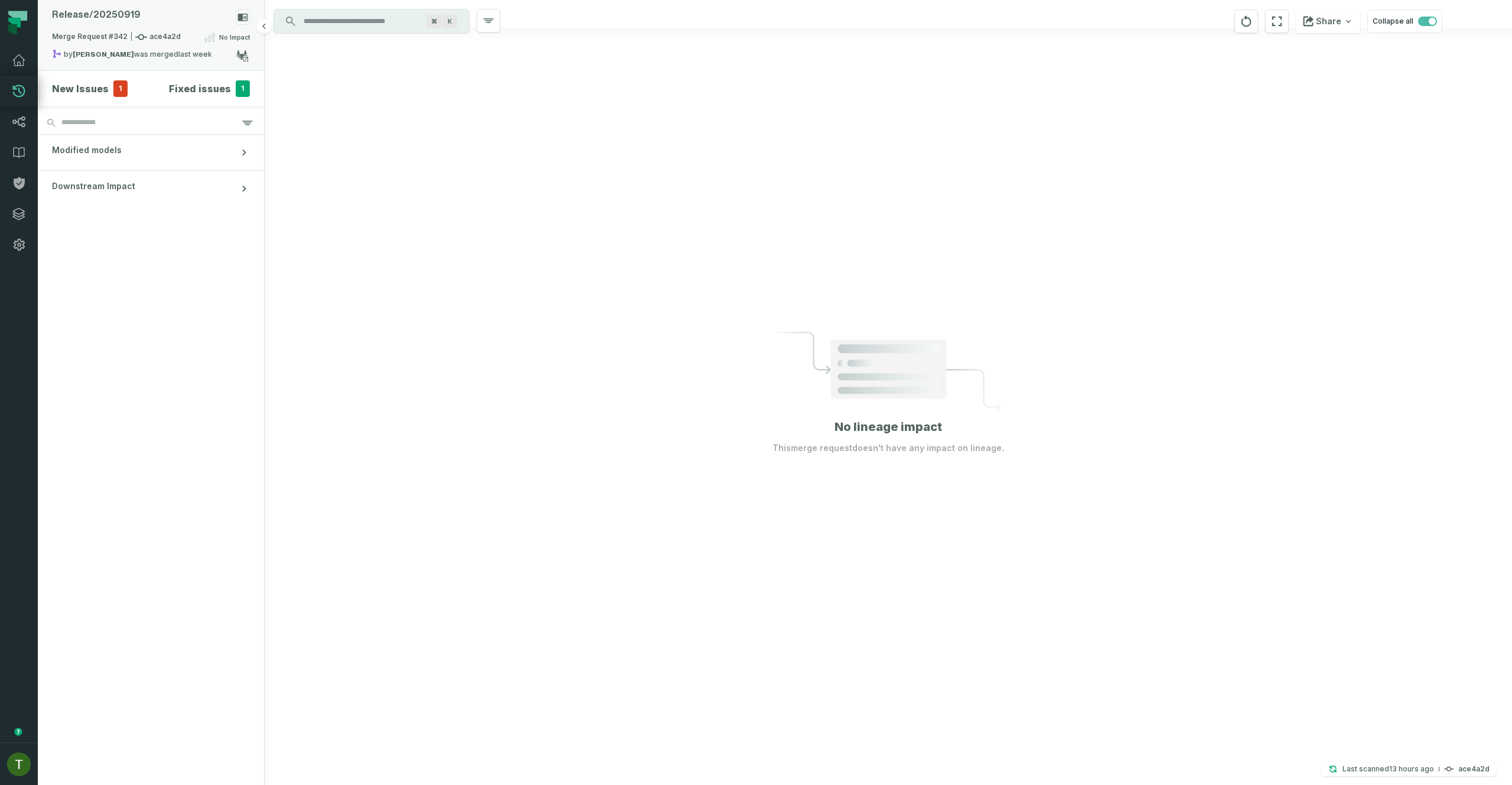
click at [147, 11] on div "Release/ 20250919" at bounding box center [151, 19] width 198 height 20
click at [343, 103] on button "merged (204)" at bounding box center [349, 98] width 56 height 29
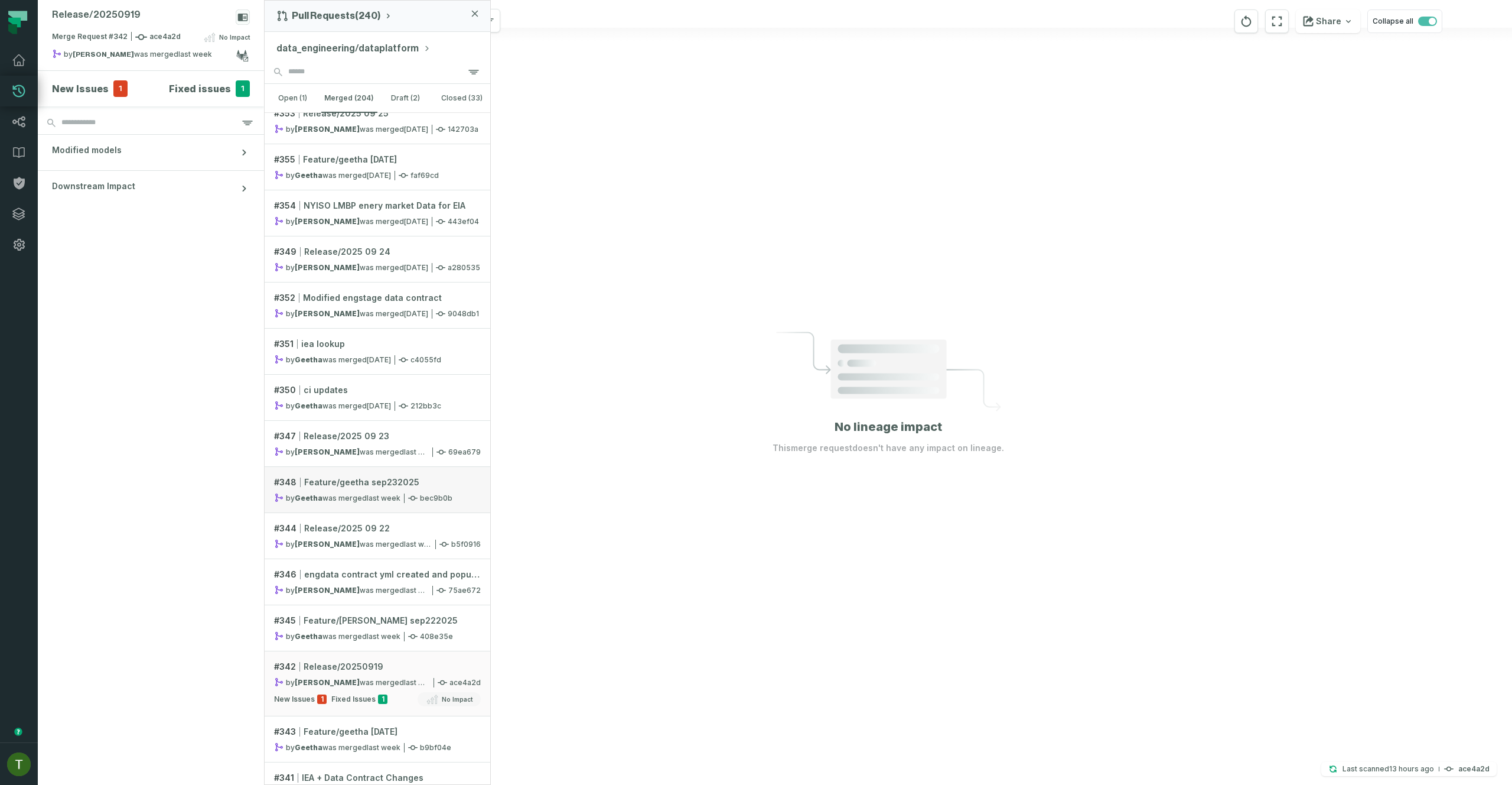
scroll to position [53, 0]
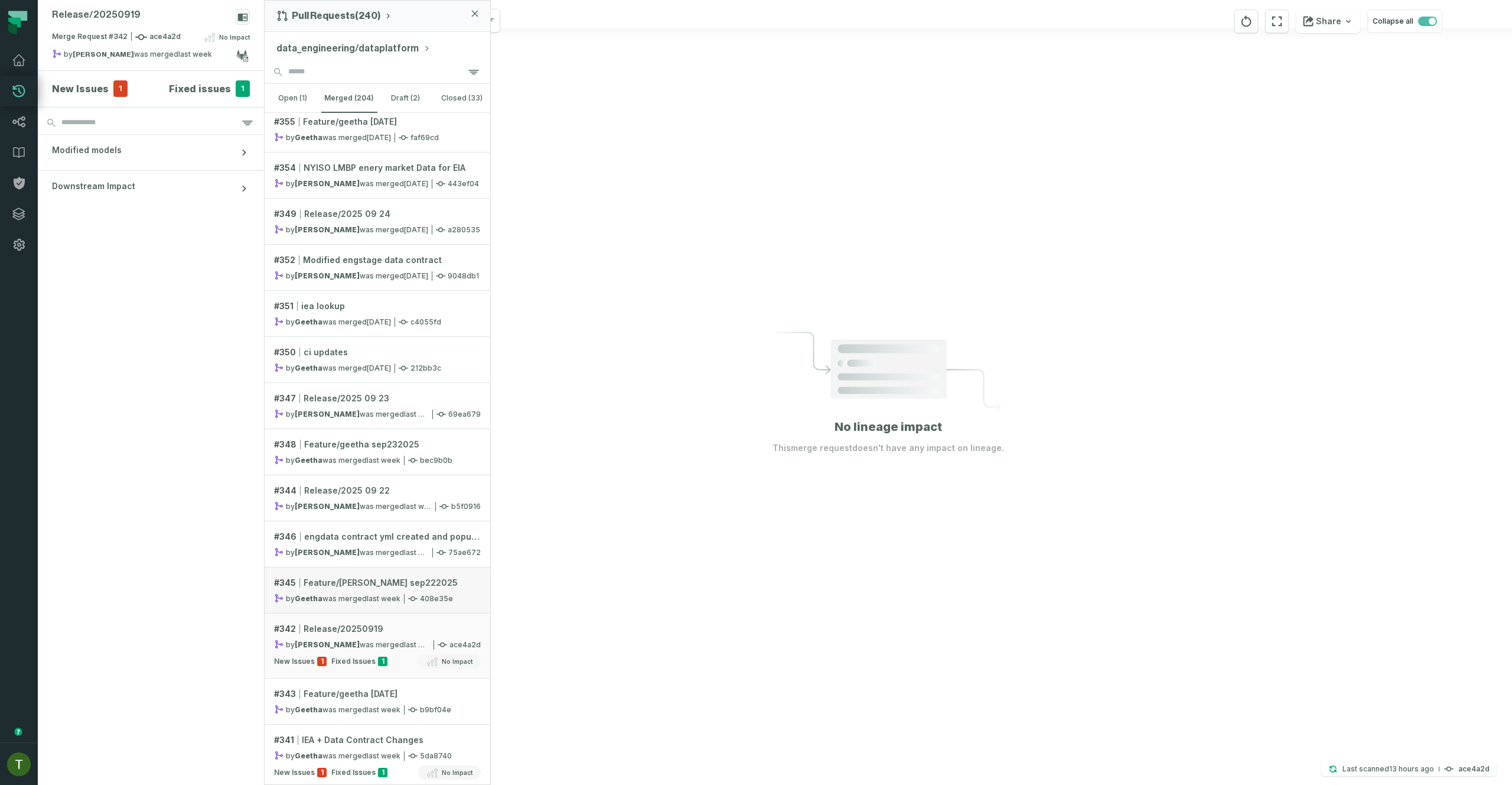
click at [405, 592] on link "# 345 Feature/[PERSON_NAME] sep222025 by [PERSON_NAME] was merged [DATE] 7:20:5…" at bounding box center [377, 590] width 226 height 46
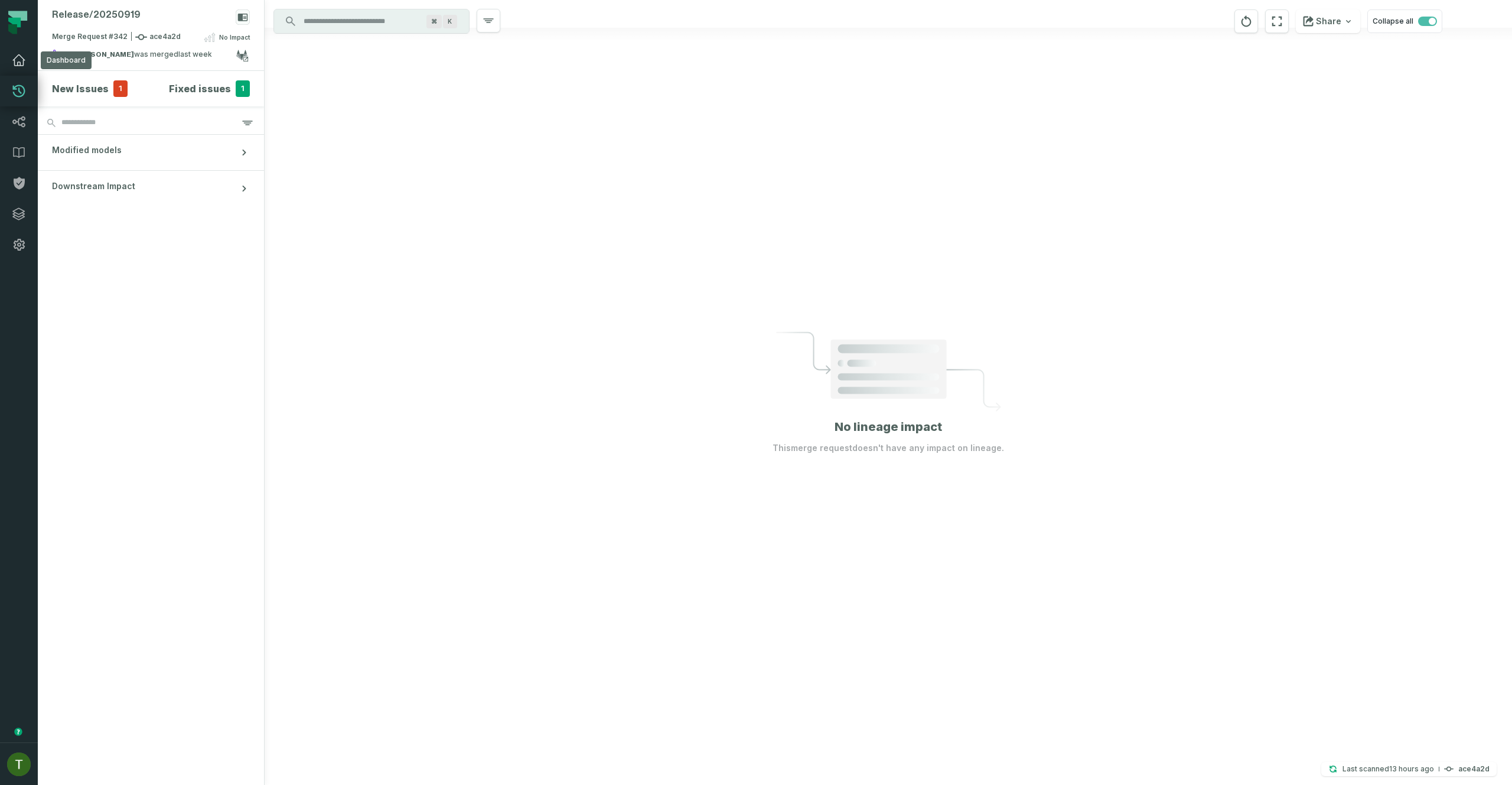
click at [11, 62] on link "Dashboard" at bounding box center [19, 60] width 38 height 31
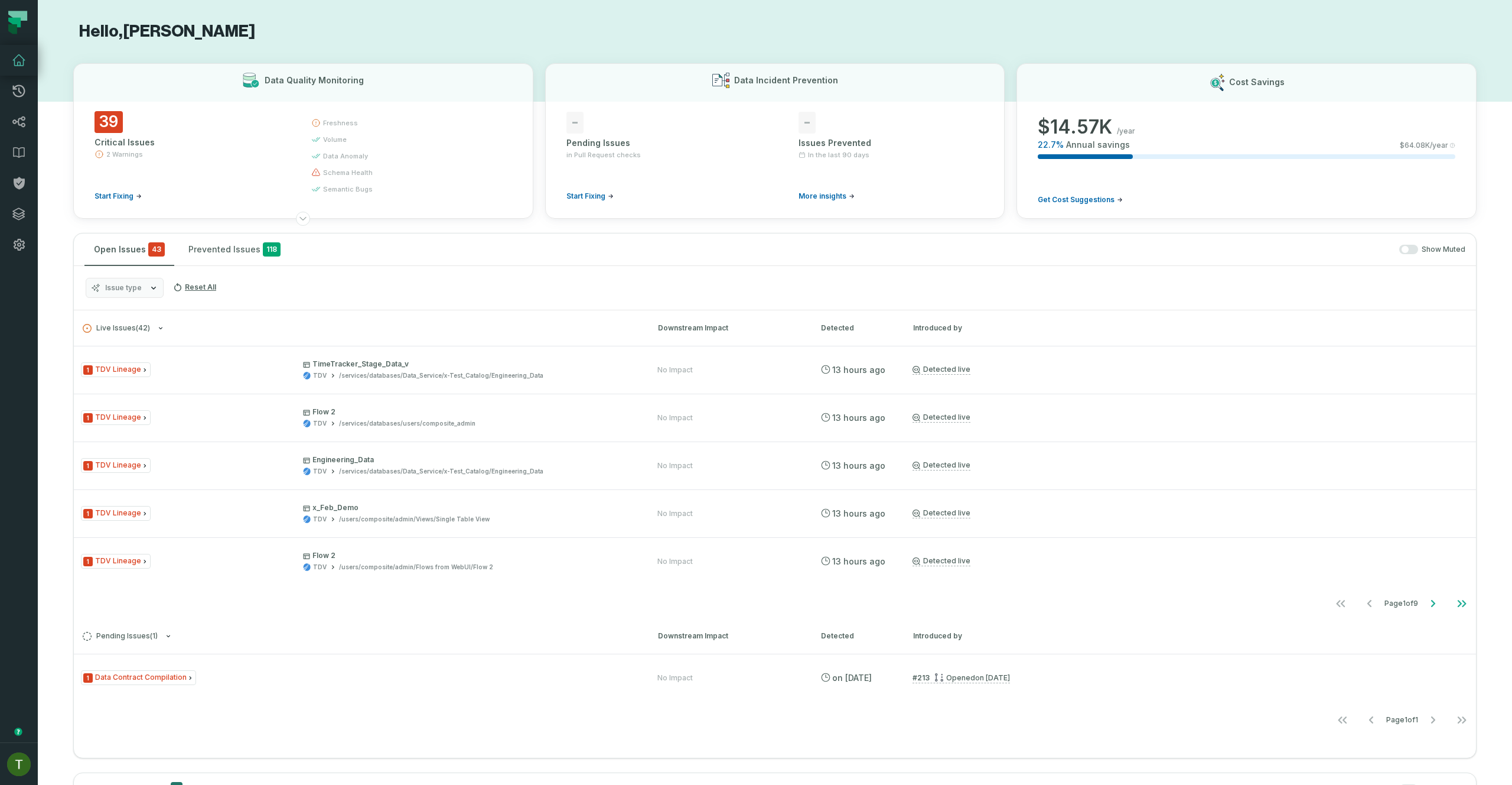
click at [125, 285] on span "Issue type" at bounding box center [123, 288] width 37 height 9
click at [172, 358] on label "Data Contract Compilation" at bounding box center [159, 359] width 146 height 24
click at [103, 358] on button "Data Contract Compilation" at bounding box center [98, 359] width 9 height 9
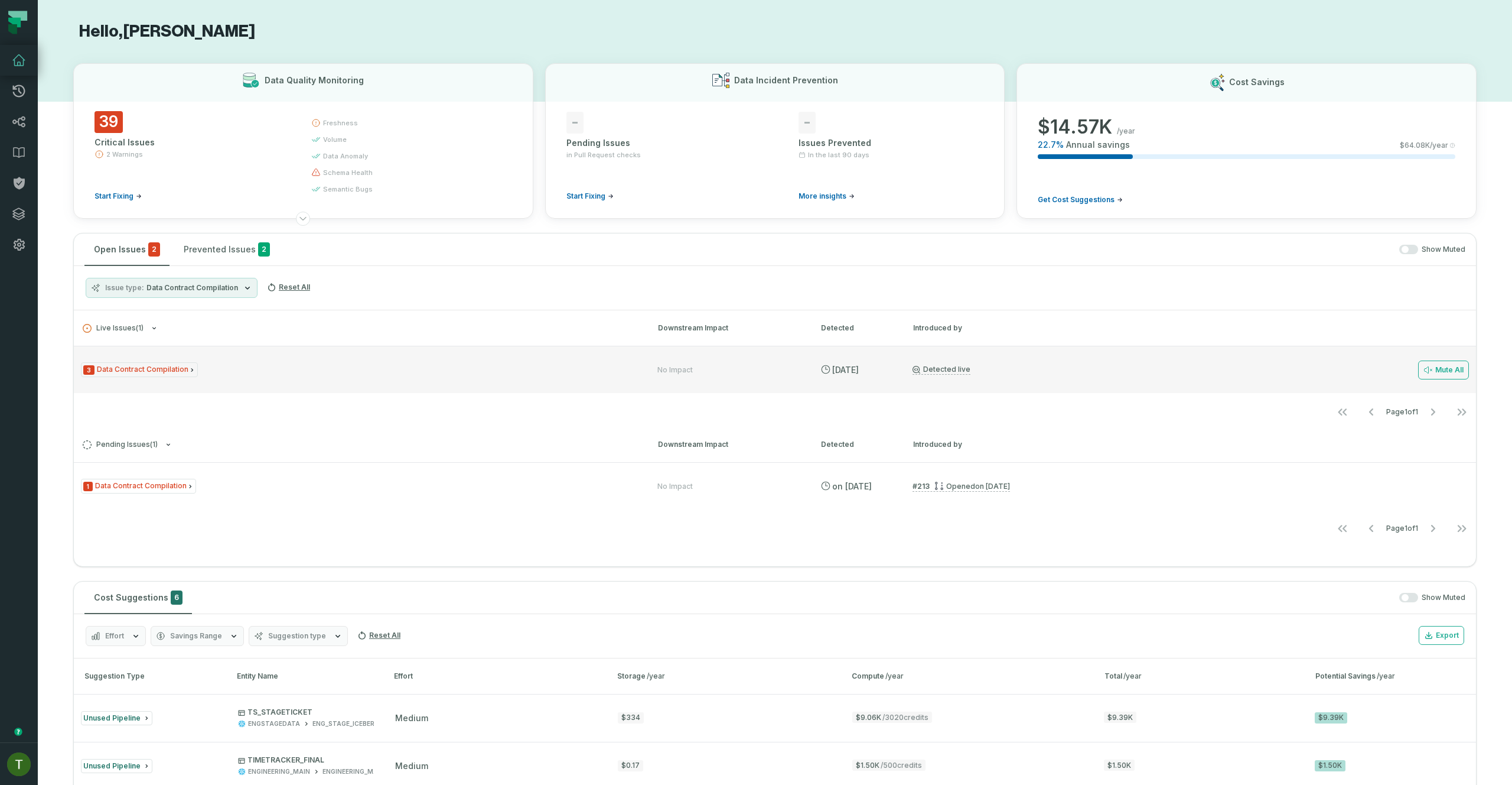
click at [367, 350] on div "3 Data Contract Compilation No Impact [DATE] 2:01:41 AM Detected live Mute All" at bounding box center [775, 370] width 1402 height 47
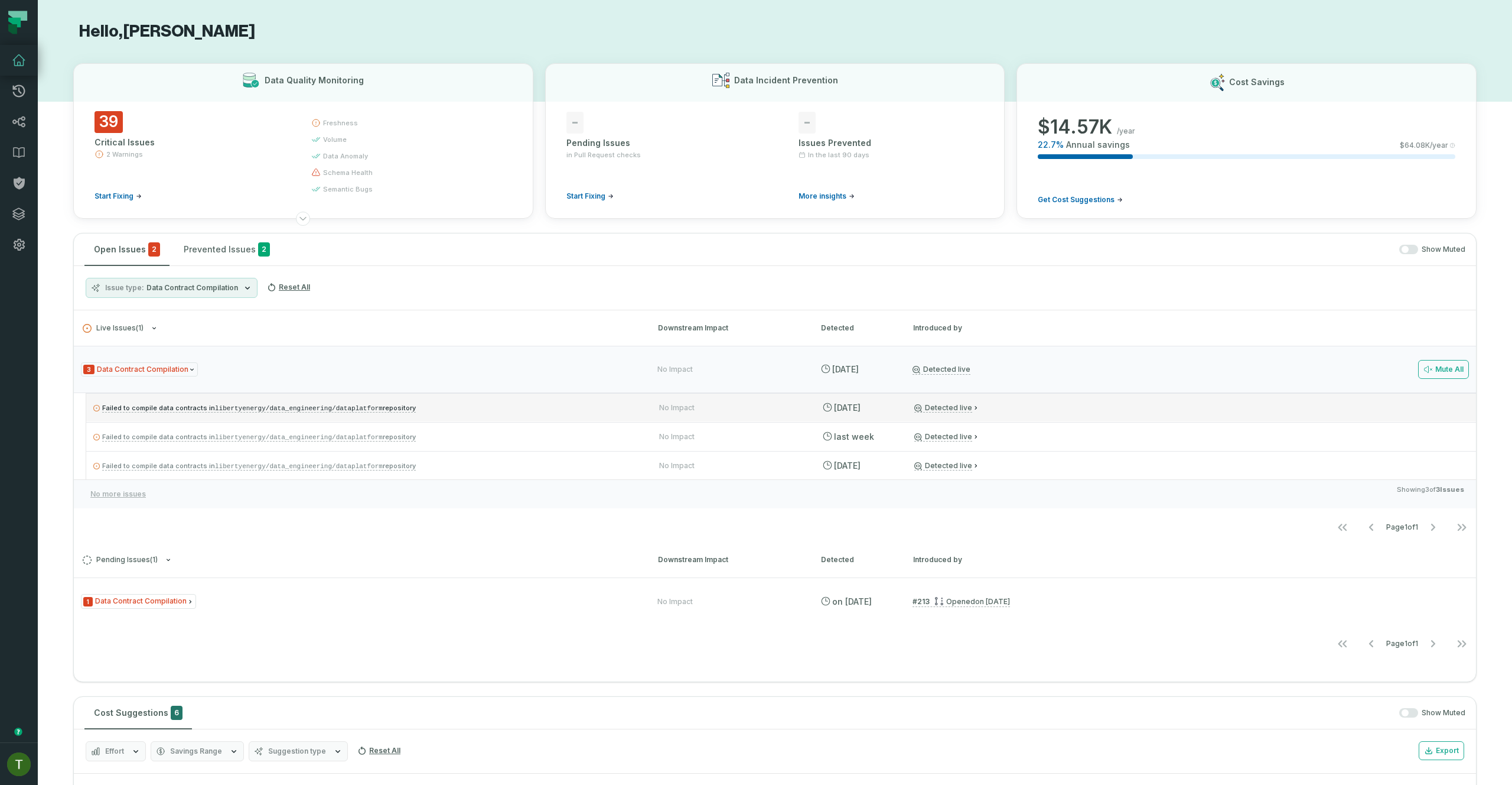
click at [446, 415] on div "Failed to compile data contracts in libertyenergy/data_engineering/dataplatform…" at bounding box center [781, 407] width 1389 height 29
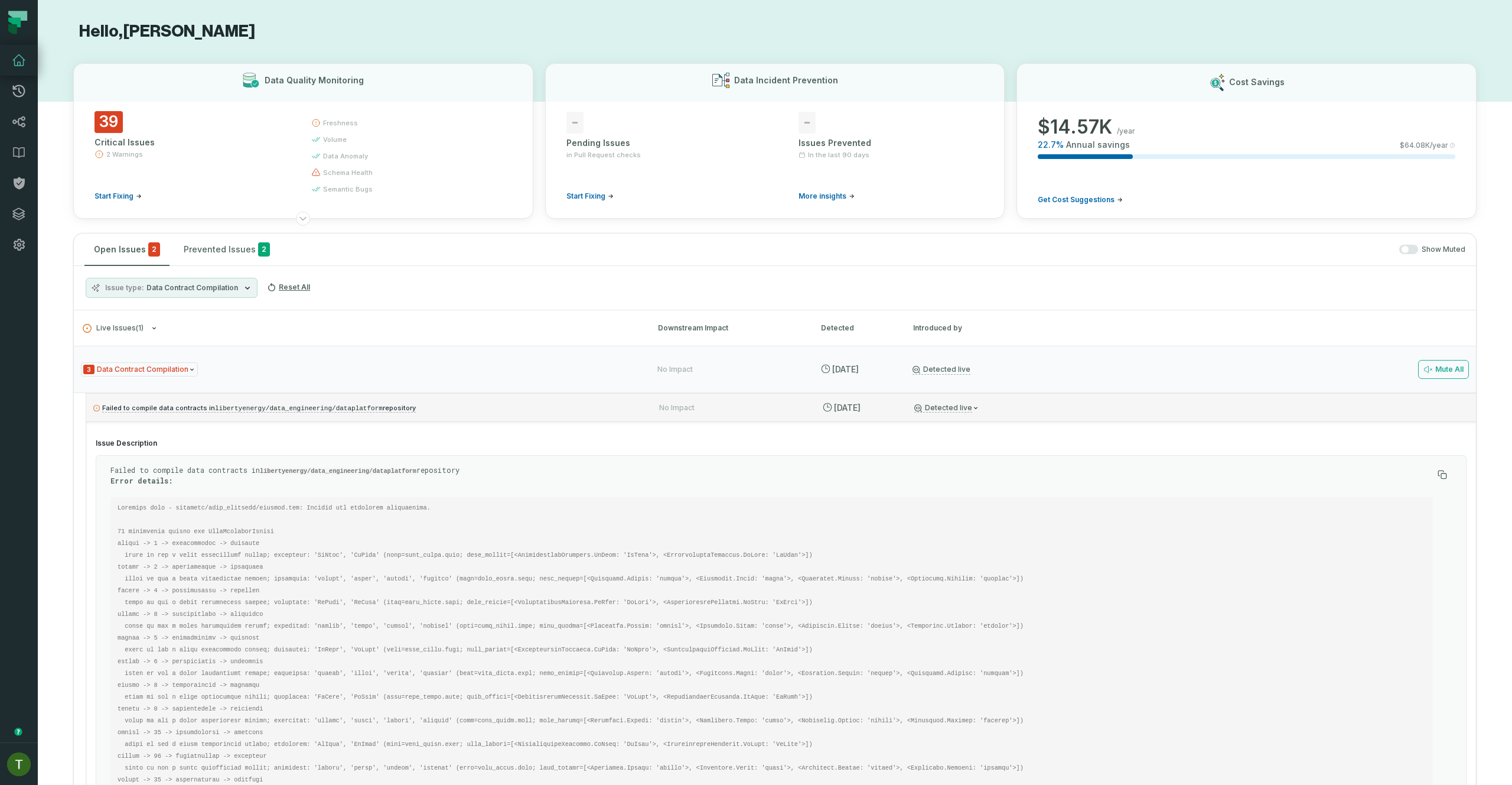
click at [444, 418] on div "Failed to compile data contracts in libertyenergy/data_engineering/dataplatform…" at bounding box center [781, 407] width 1389 height 29
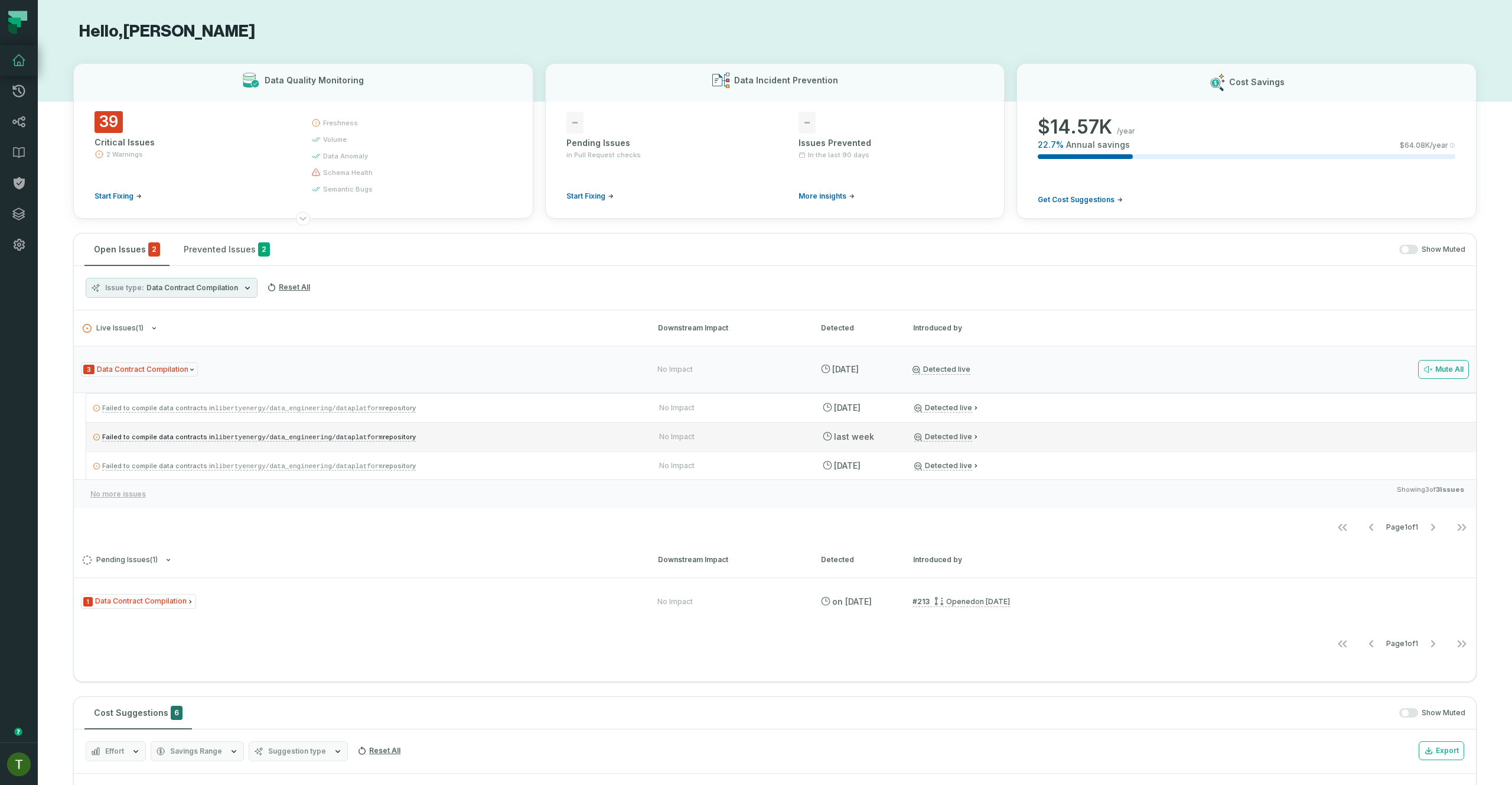
click at [442, 450] on div "Failed to compile data contracts in libertyenergy/data_engineering/dataplatform…" at bounding box center [781, 436] width 1389 height 29
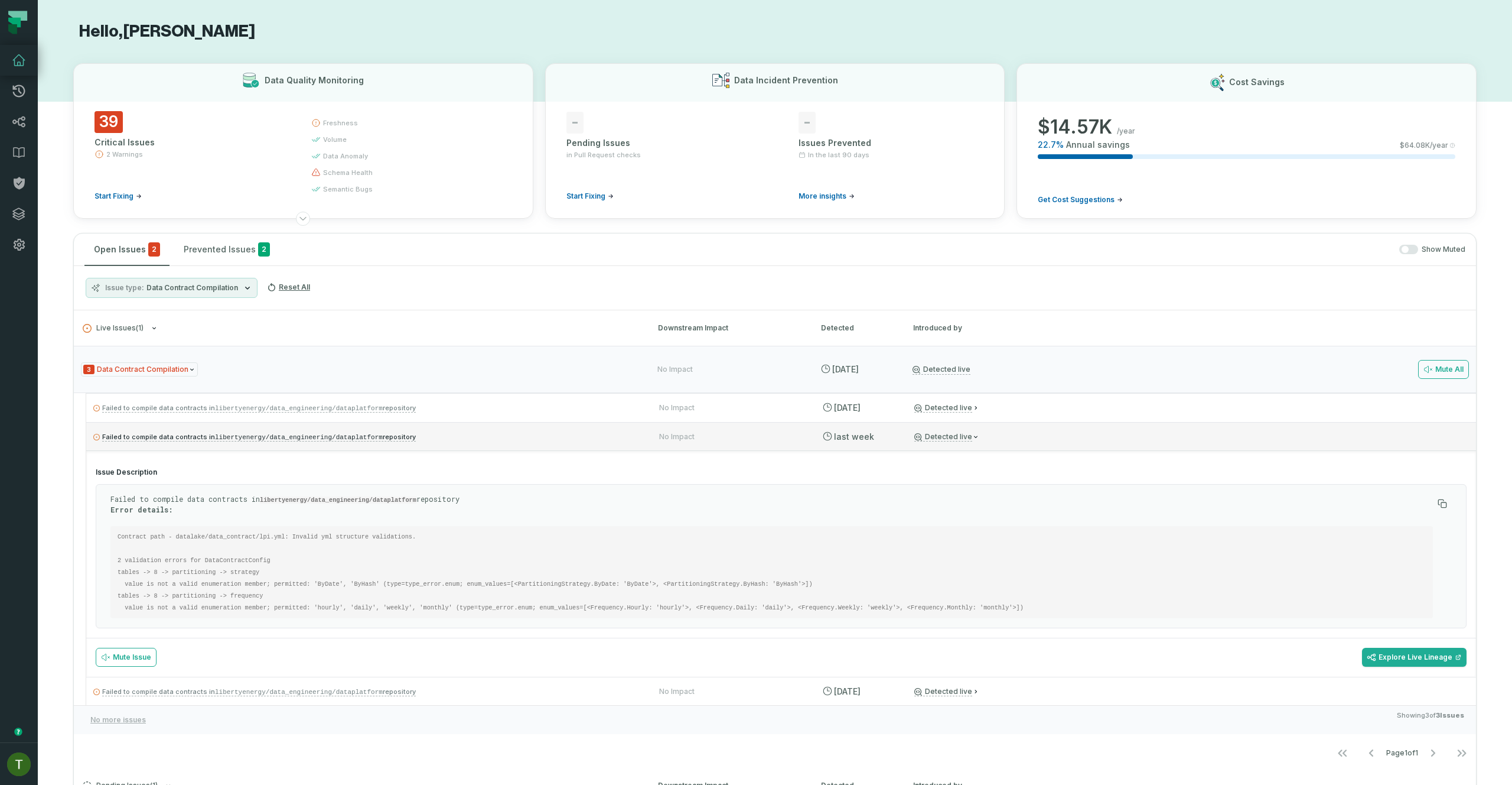
click at [445, 445] on div "Failed to compile data contracts in libertyenergy/data_engineering/dataplatform…" at bounding box center [781, 436] width 1389 height 29
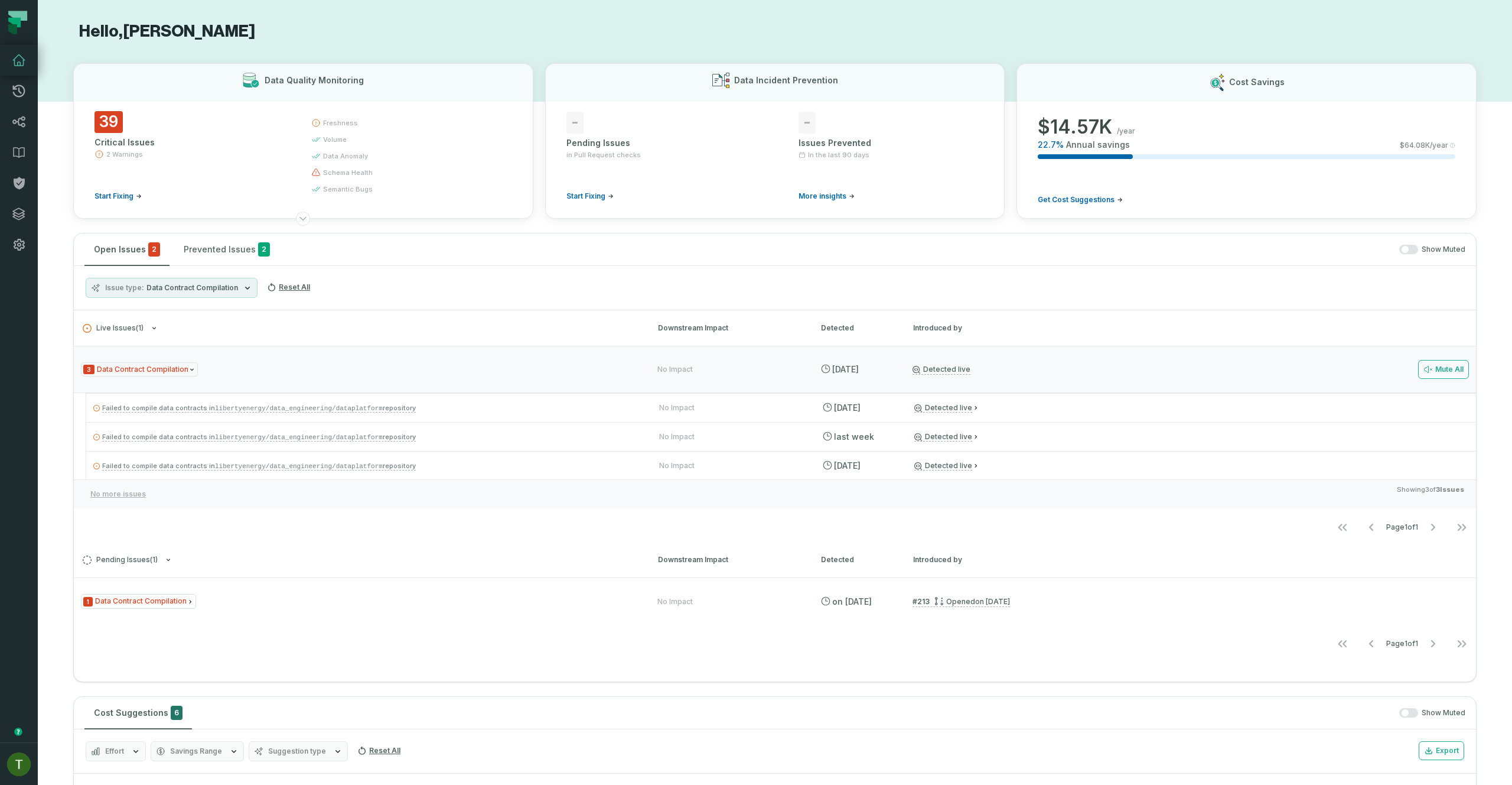
click at [464, 484] on div "No more issues Showing 3 of 3 Issues" at bounding box center [775, 494] width 1402 height 29
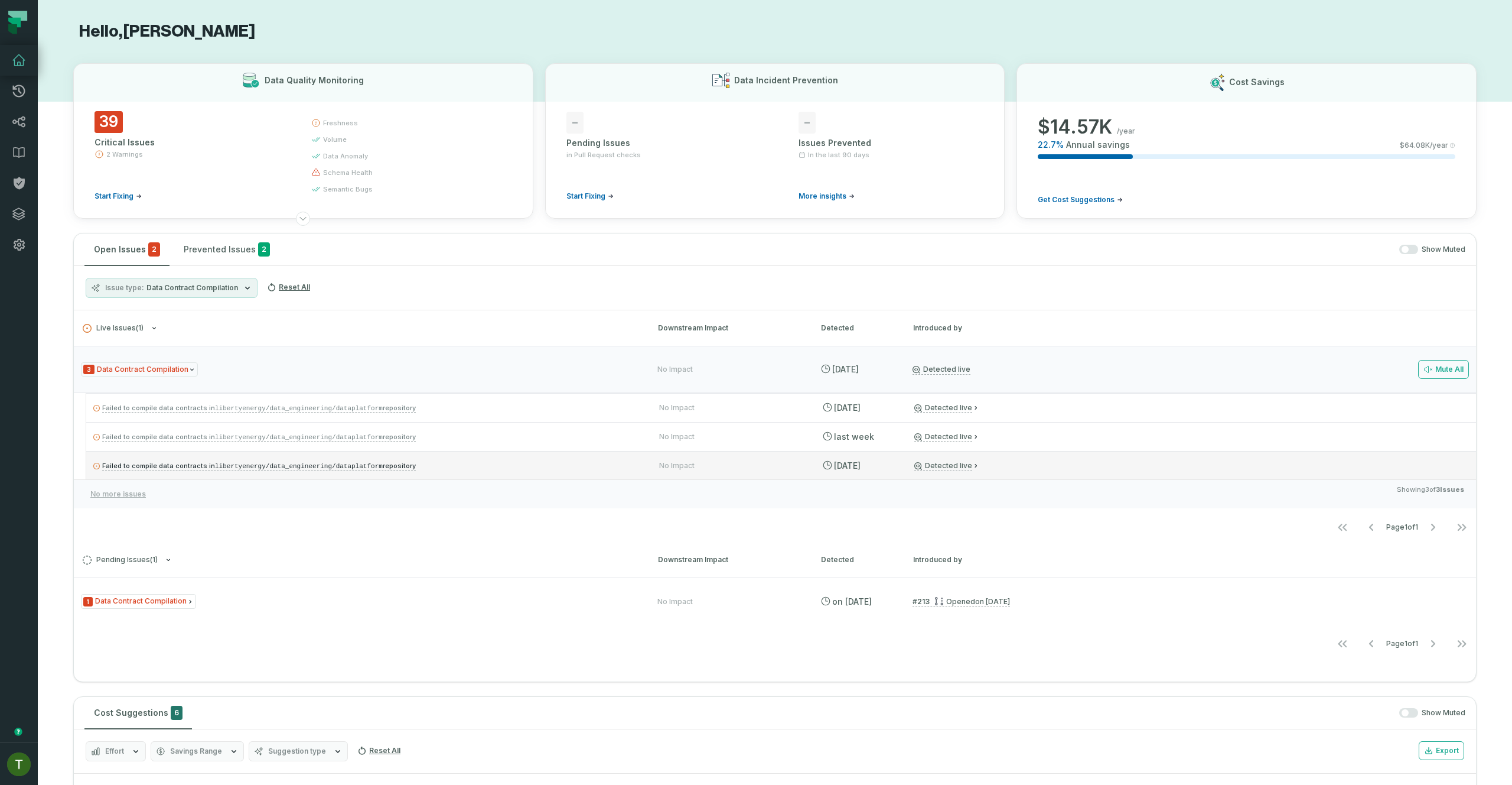
click at [463, 479] on div "Failed to compile data contracts in libertyenergy/data_engineering/dataplatform…" at bounding box center [775, 451] width 1402 height 115
click at [462, 472] on div "Failed to compile data contracts in libertyenergy/data_engineering/dataplatform…" at bounding box center [781, 465] width 1389 height 29
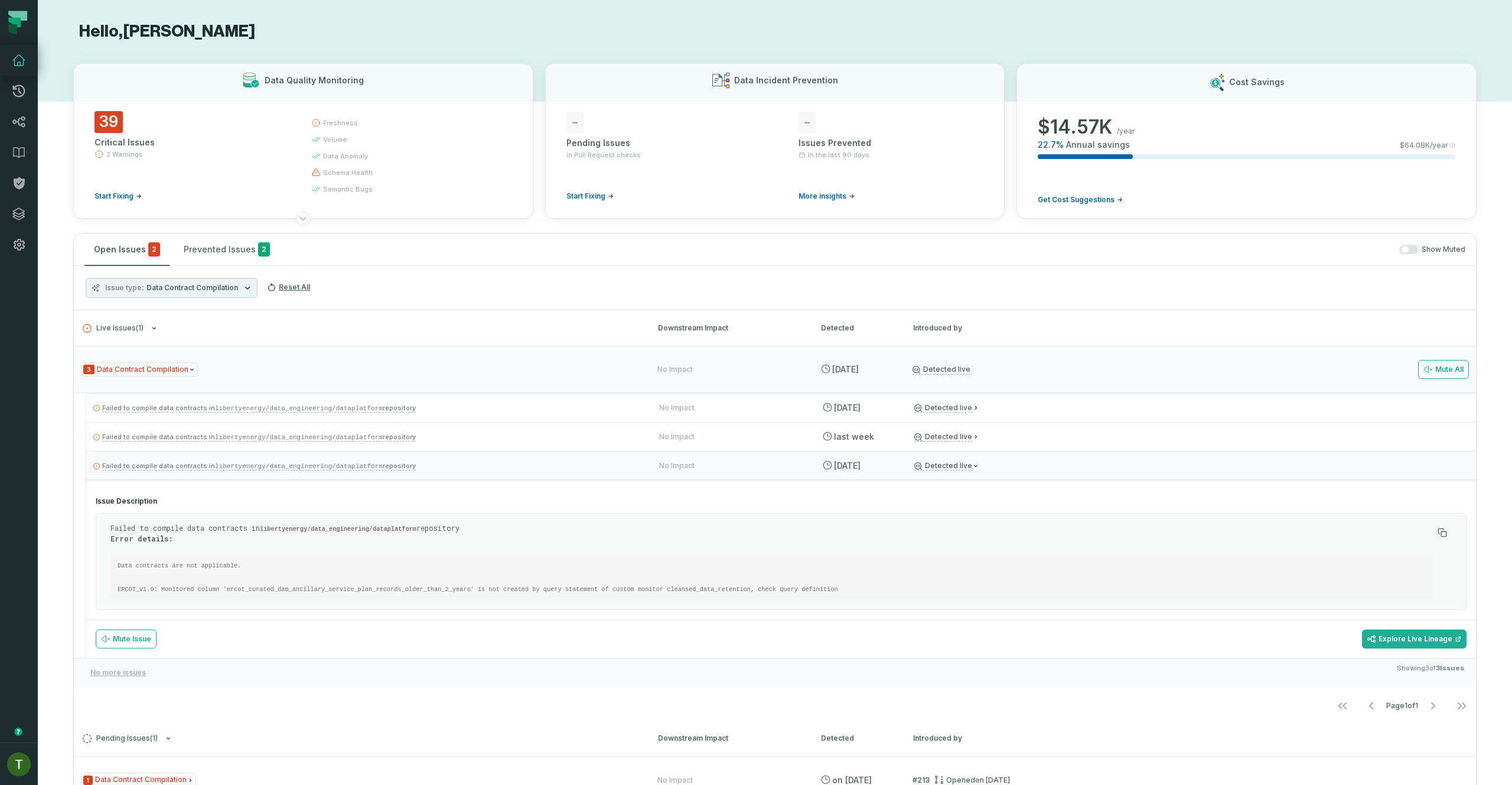
drag, startPoint x: 461, startPoint y: 469, endPoint x: 441, endPoint y: 487, distance: 26.9
click at [441, 487] on li "Failed to compile data contracts in libertyenergy/data_engineering/dataplatform…" at bounding box center [781, 554] width 1389 height 207
click at [439, 492] on section "Issue Description Failed to compile data contracts in libertyenergy/data_engine…" at bounding box center [781, 552] width 1389 height 132
click at [450, 440] on p "Failed to compile data contracts in libertyenergy/data_engineering/dataplatform…" at bounding box center [366, 437] width 545 height 14
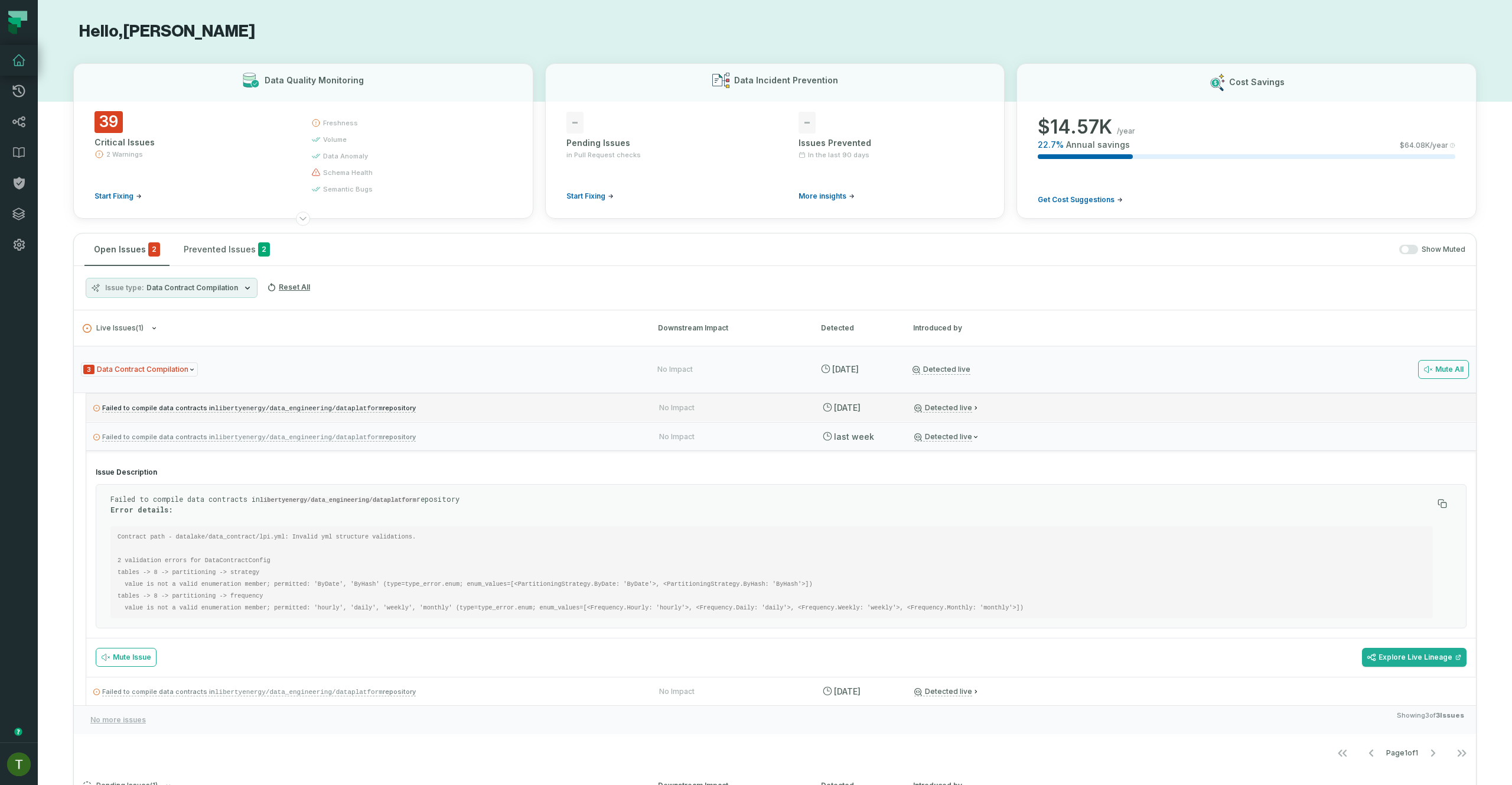
click at [437, 407] on p "Failed to compile data contracts in libertyenergy/data_engineering/dataplatform…" at bounding box center [366, 407] width 545 height 14
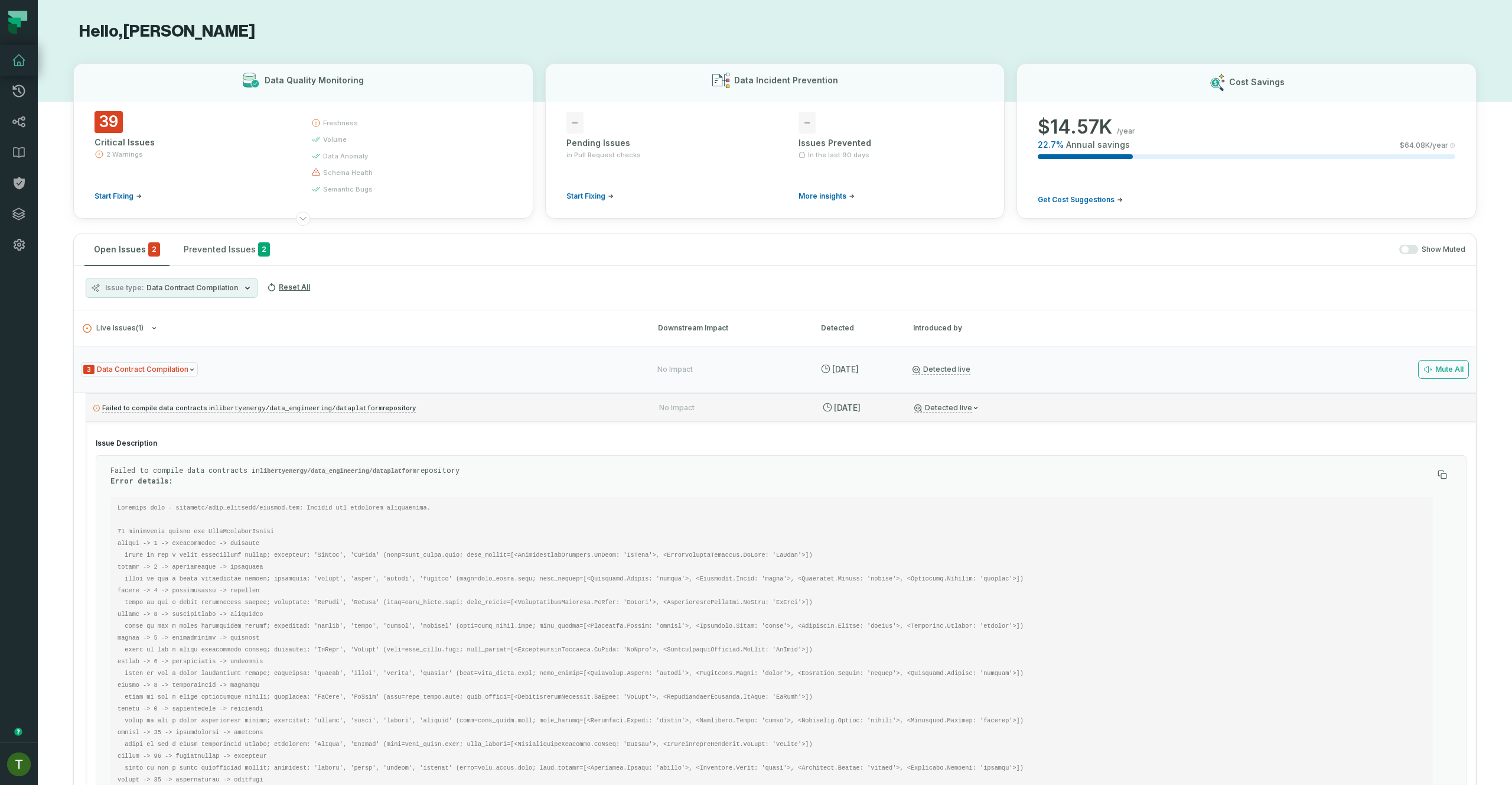
click at [437, 407] on p "Failed to compile data contracts in libertyenergy/data_engineering/dataplatform…" at bounding box center [366, 407] width 545 height 14
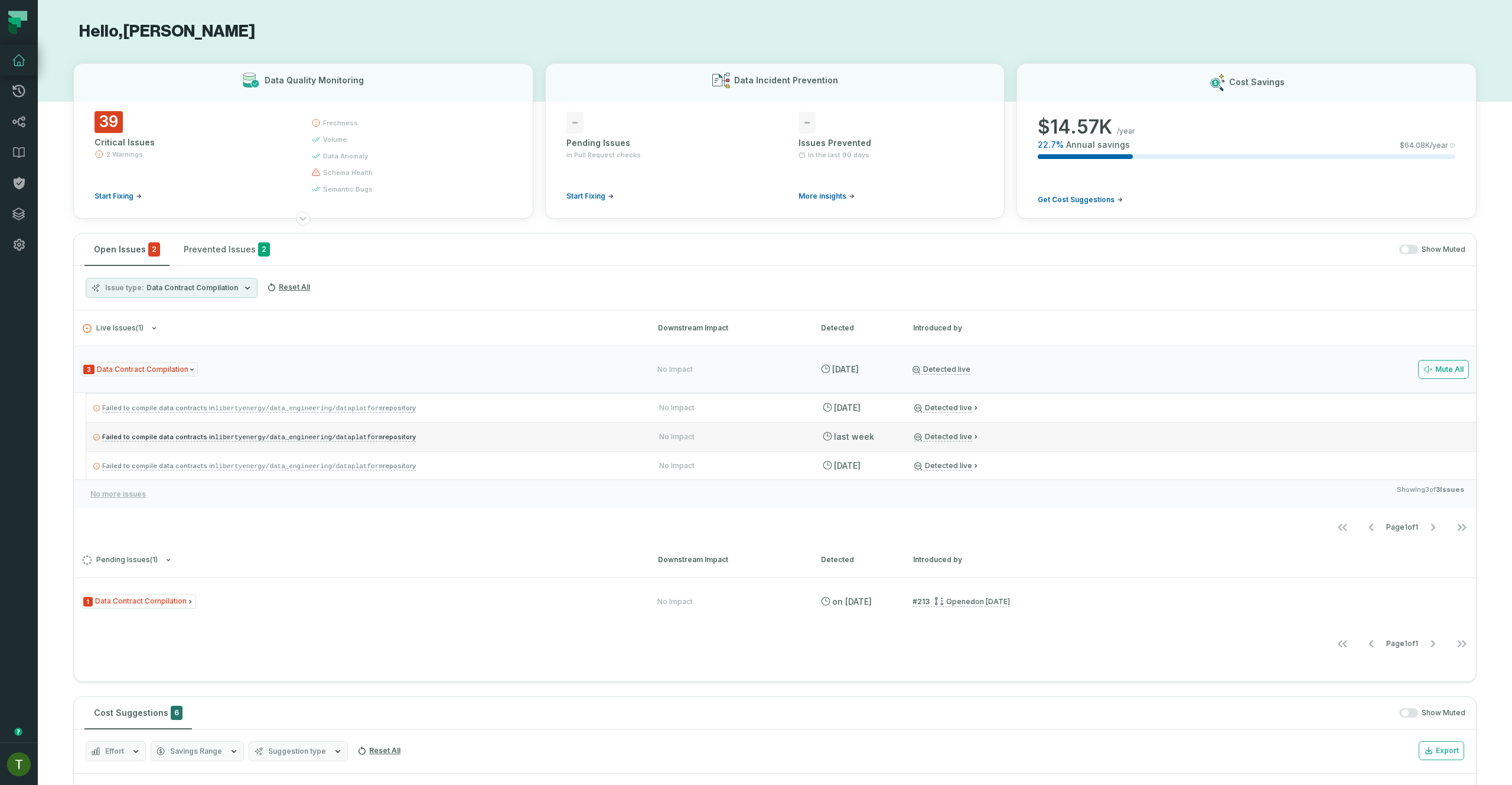
click at [444, 433] on p "Failed to compile data contracts in libertyenergy/data_engineering/dataplatform…" at bounding box center [366, 437] width 545 height 14
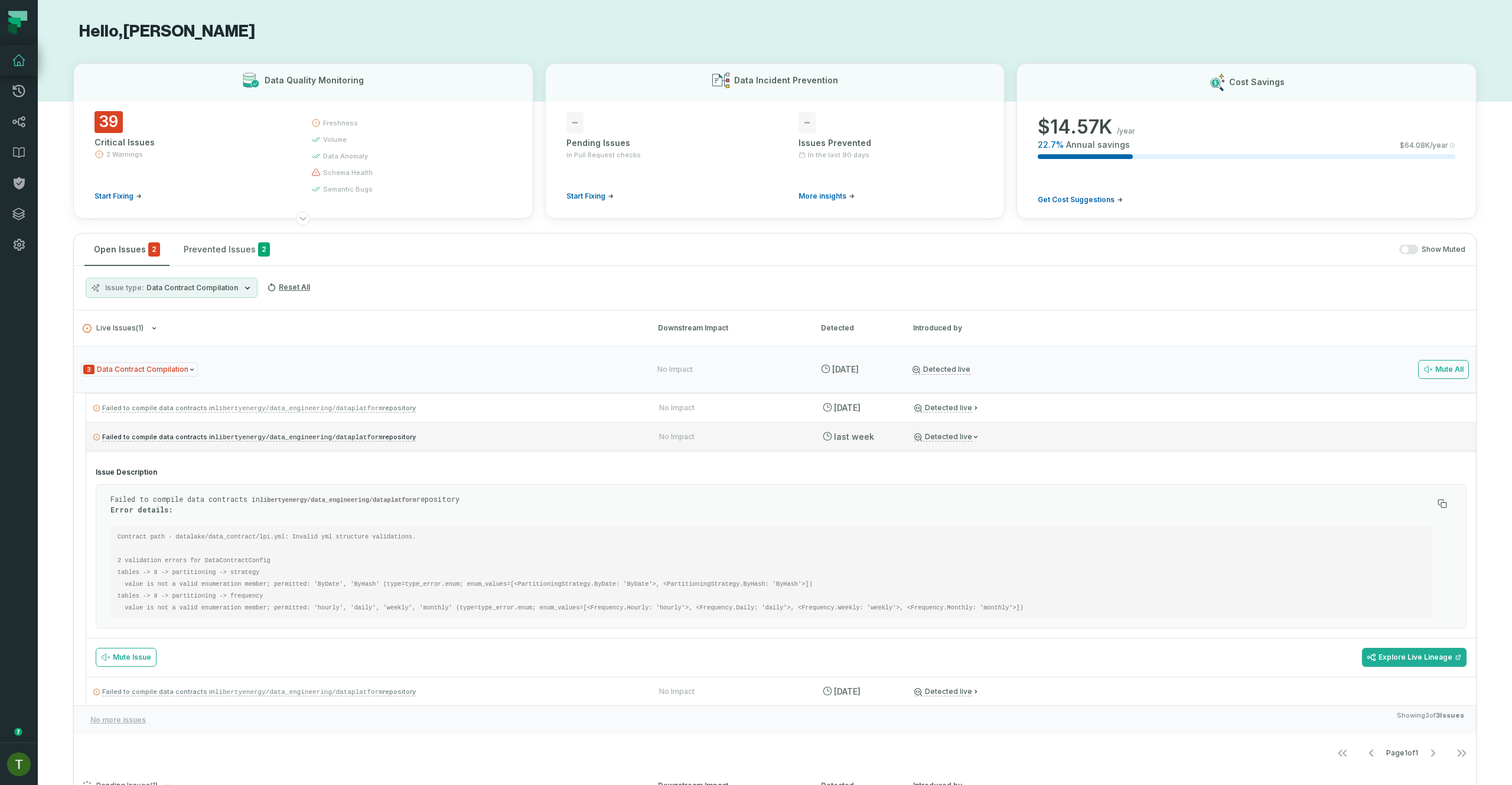
click at [444, 437] on p "Failed to compile data contracts in libertyenergy/data_engineering/dataplatform…" at bounding box center [366, 437] width 545 height 14
click at [453, 685] on p "Failed to compile data contracts in libertyenergy/data_engineering/dataplatform…" at bounding box center [366, 691] width 545 height 14
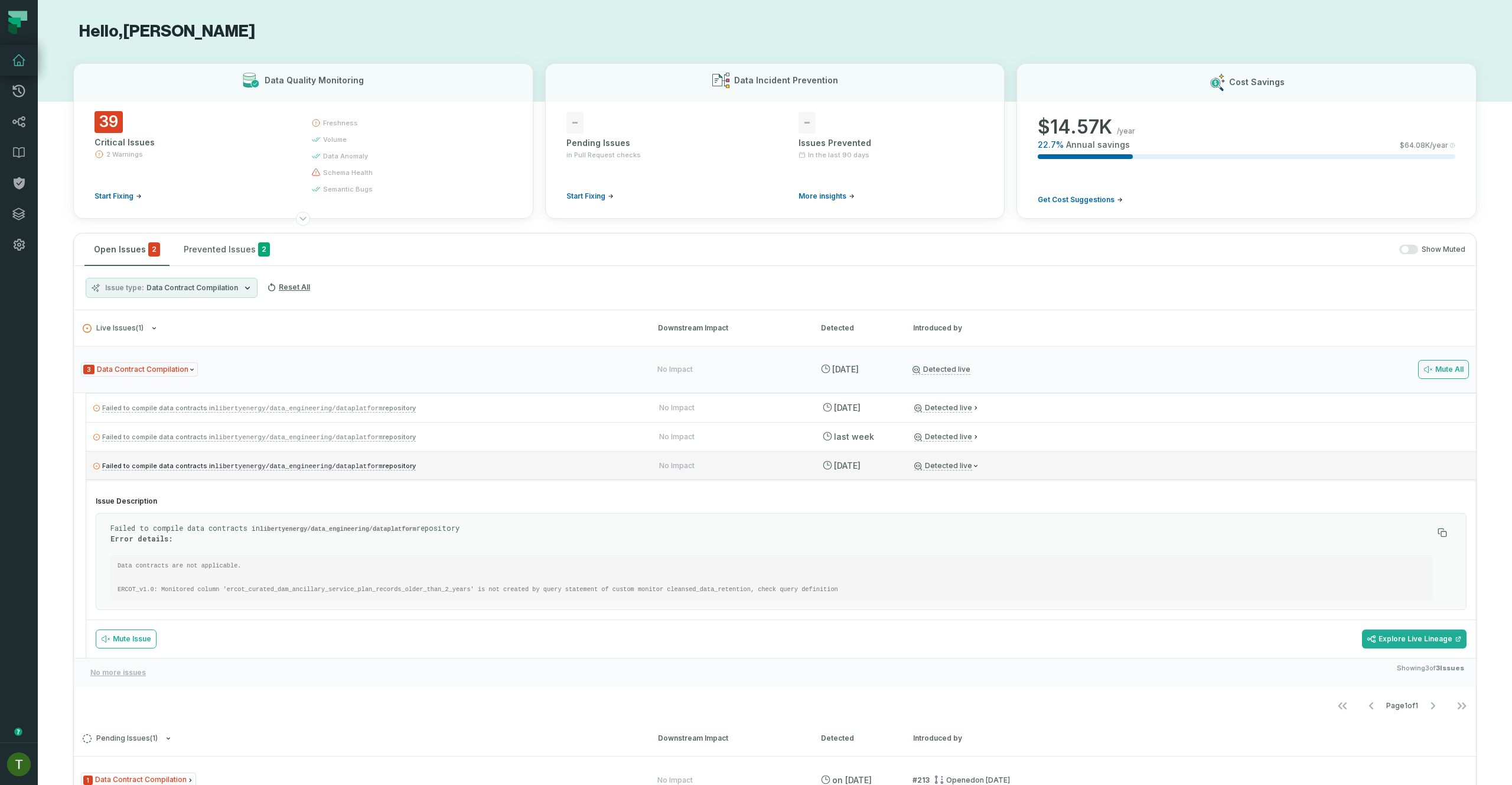
click at [453, 464] on p "Failed to compile data contracts in libertyenergy/data_engineering/dataplatform…" at bounding box center [366, 466] width 545 height 14
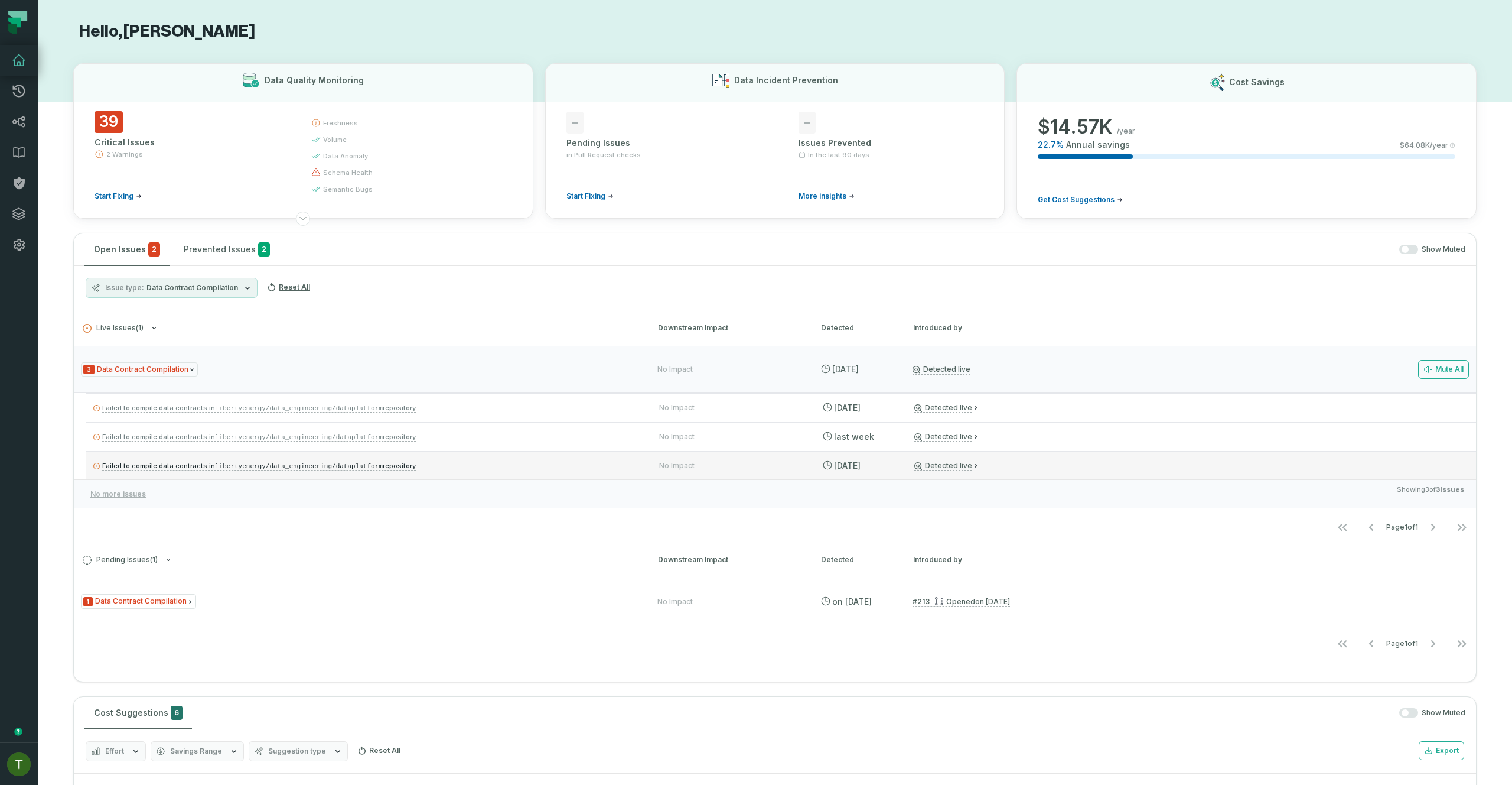
click at [374, 474] on div "Failed to compile data contracts in libertyenergy/data_engineering/dataplatform…" at bounding box center [781, 465] width 1389 height 29
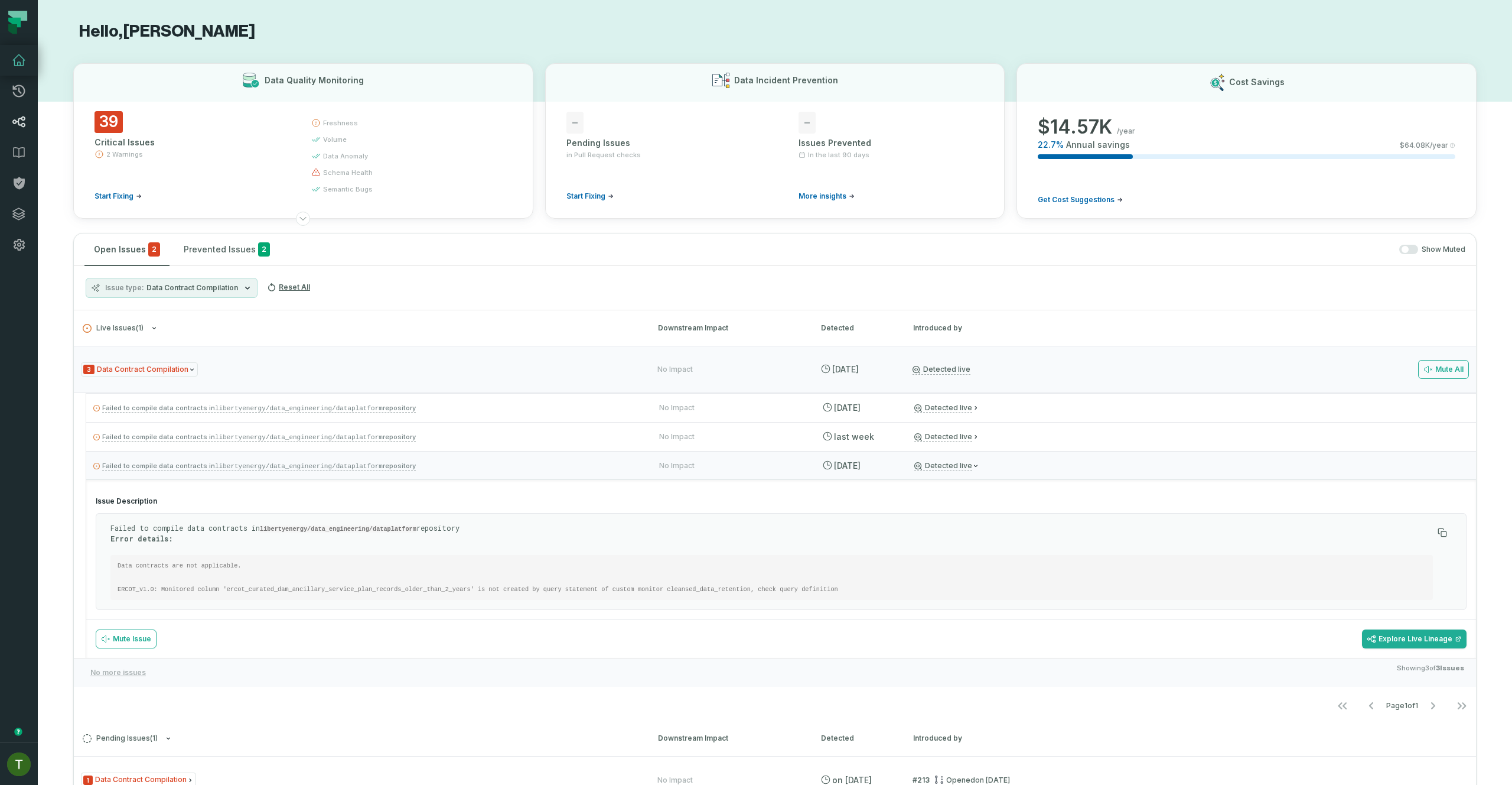
click at [20, 120] on icon at bounding box center [19, 122] width 14 height 14
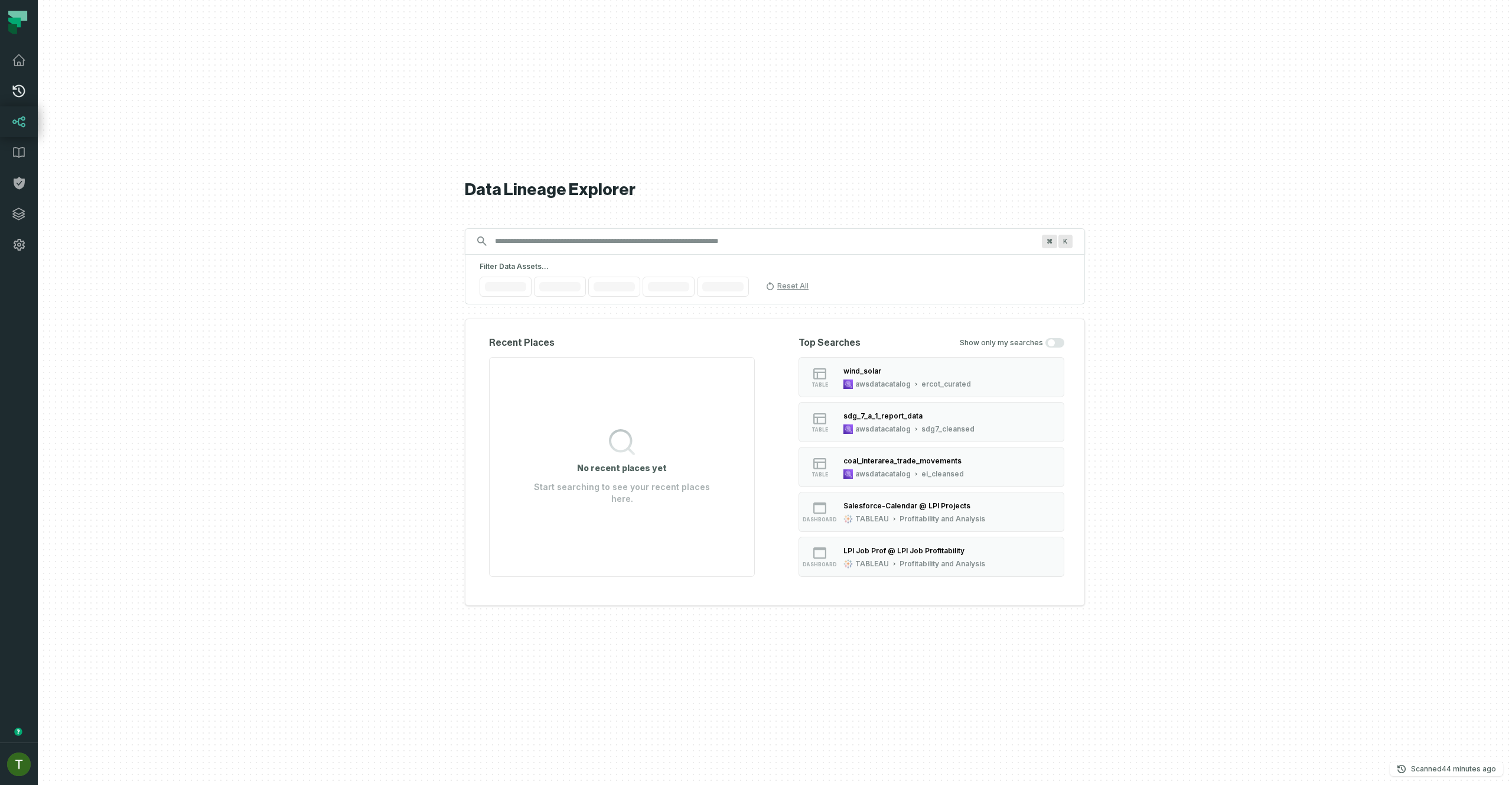
click at [19, 99] on link "Merge Requests" at bounding box center [19, 91] width 38 height 31
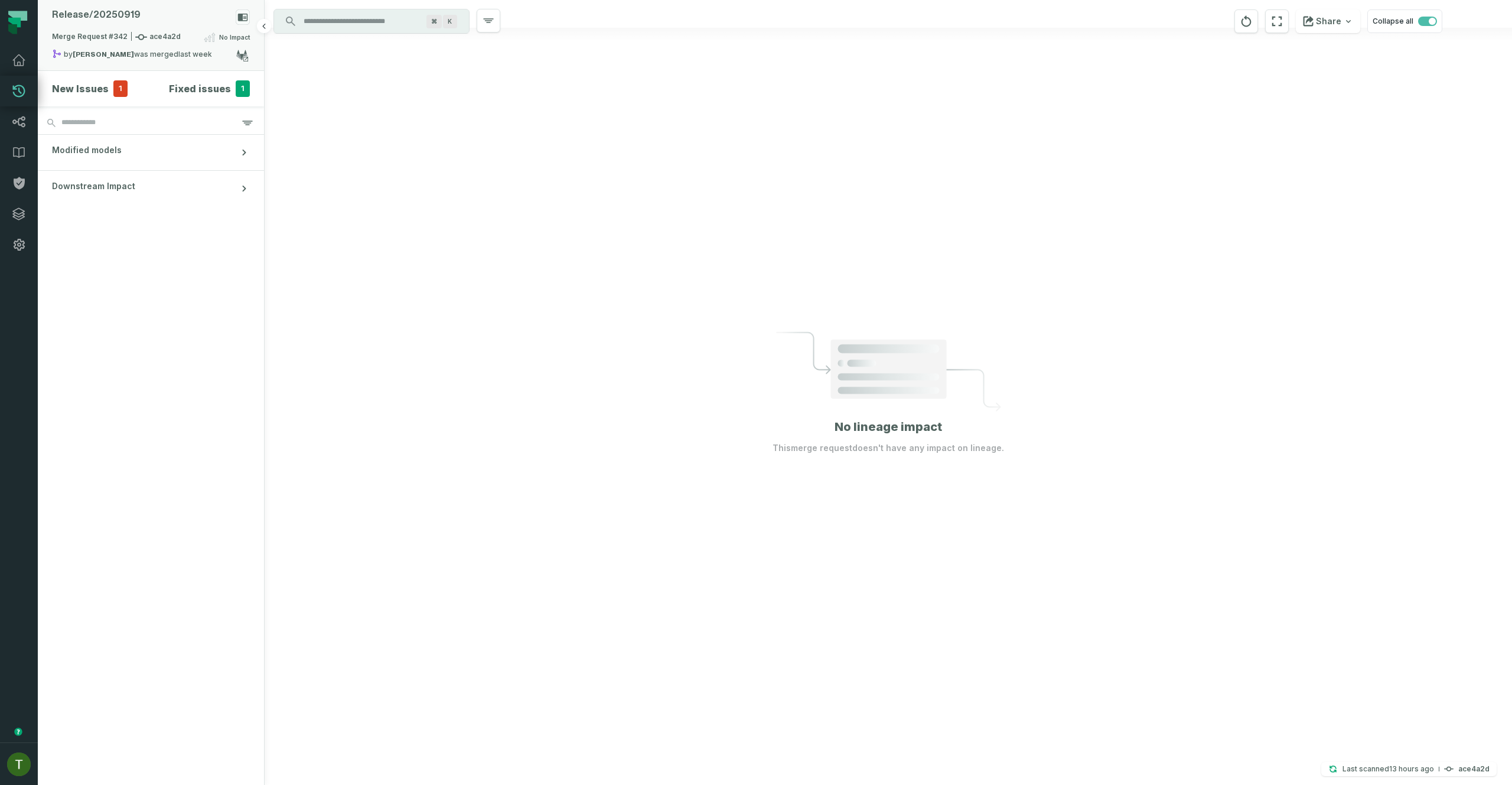
click at [164, 42] on span "Merge Request #342 ace4a2d" at bounding box center [116, 37] width 129 height 12
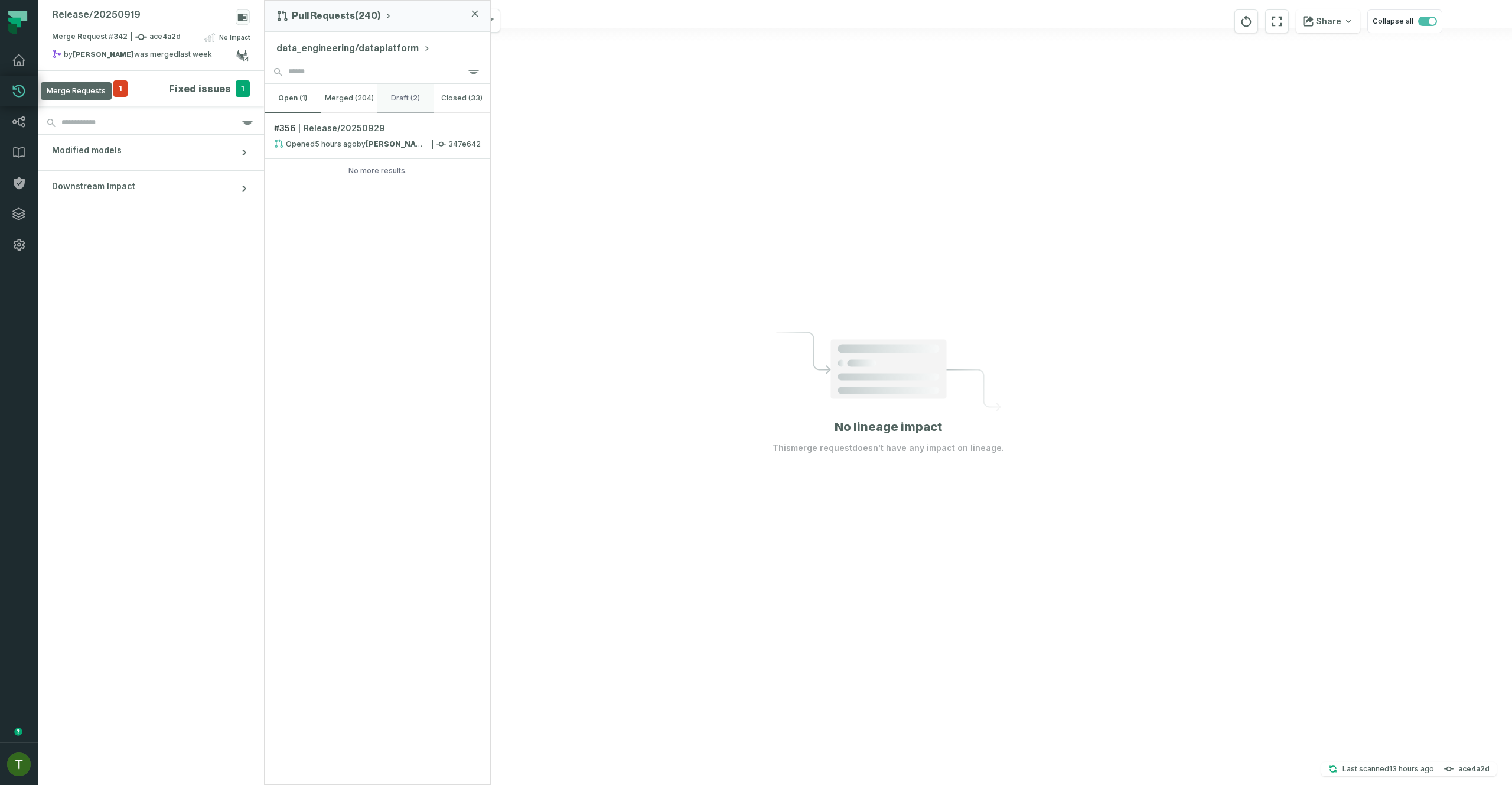
click at [384, 88] on button "draft (2)" at bounding box center [405, 98] width 56 height 29
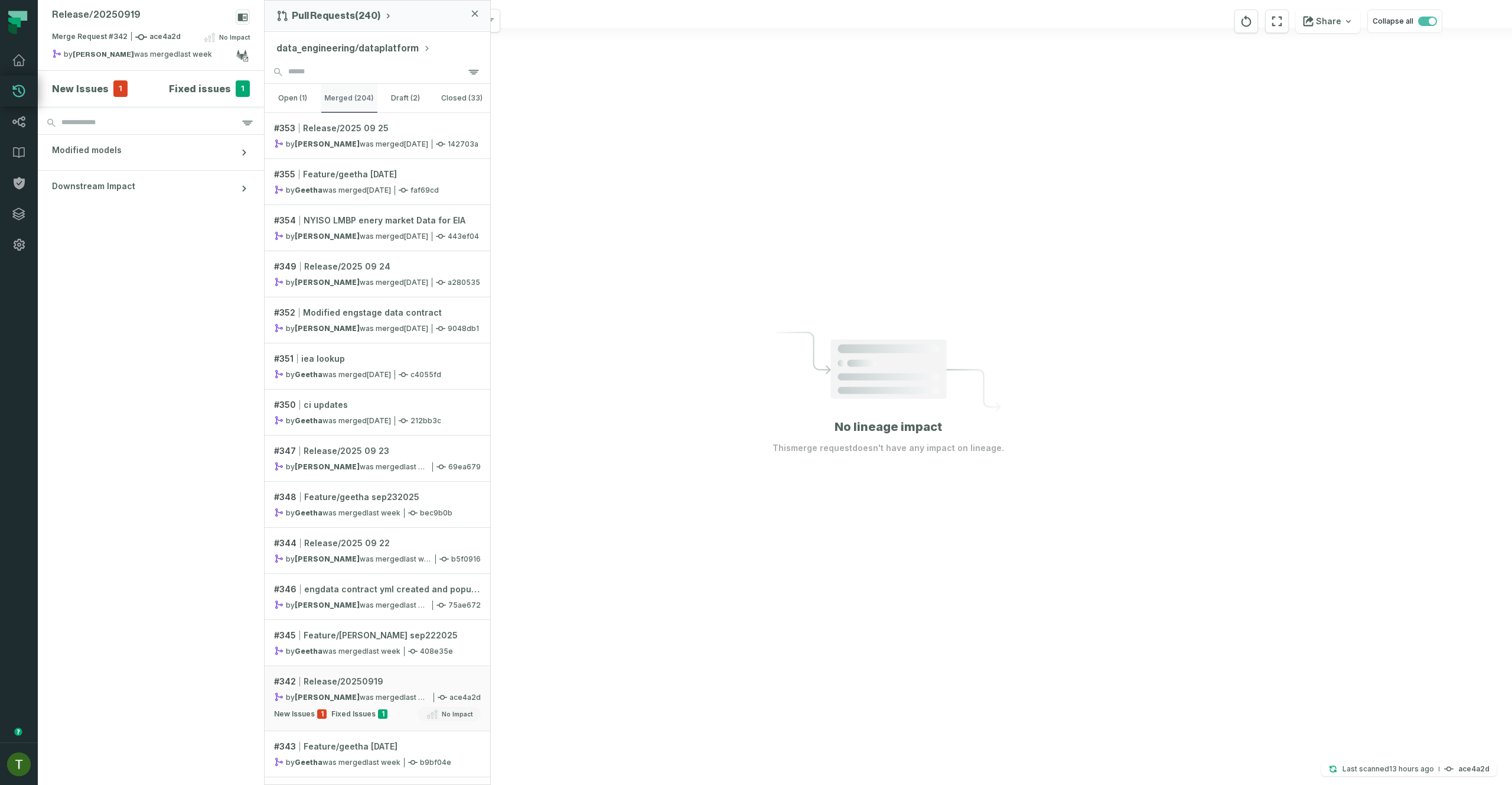
click at [361, 97] on button "merged (204)" at bounding box center [349, 98] width 56 height 29
click at [26, 64] on link "Dashboard" at bounding box center [19, 60] width 38 height 31
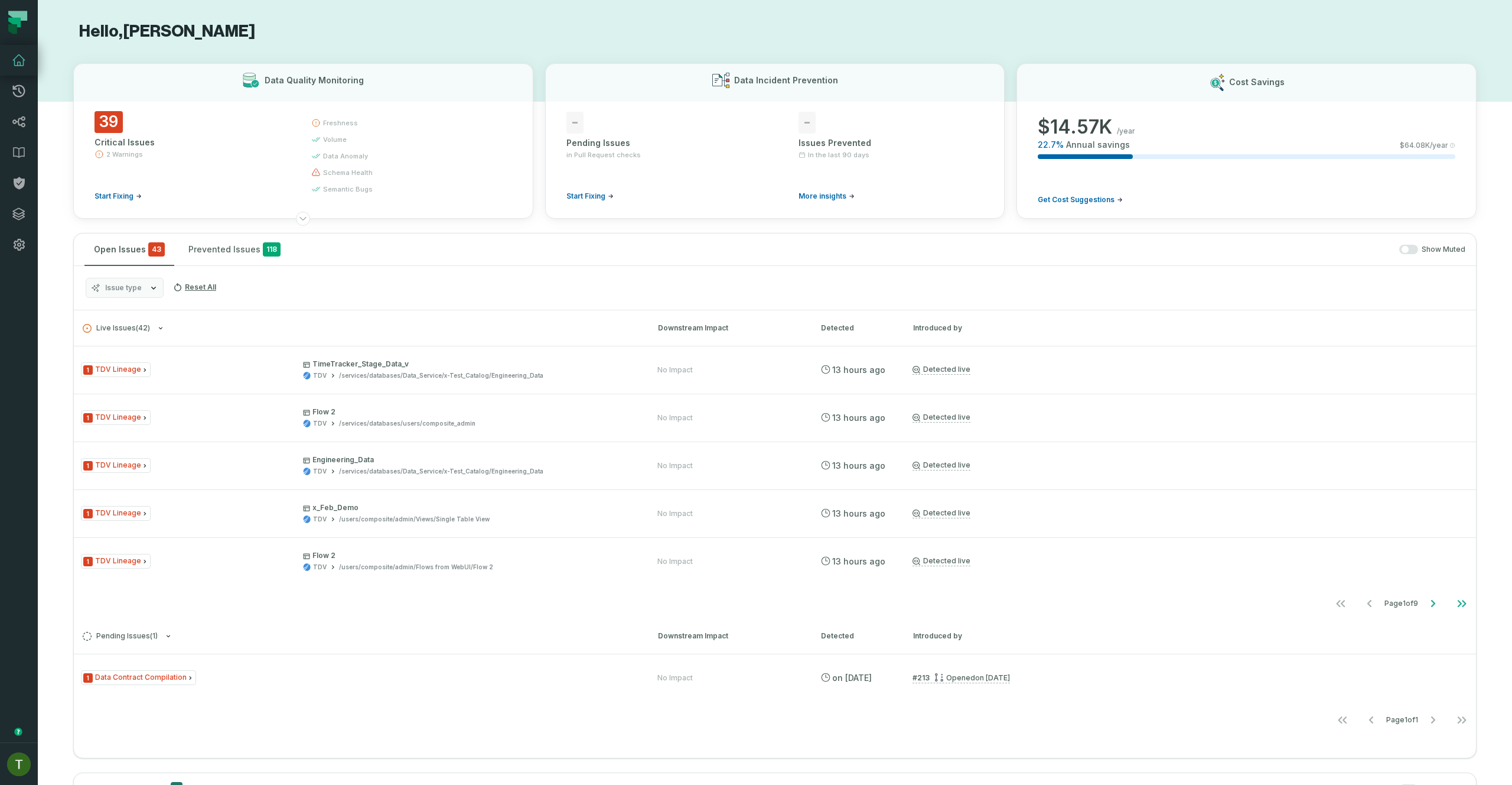
click at [120, 275] on div "Issue type Reset All" at bounding box center [775, 288] width 1402 height 44
click at [121, 278] on button "Issue type" at bounding box center [125, 288] width 78 height 20
click at [121, 282] on button "Issue type" at bounding box center [125, 288] width 78 height 20
click at [121, 283] on button "Issue type" at bounding box center [125, 288] width 78 height 20
click at [158, 363] on label "Data Contract Compilation" at bounding box center [159, 359] width 146 height 24
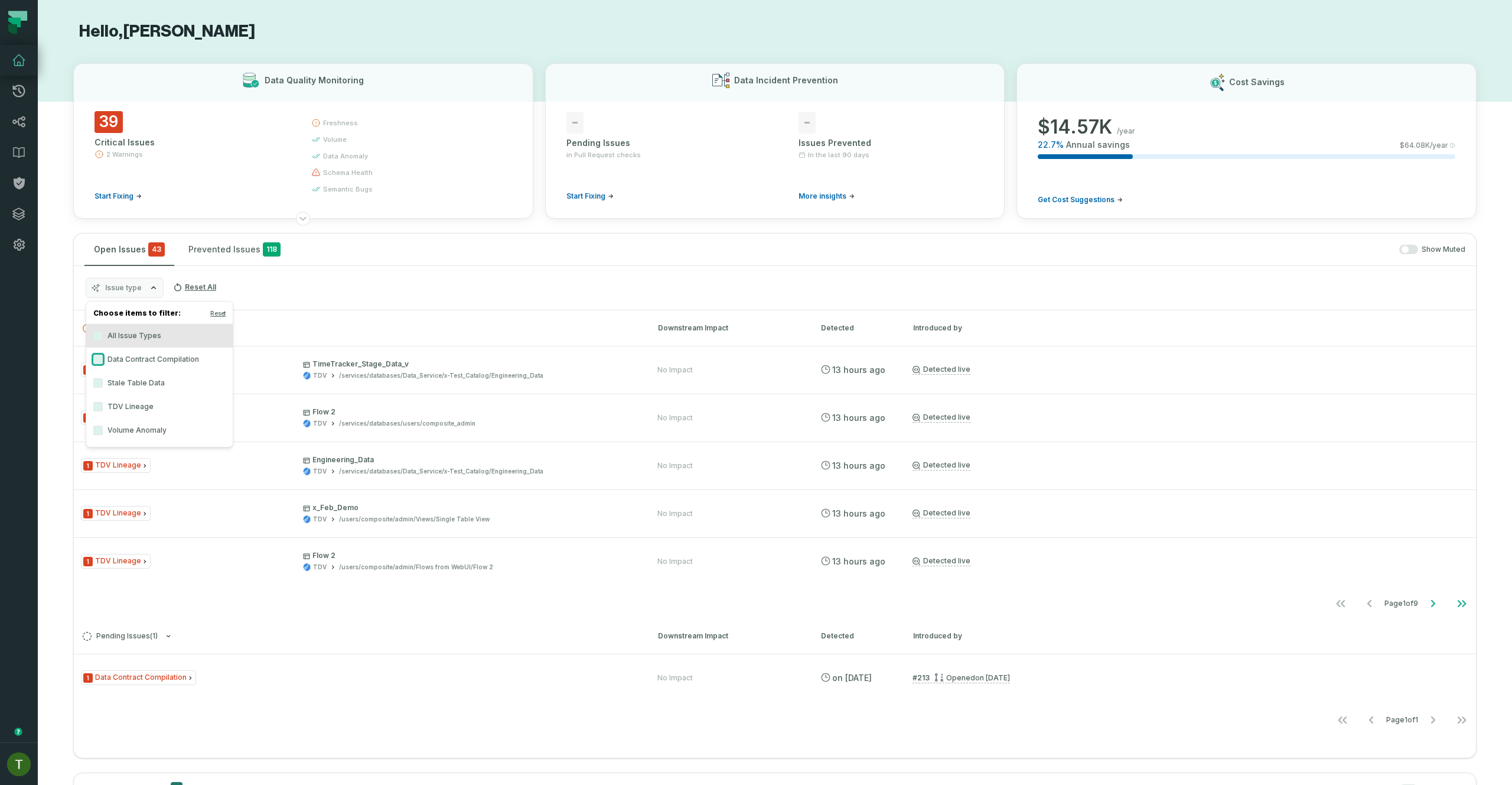
click at [103, 363] on button "Data Contract Compilation" at bounding box center [98, 359] width 9 height 9
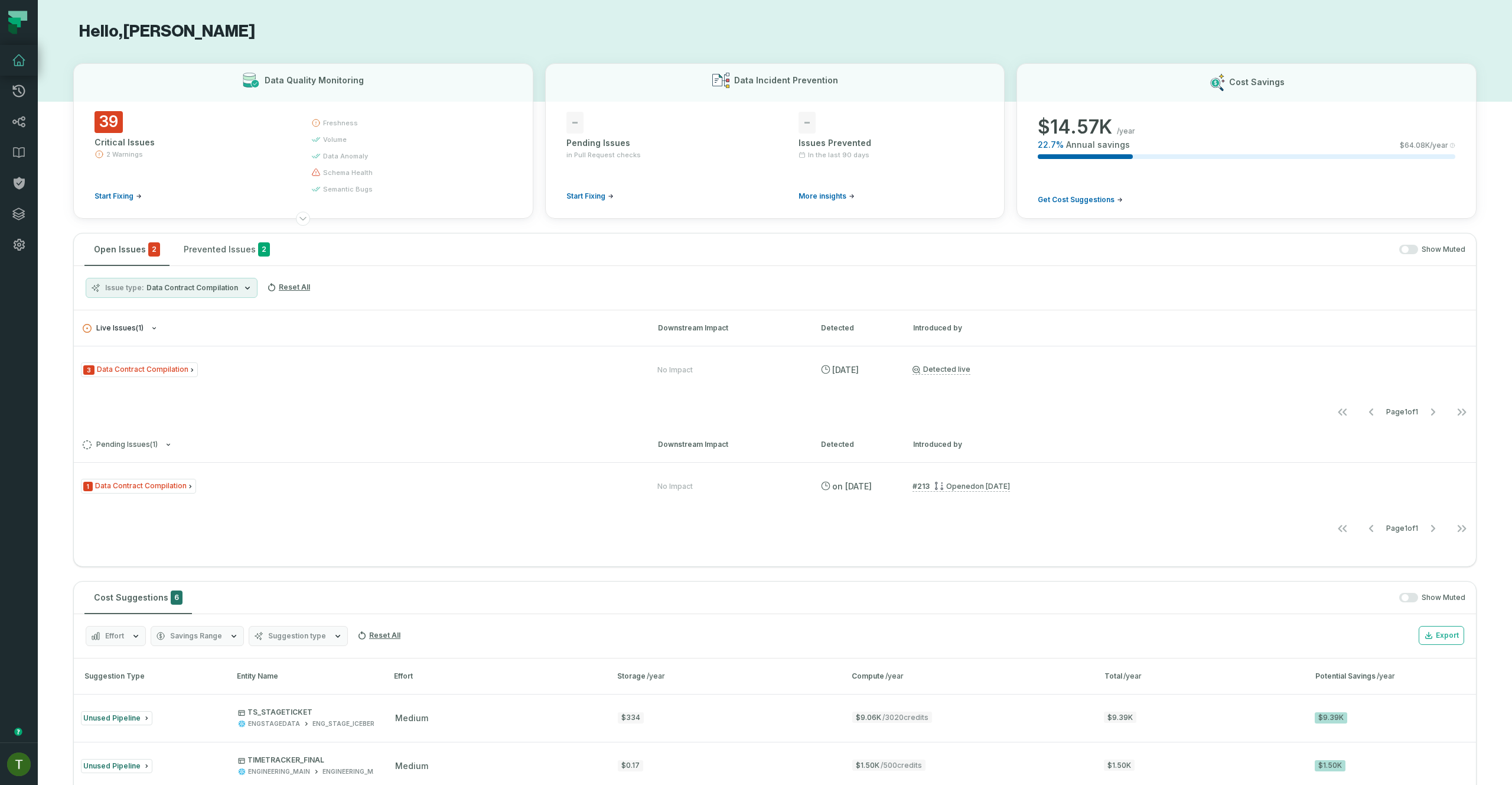
click at [341, 330] on button "Live Issues ( 1 )" at bounding box center [359, 328] width 554 height 9
click at [276, 427] on h3 "Pending Issues ( 1 ) Downstream Impact Detected Introduced by" at bounding box center [775, 444] width 1402 height 35
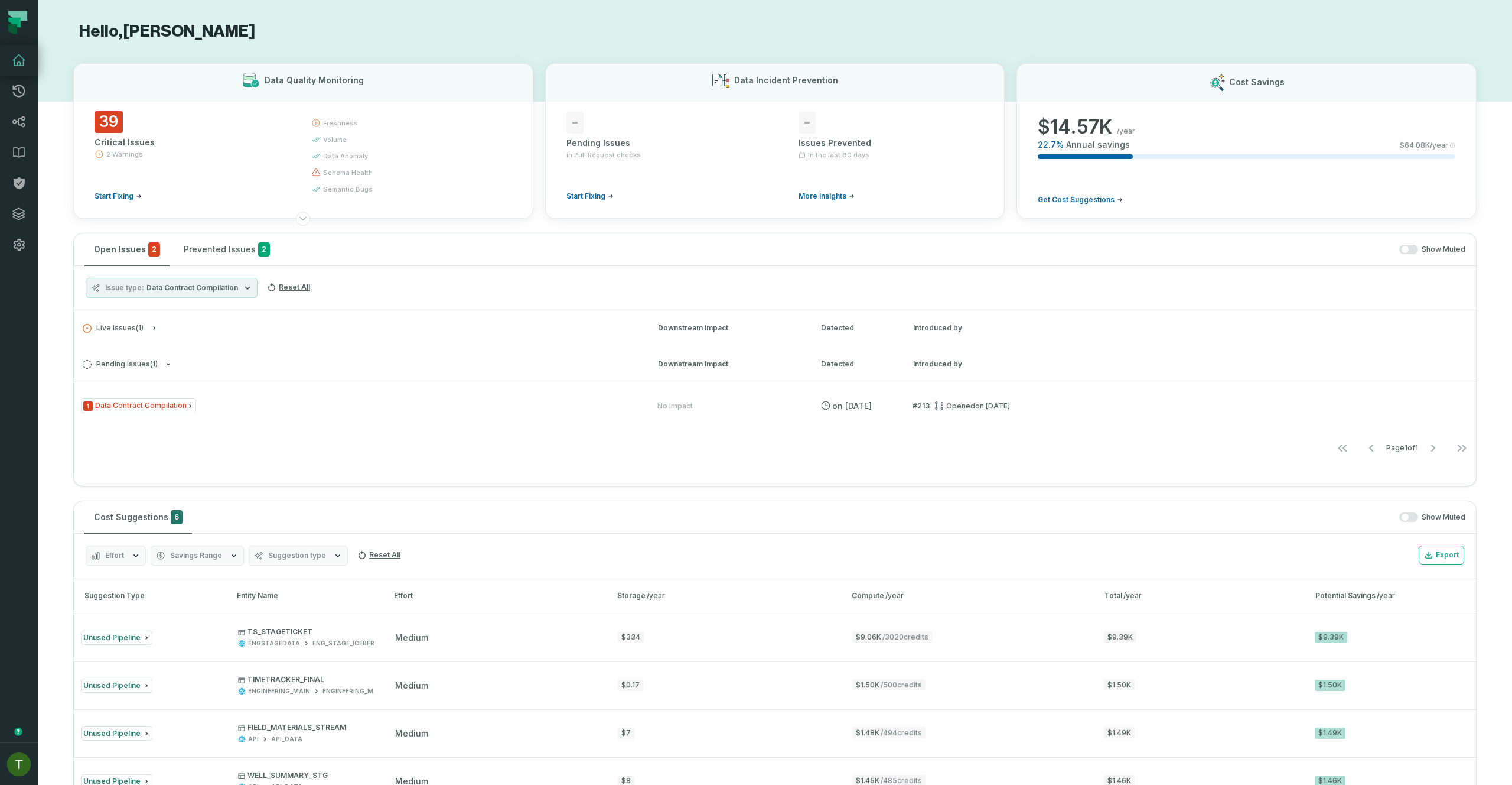
click at [281, 346] on div "Live Issues ( 1 ) Downstream Impact Detected Introduced by Pending Issues ( 1 )…" at bounding box center [775, 386] width 1402 height 152
drag, startPoint x: 275, startPoint y: 322, endPoint x: 279, endPoint y: 350, distance: 28.3
click at [275, 322] on h3 "Live Issues ( 1 ) Downstream Impact Detected Introduced by" at bounding box center [775, 327] width 1402 height 35
click at [279, 368] on h3 "Pending Issues ( 1 ) Downstream Impact Detected Introduced by" at bounding box center [775, 363] width 1402 height 35
click at [208, 329] on button "Live Issues ( 1 )" at bounding box center [359, 328] width 554 height 9
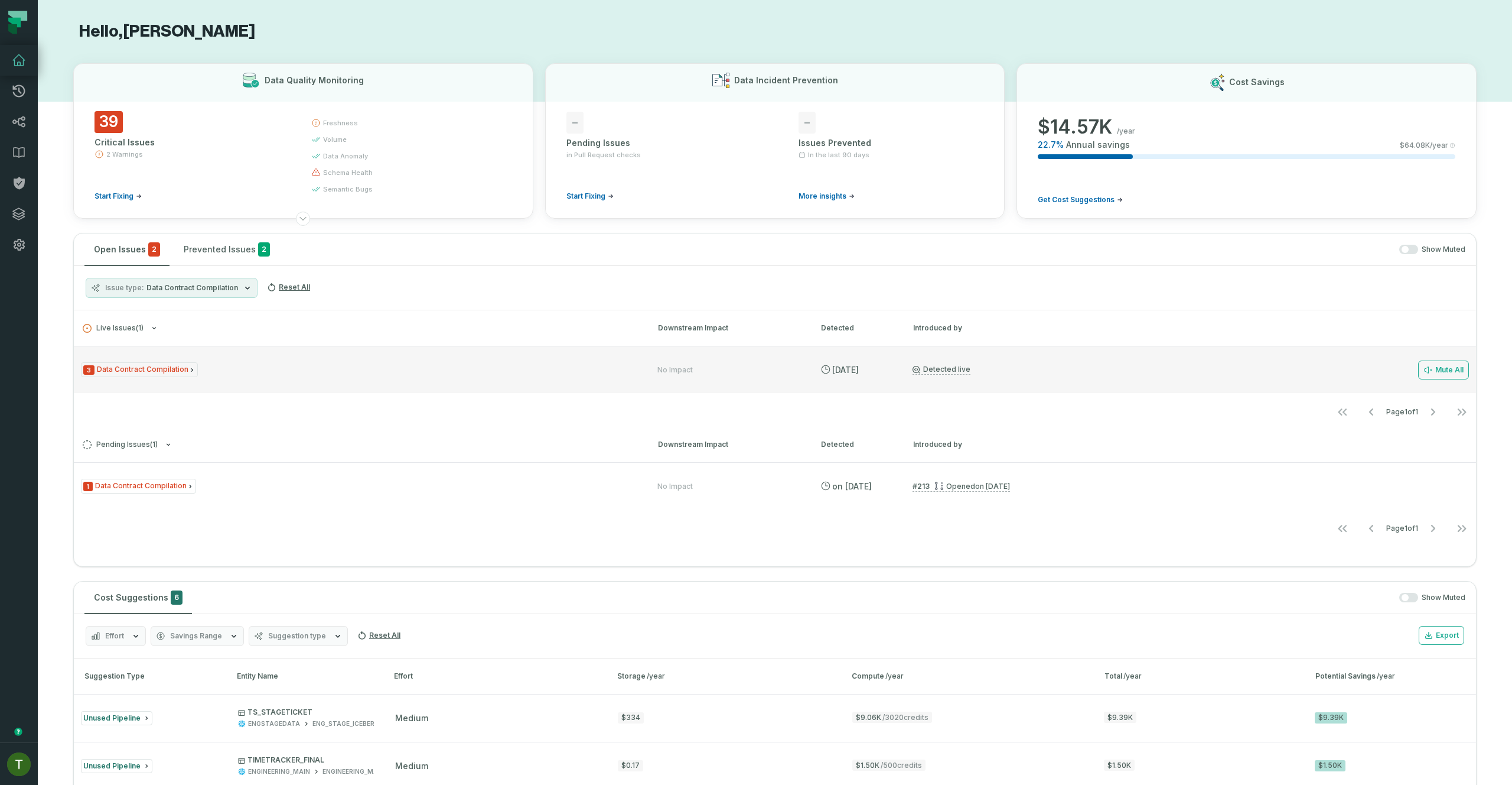
click at [198, 360] on div "3 Data Contract Compilation No Impact [DATE] 2:01:41 AM Detected live Mute All" at bounding box center [775, 370] width 1402 height 47
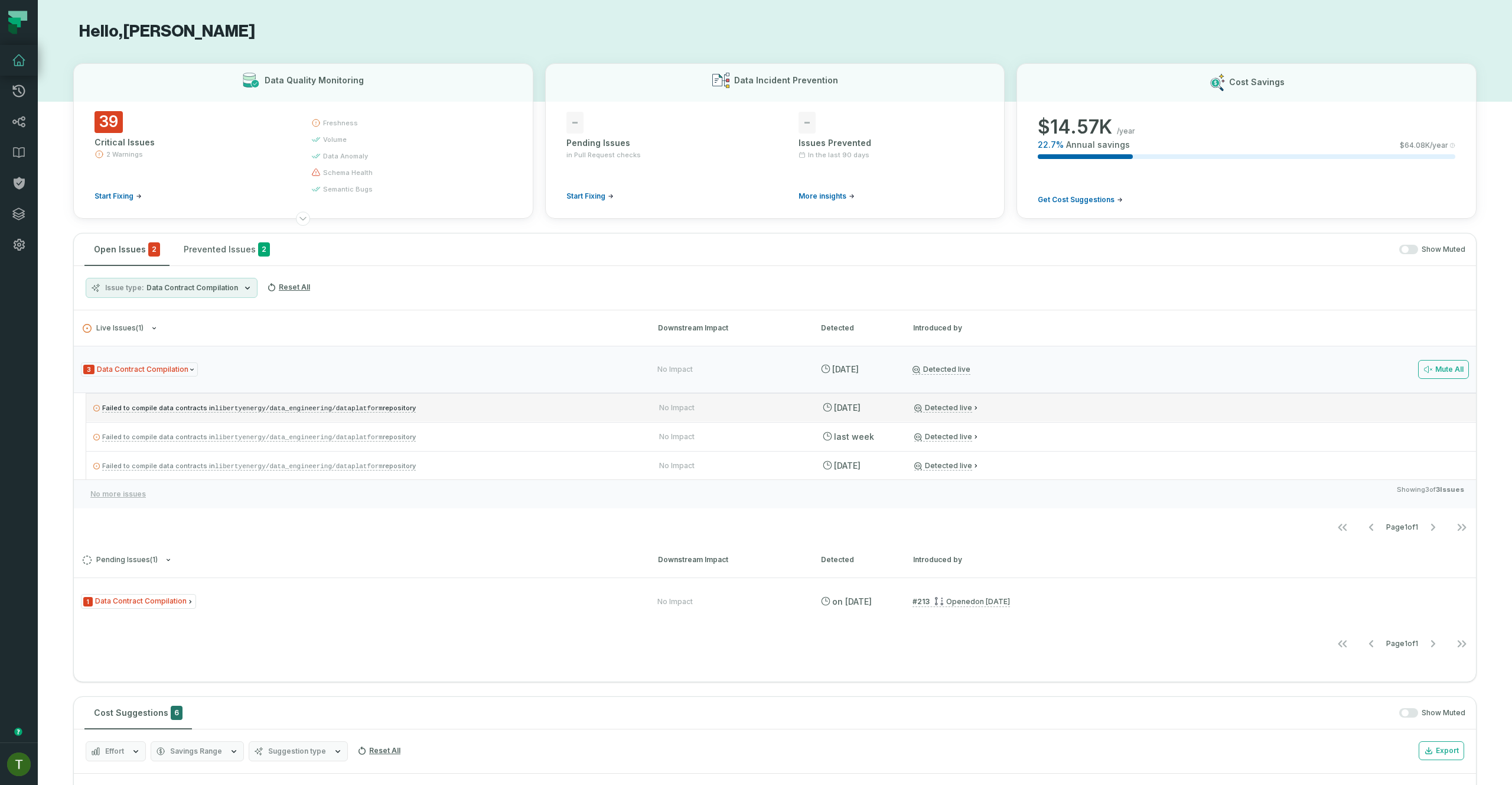
click at [424, 407] on p "Failed to compile data contracts in libertyenergy/data_engineering/dataplatform…" at bounding box center [366, 407] width 545 height 14
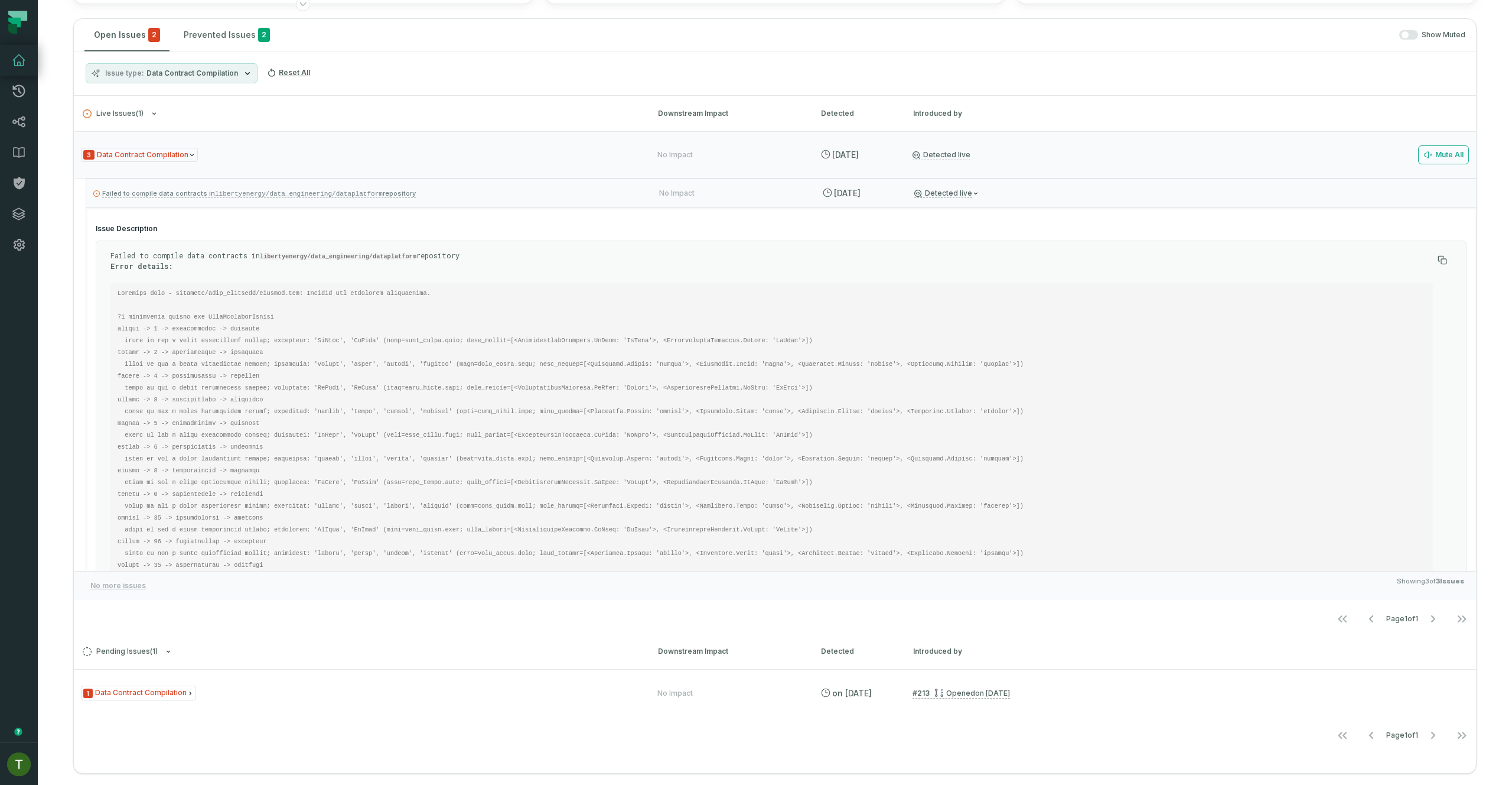
click at [479, 251] on p "Failed to compile data contracts in libertyenergy/data_engineering/dataplatform…" at bounding box center [771, 260] width 1322 height 20
click at [470, 199] on p "Failed to compile data contracts in libertyenergy/data_engineering/dataplatform…" at bounding box center [366, 193] width 545 height 14
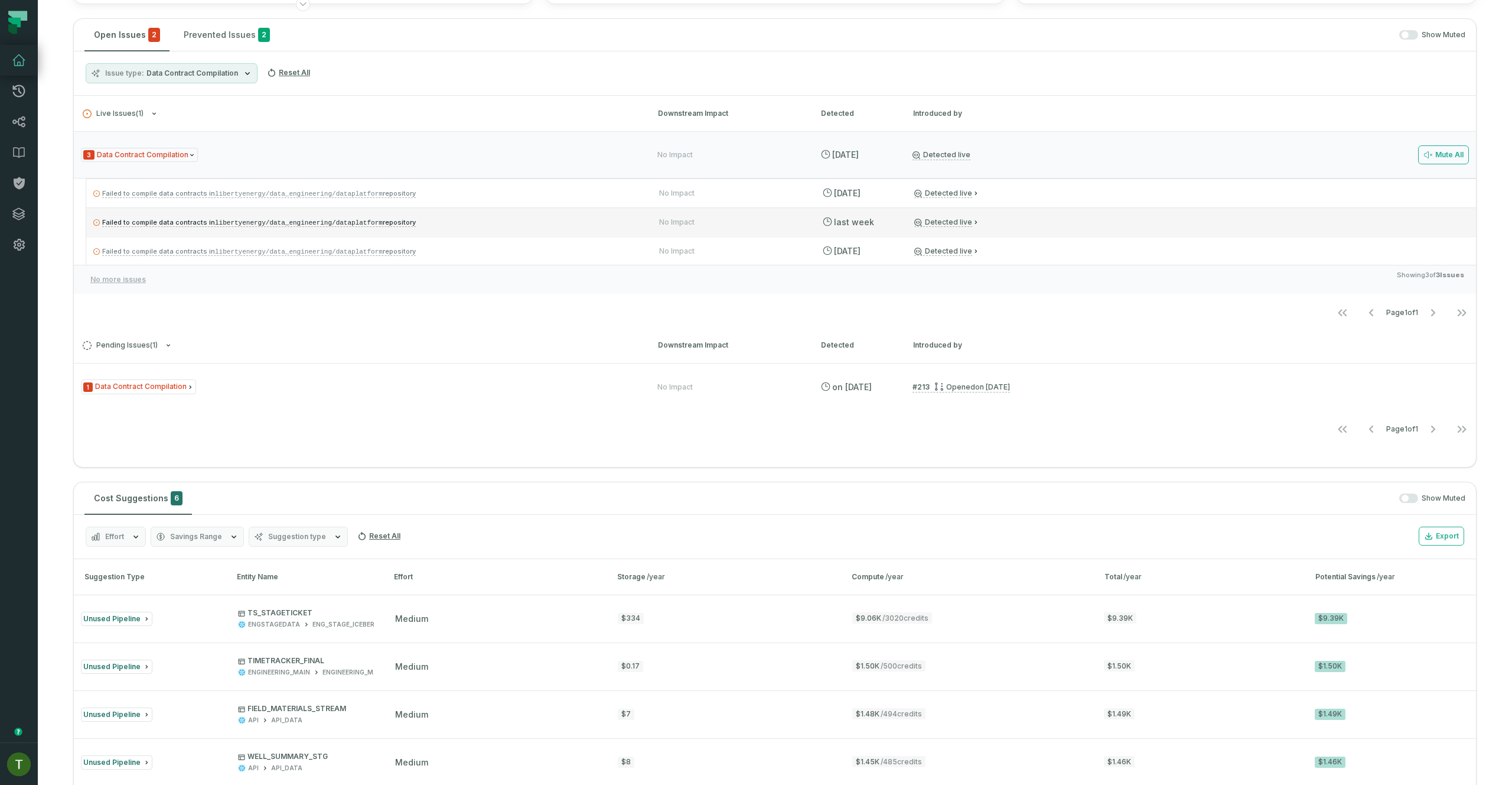
click at [472, 222] on p "Failed to compile data contracts in libertyenergy/data_engineering/dataplatform…" at bounding box center [366, 222] width 545 height 14
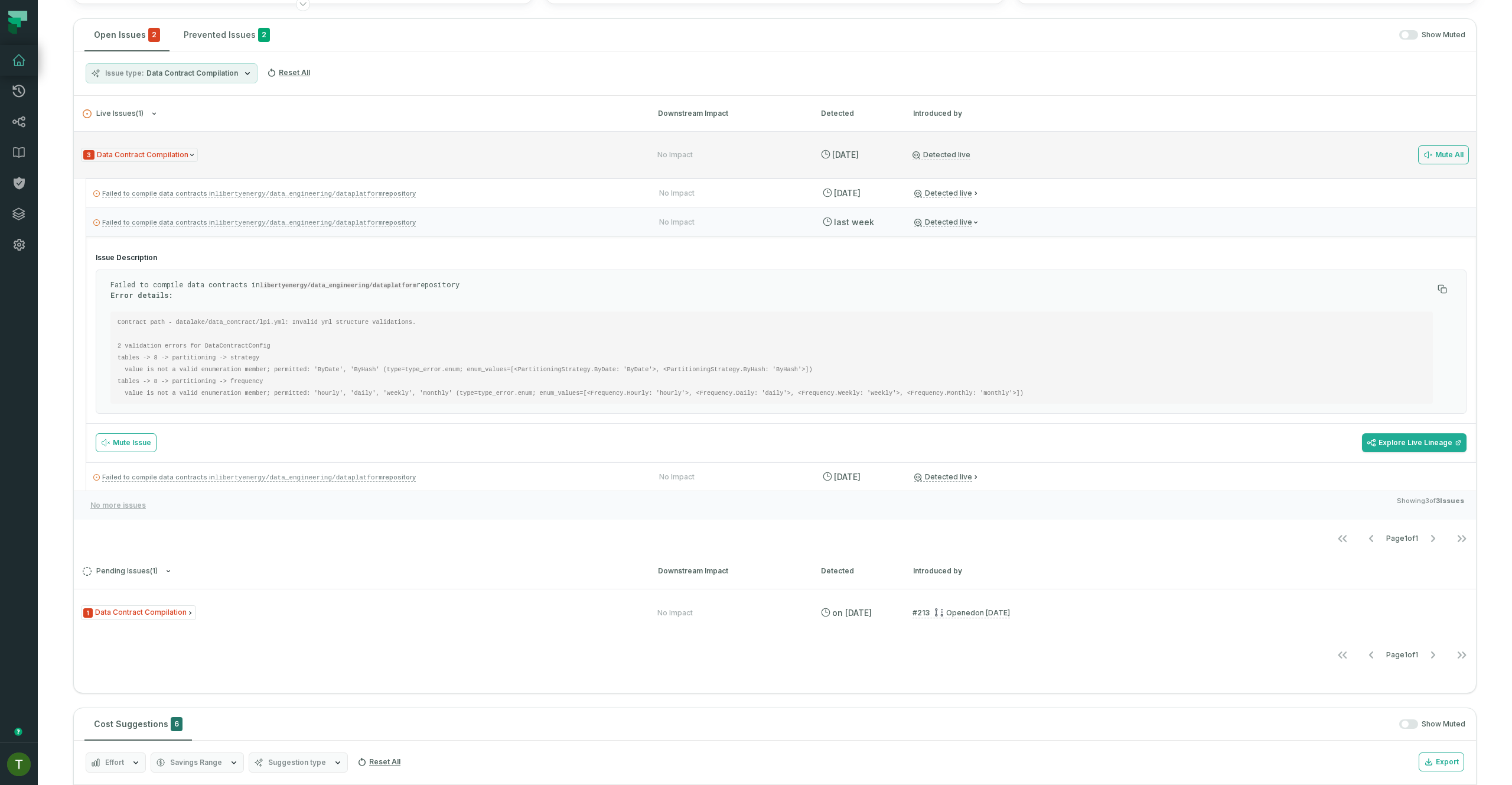
click at [547, 162] on div "3 Data Contract Compilation No Impact [DATE] 2:01:41 AM Detected live Mute All" at bounding box center [775, 155] width 1402 height 47
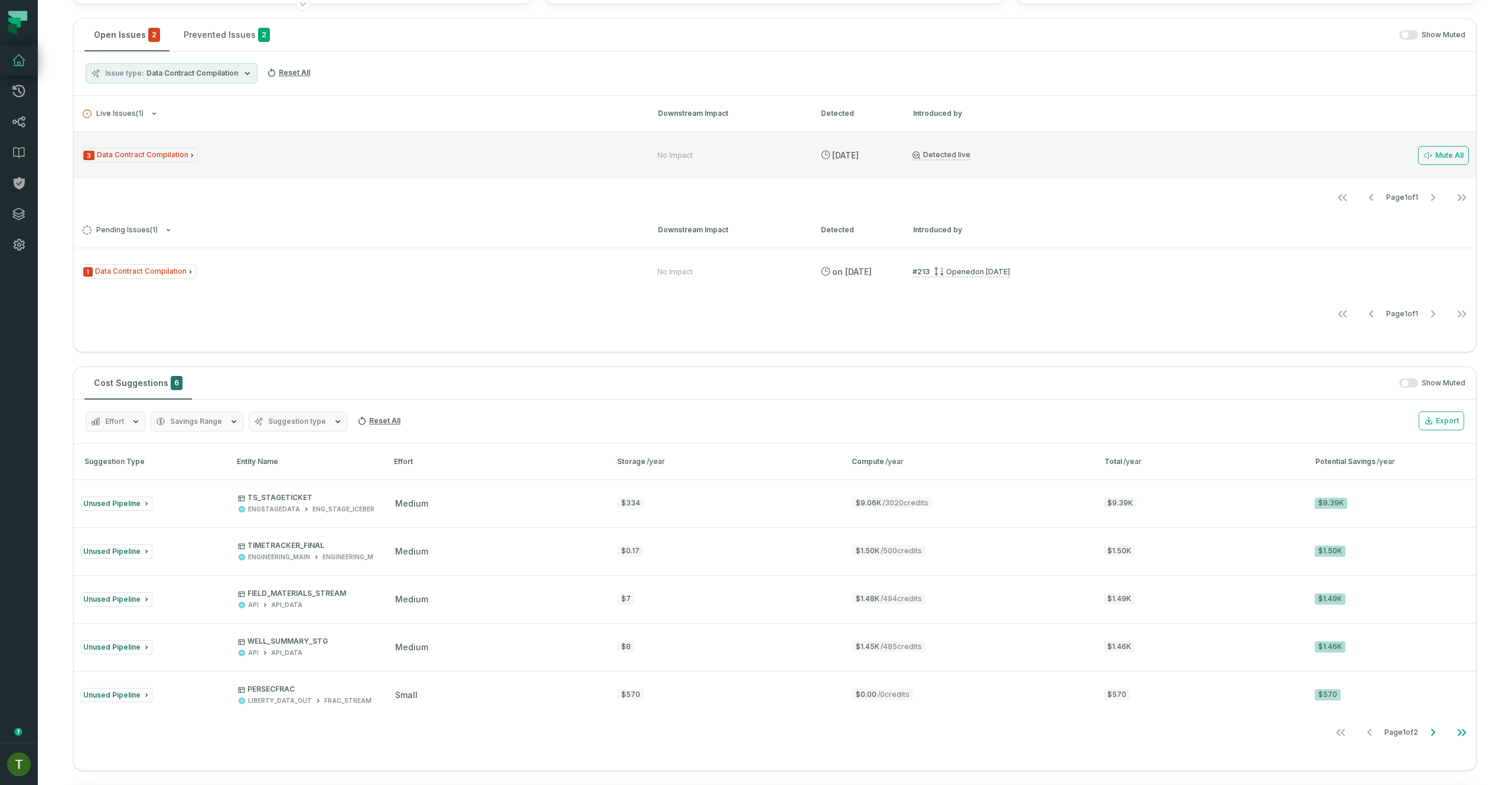
drag, startPoint x: 524, startPoint y: 161, endPoint x: 526, endPoint y: 169, distance: 8.2
click at [524, 161] on div "3 Data Contract Compilation" at bounding box center [359, 155] width 555 height 15
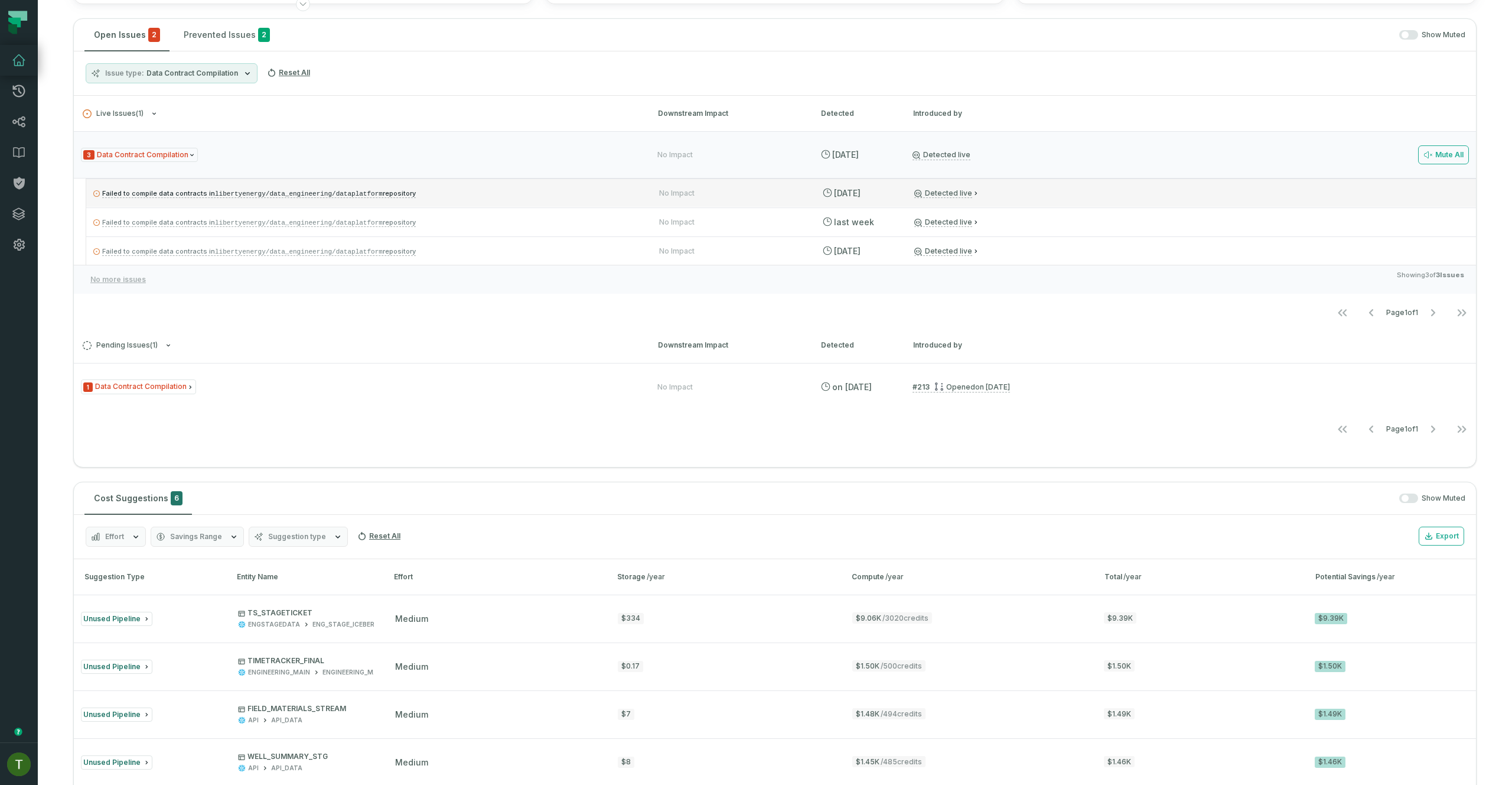
click at [526, 194] on p "Failed to compile data contracts in libertyenergy/data_engineering/dataplatform…" at bounding box center [366, 193] width 545 height 14
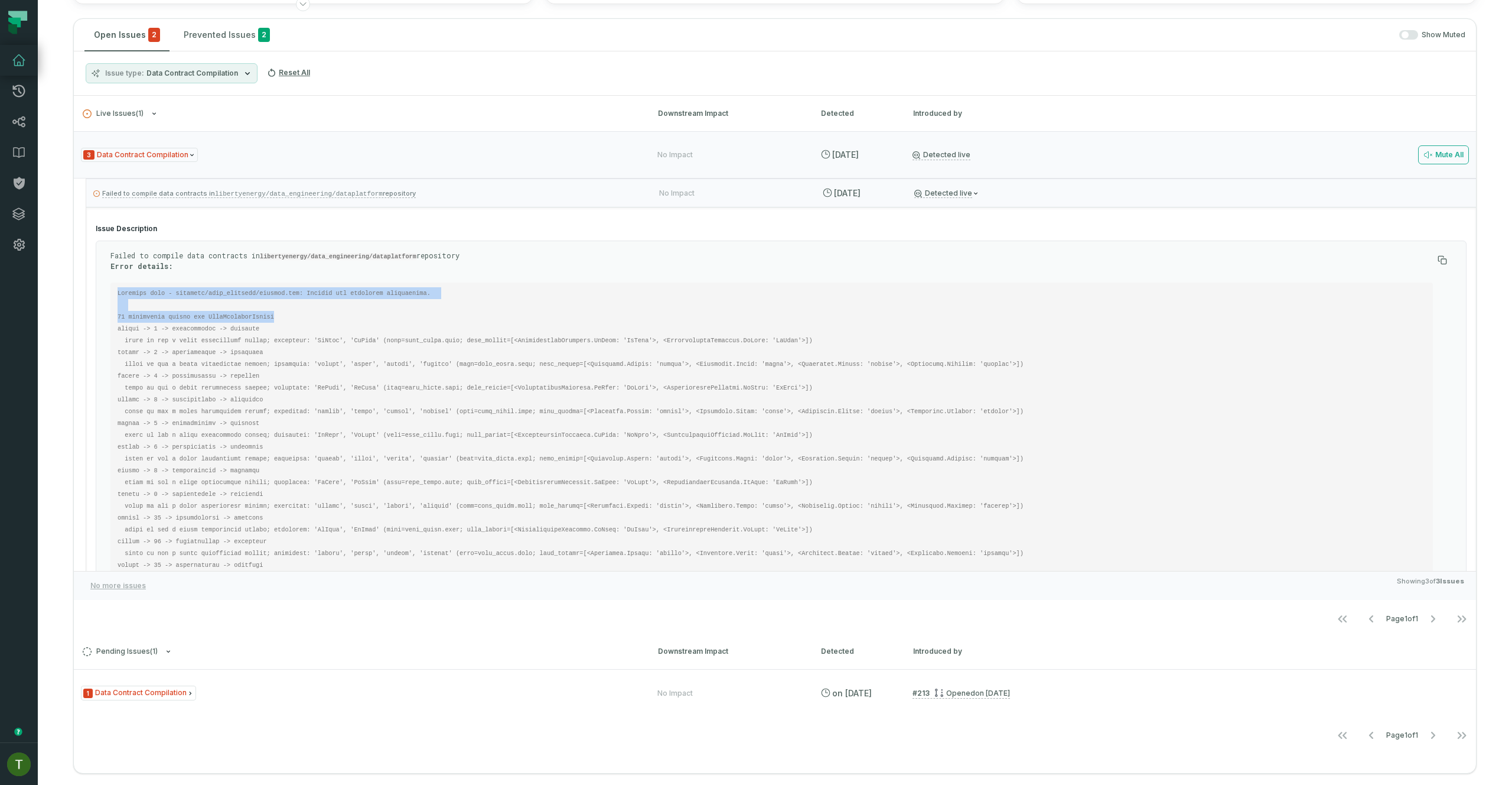
drag, startPoint x: 276, startPoint y: 316, endPoint x: 121, endPoint y: 291, distance: 157.0
click at [119, 291] on pre at bounding box center [771, 754] width 1322 height 943
copy code "Contract path - datalake/data_contract/engdata.yml: Invalid yml structure valid…"
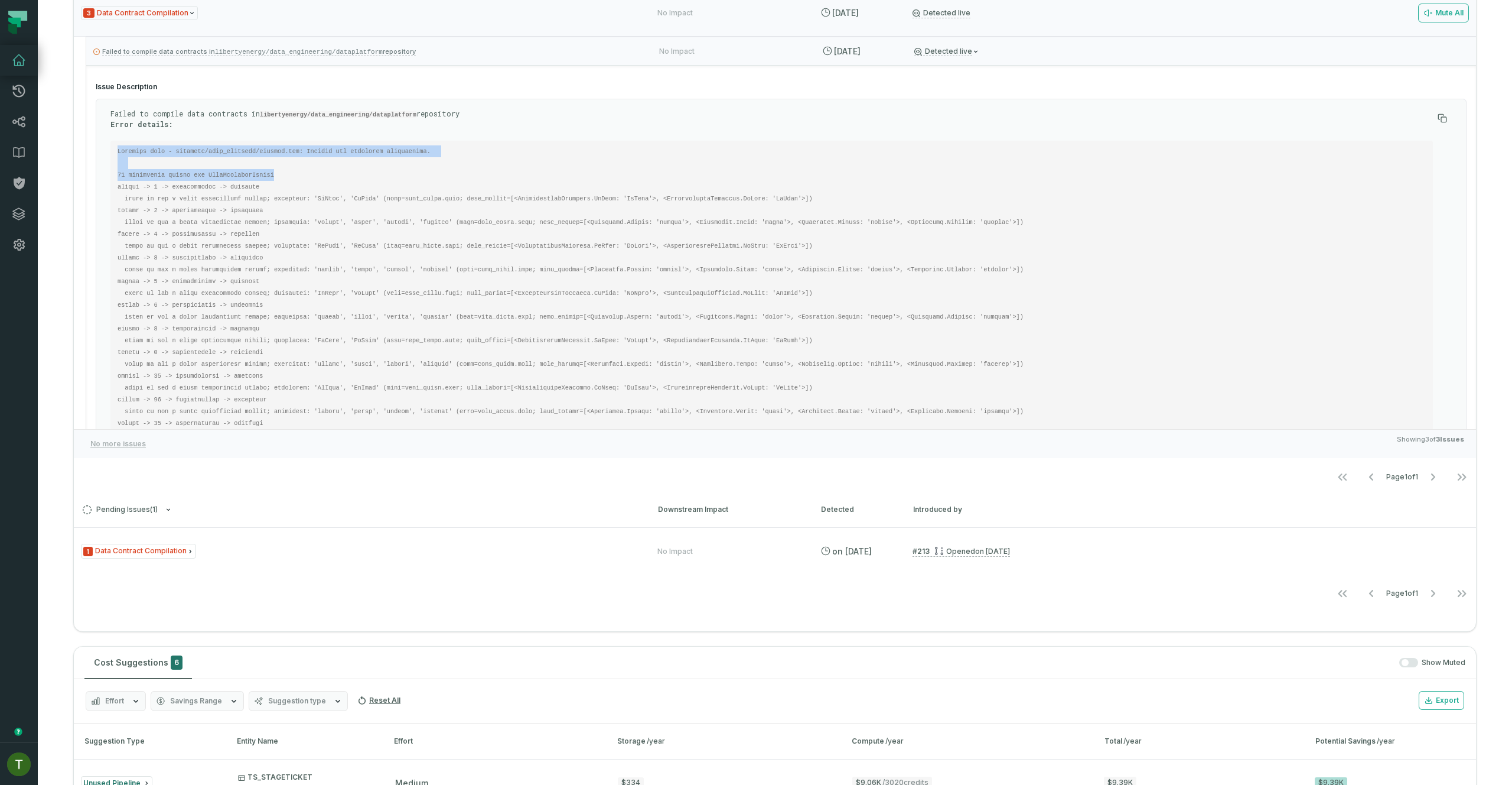
scroll to position [298, 0]
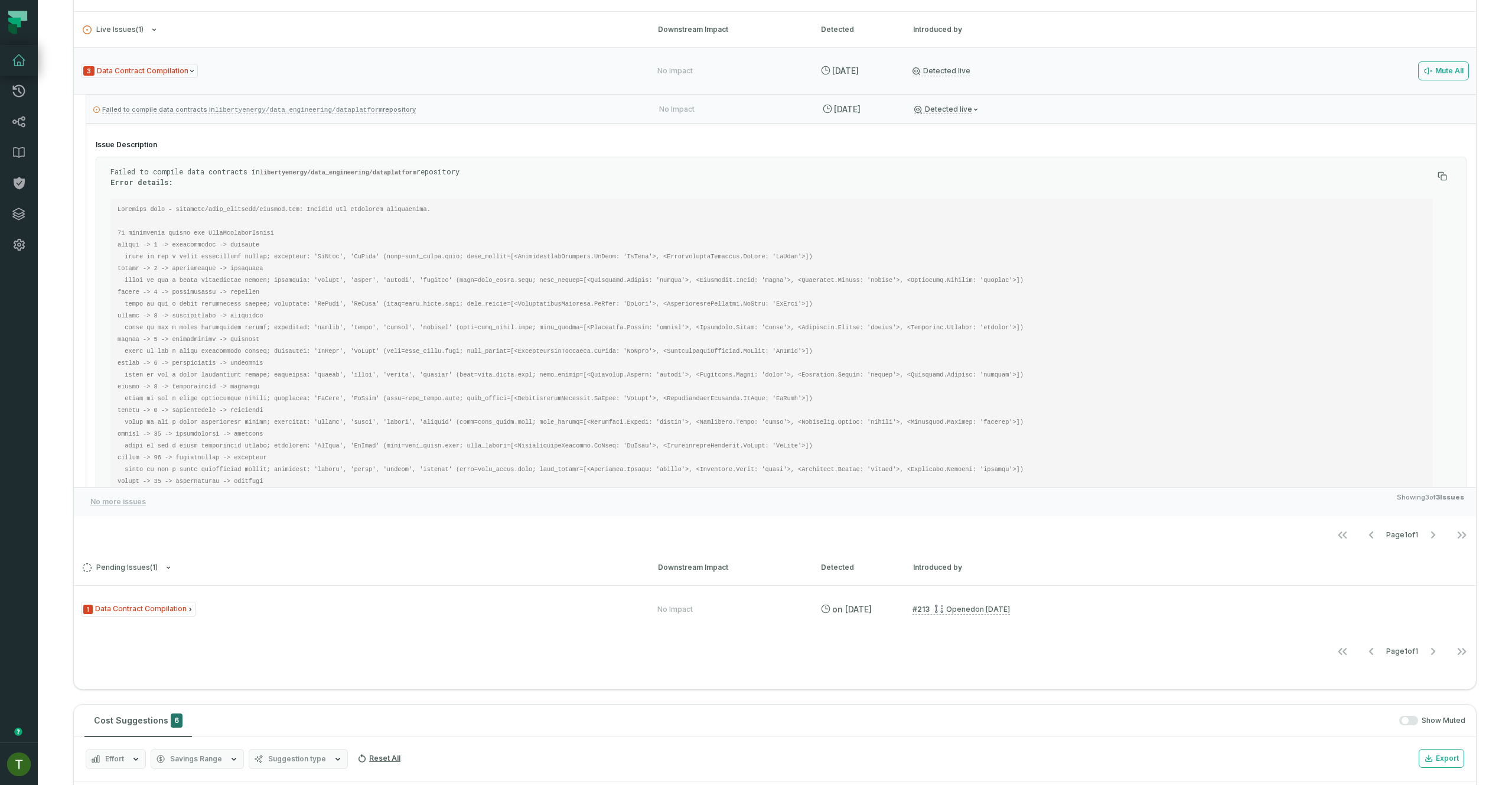
click at [195, 174] on p "Failed to compile data contracts in libertyenergy/data_engineering/dataplatform…" at bounding box center [771, 177] width 1322 height 20
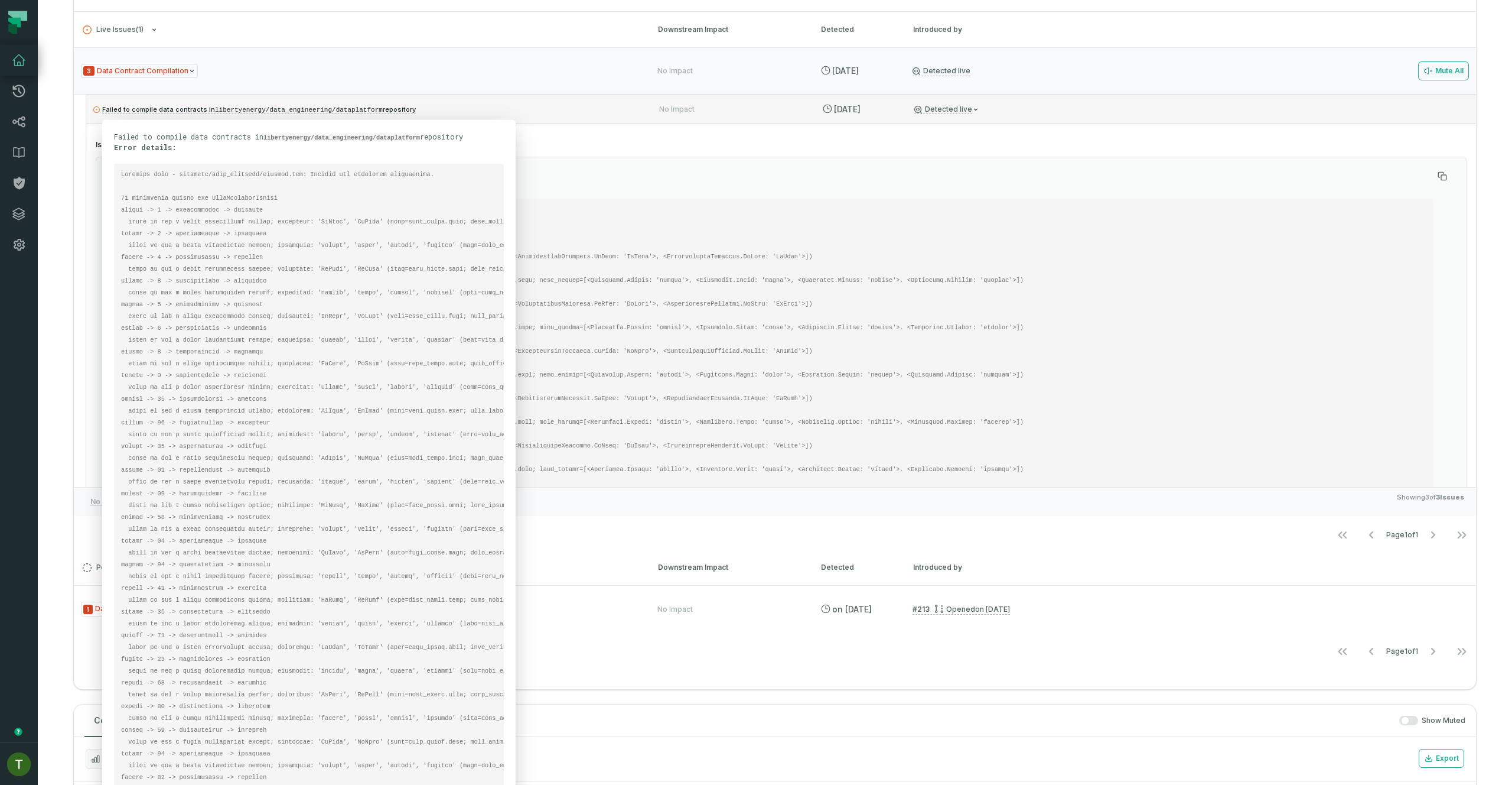
click at [452, 112] on p "Failed to compile data contracts in libertyenergy/data_engineering/dataplatform…" at bounding box center [366, 109] width 545 height 14
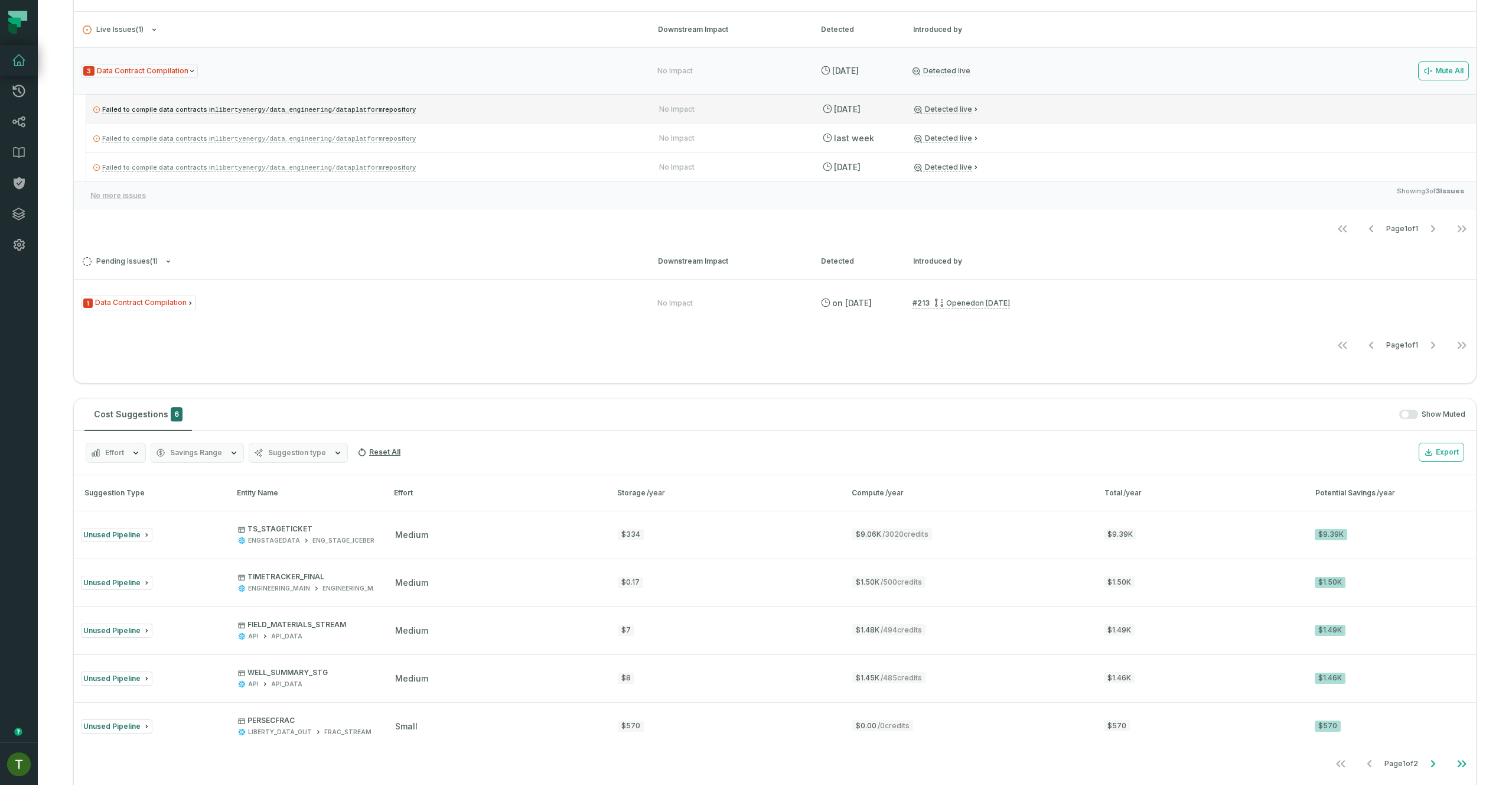
click at [447, 122] on div "Failed to compile data contracts in libertyenergy/data_engineering/dataplatform…" at bounding box center [781, 109] width 1389 height 29
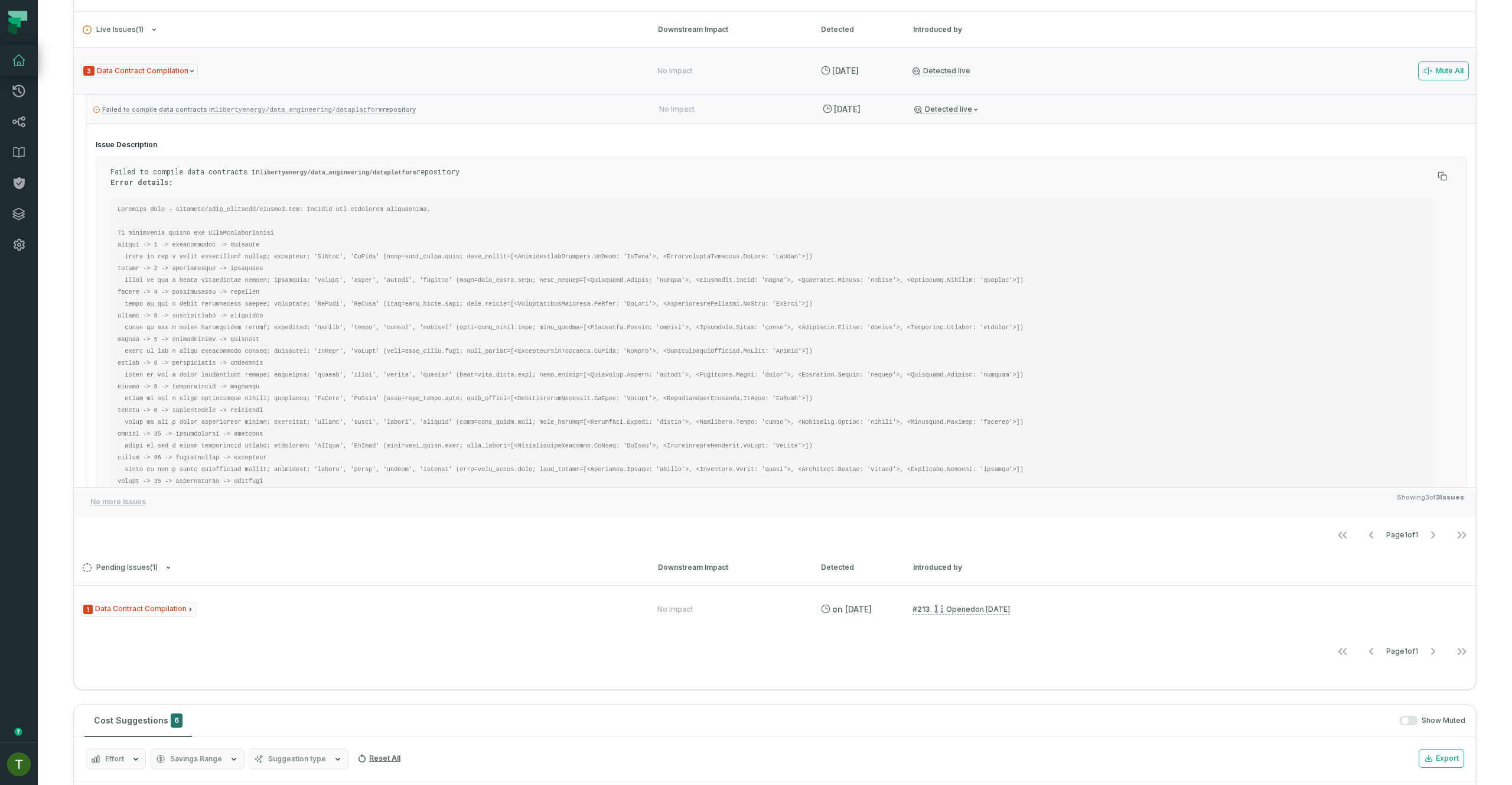
drag, startPoint x: 449, startPoint y: 116, endPoint x: 450, endPoint y: 125, distance: 9.1
click at [449, 117] on div "Failed to compile data contracts in libertyenergy/data_engineering/dataplatform…" at bounding box center [781, 109] width 1389 height 29
click at [456, 139] on section "Issue Description Failed to compile data contracts in libertyenergy/data_engine…" at bounding box center [781, 646] width 1389 height 1031
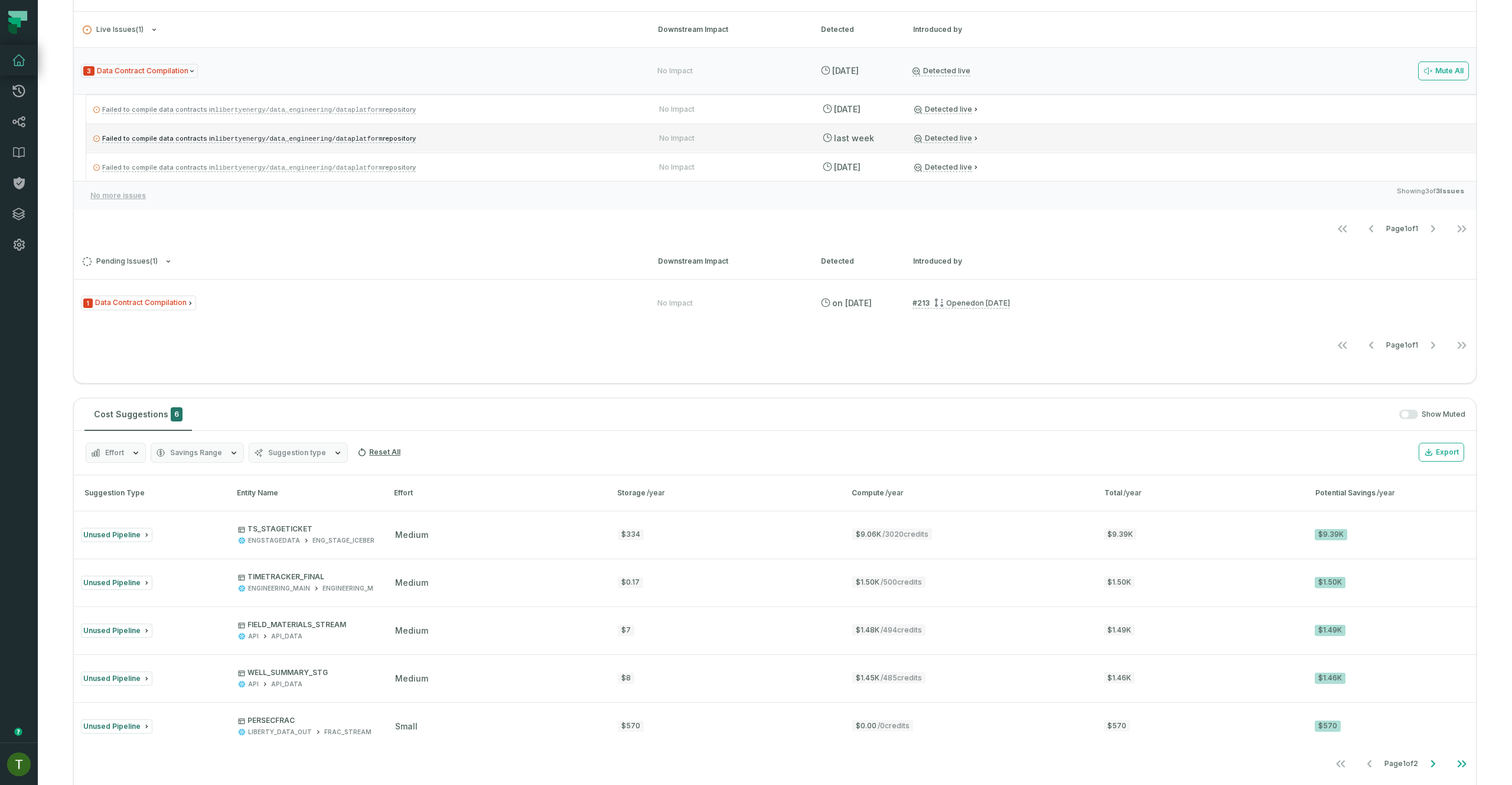
click at [456, 138] on p "Failed to compile data contracts in libertyenergy/data_engineering/dataplatform…" at bounding box center [366, 138] width 545 height 14
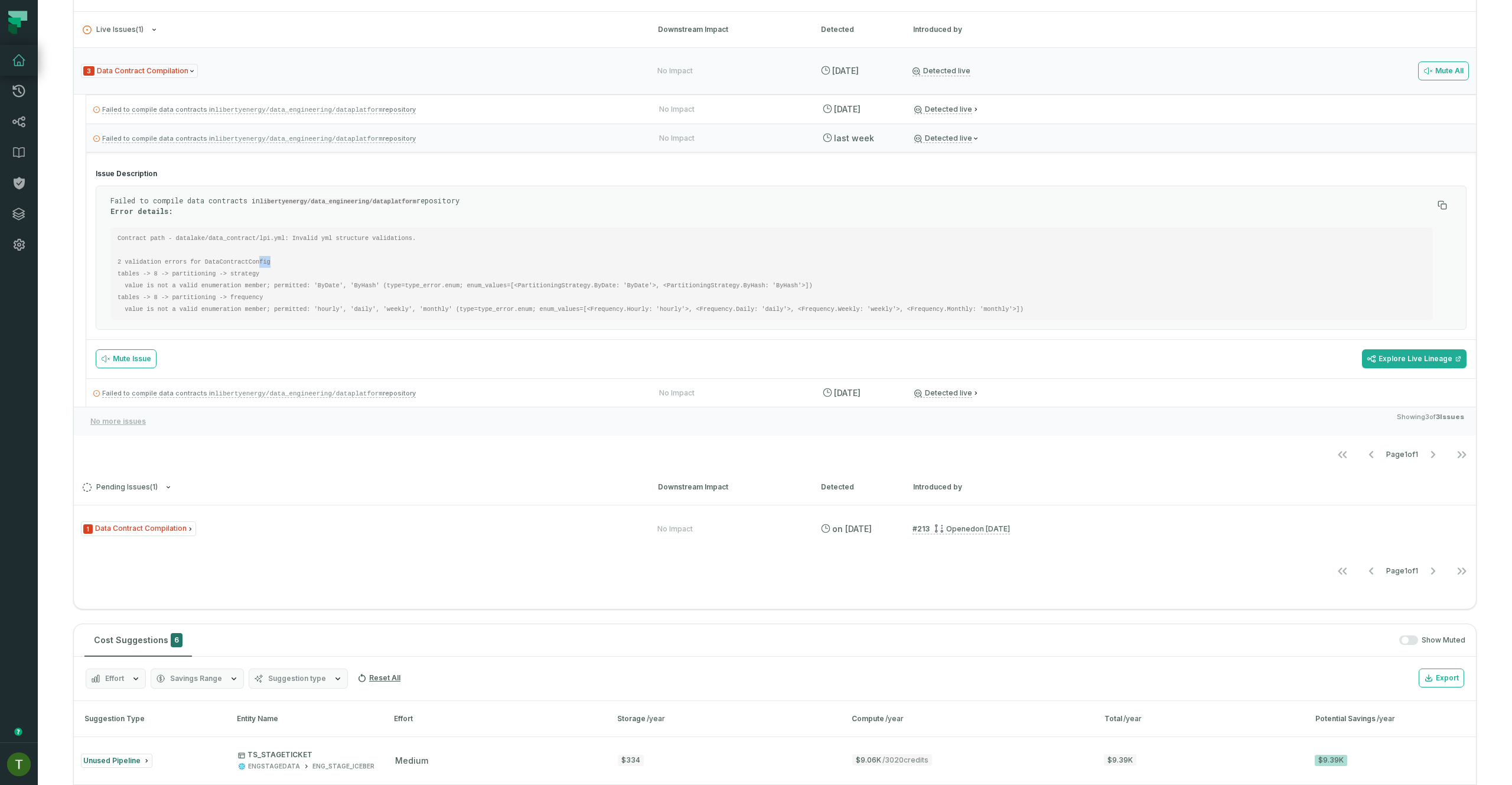
click at [260, 261] on pre "Contract path - datalake/data_contract/lpi.yml: Invalid yml structure validatio…" at bounding box center [771, 273] width 1322 height 92
click at [272, 264] on pre "Contract path - datalake/data_contract/lpi.yml: Invalid yml structure validatio…" at bounding box center [771, 273] width 1322 height 92
drag, startPoint x: 275, startPoint y: 262, endPoint x: 114, endPoint y: 232, distance: 163.8
click at [114, 232] on pre "Contract path - datalake/data_contract/lpi.yml: Invalid yml structure validatio…" at bounding box center [771, 273] width 1322 height 92
copy code "Contract path - datalake/data_contract/lpi.yml: Invalid yml structure validatio…"
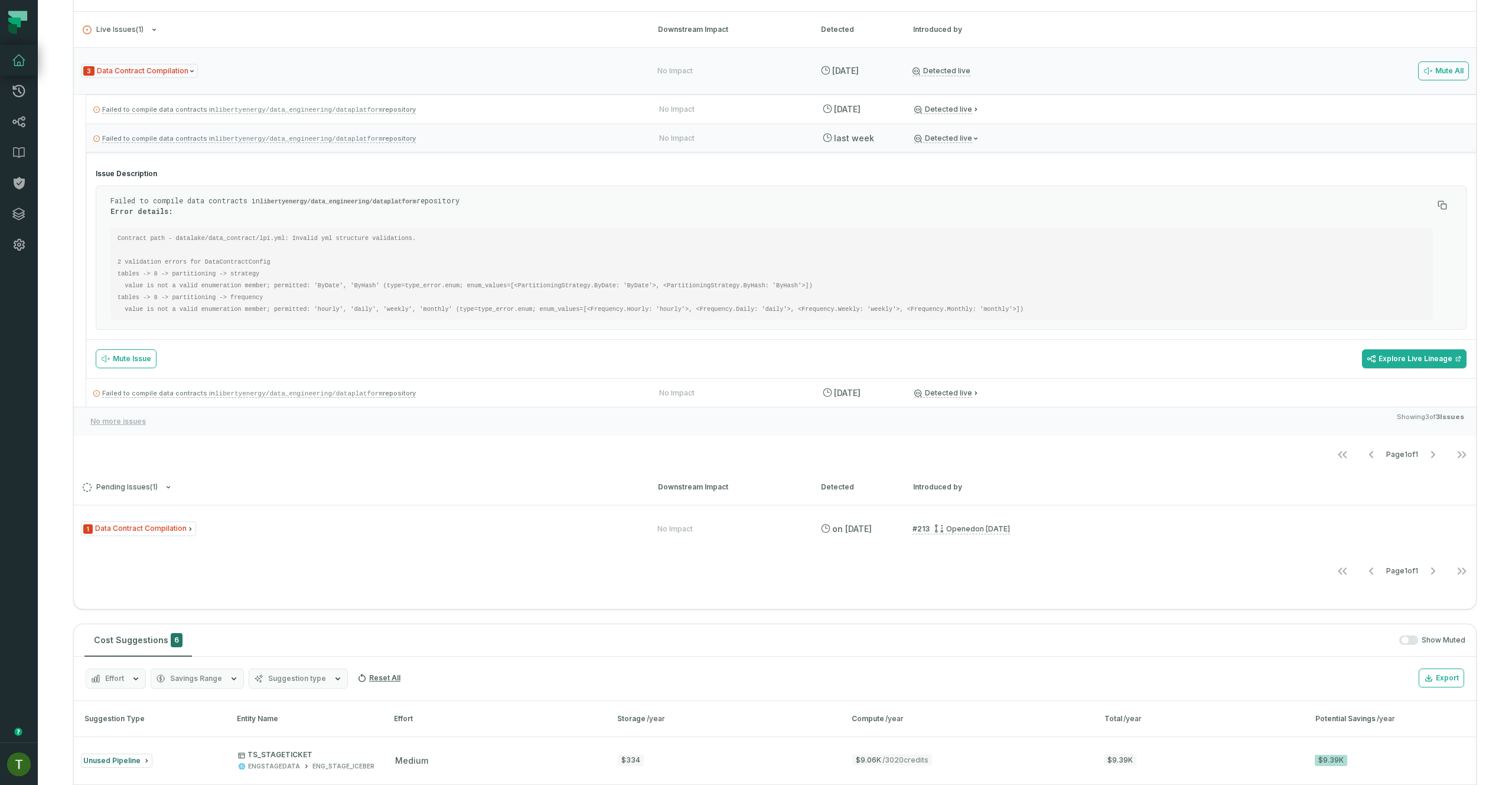
click at [288, 187] on div "Failed to compile data contracts in libertyenergy/data_engineering/dataplatform…" at bounding box center [781, 257] width 1371 height 144
click at [277, 135] on code "libertyenergy/data_engineering/dataplatform" at bounding box center [299, 138] width 168 height 7
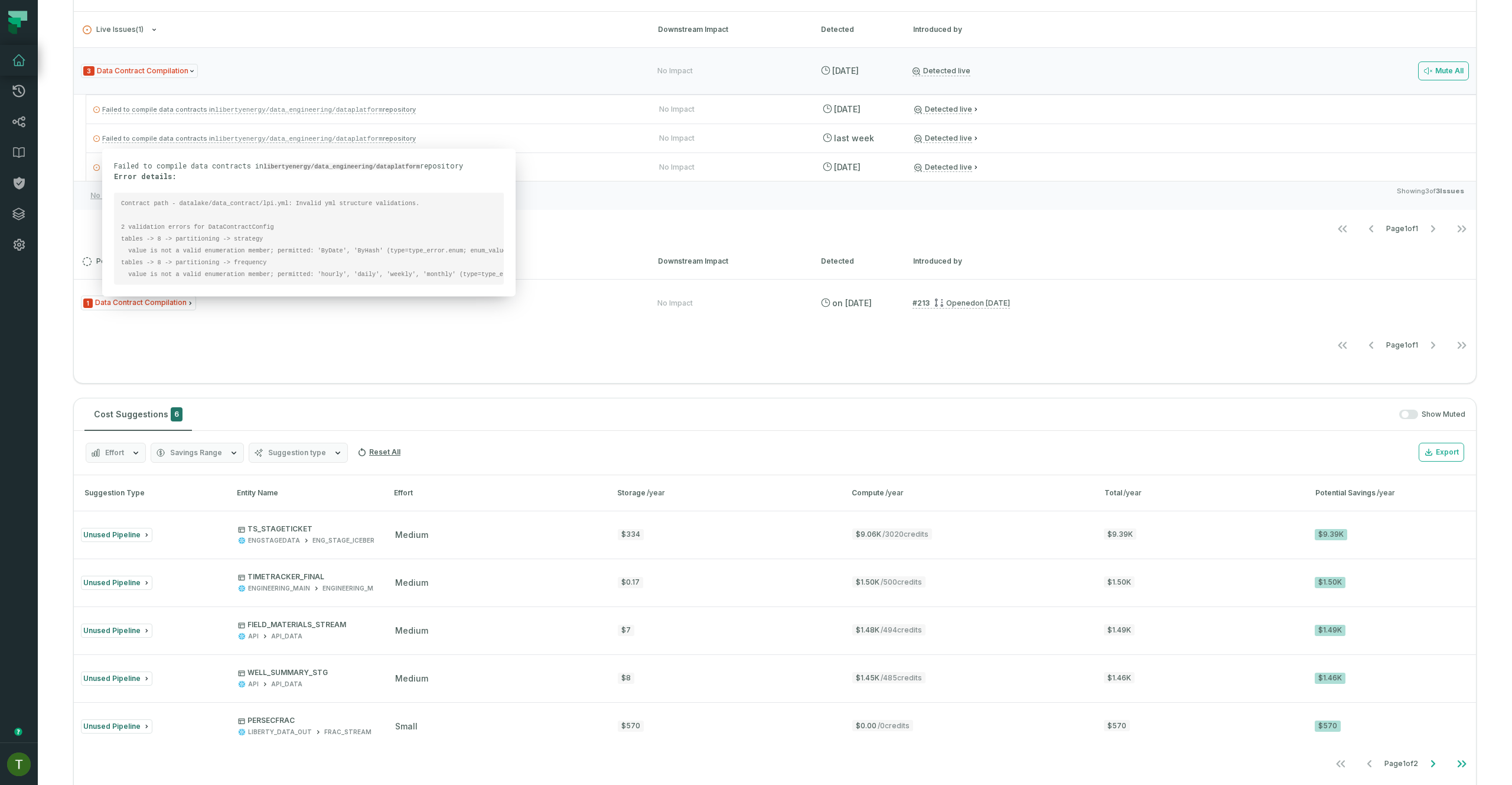
click at [578, 184] on div "No more issues Showing 3 of 3 Issues" at bounding box center [775, 195] width 1402 height 29
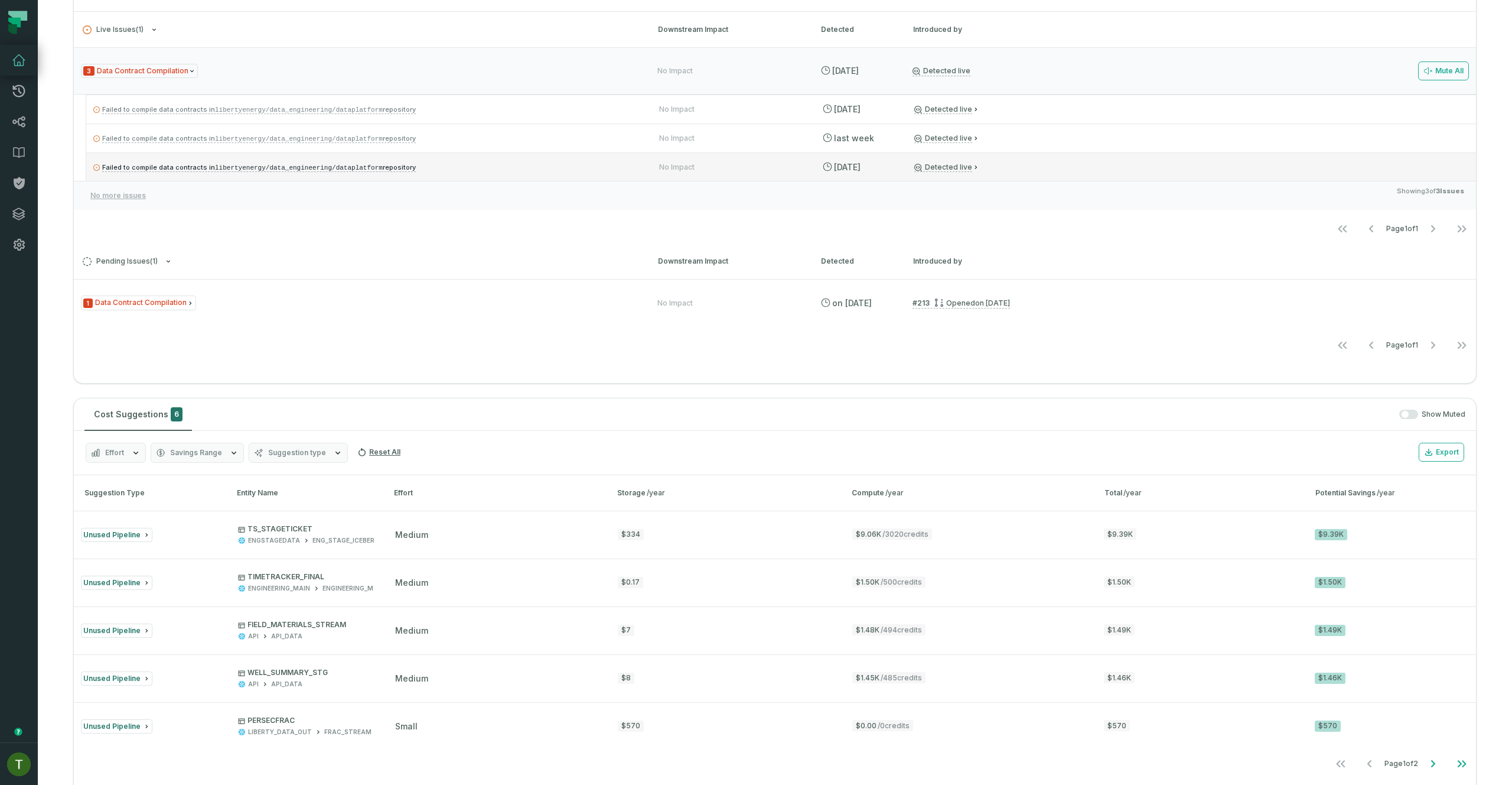
click at [581, 179] on div "Failed to compile data contracts in libertyenergy/data_engineering/dataplatform…" at bounding box center [781, 167] width 1389 height 29
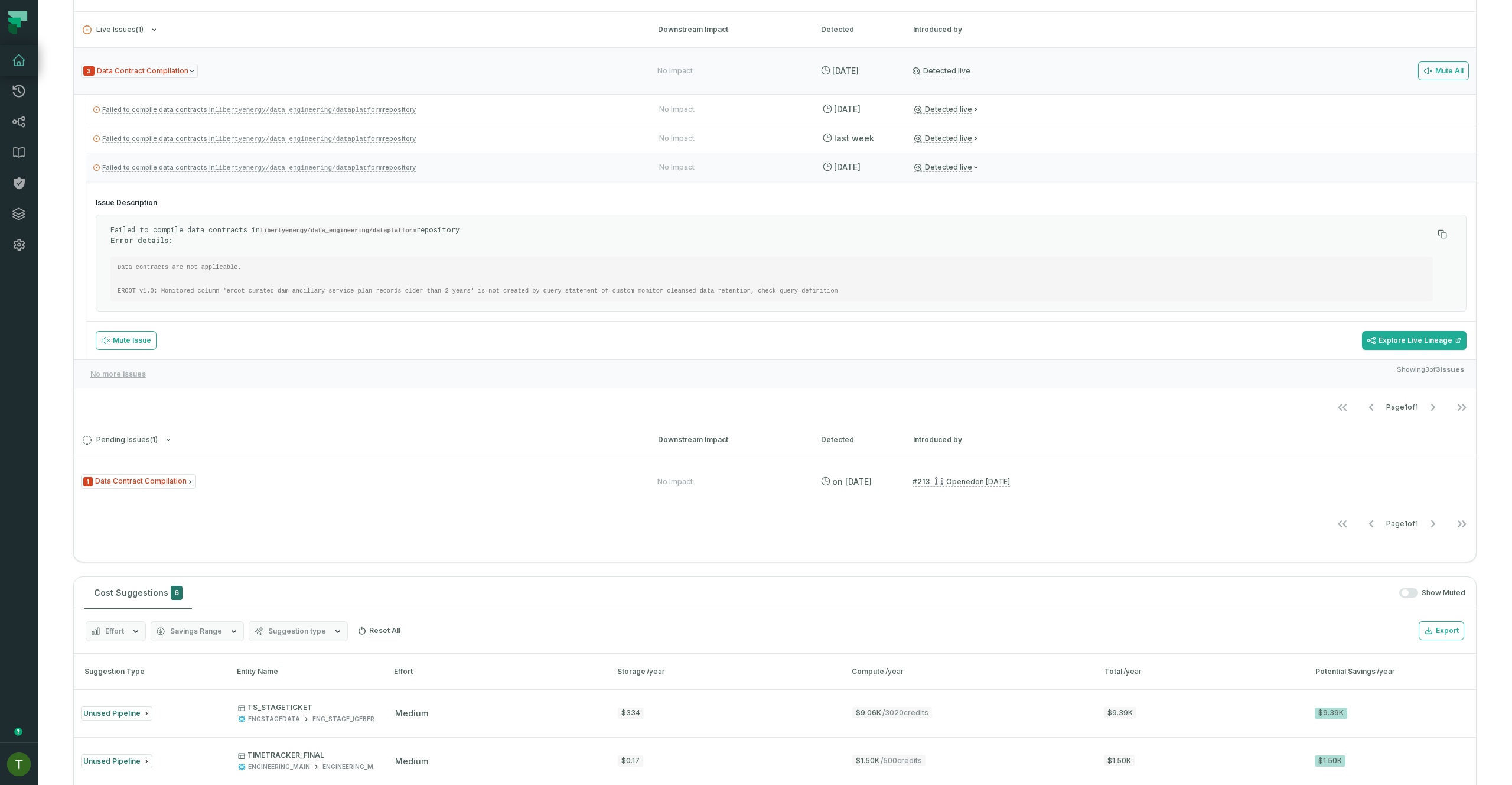
click at [182, 285] on pre "Data contracts are not applicable. ERCOT_v1.0: Monitored column 'ercot_curated_…" at bounding box center [771, 279] width 1322 height 45
click at [182, 291] on code "Data contracts are not applicable. ERCOT_v1.0: Monitored column 'ercot_curated_…" at bounding box center [478, 279] width 721 height 31
copy section "Issue Description Failed to compile data contracts in libertyenergy/data_engine…"
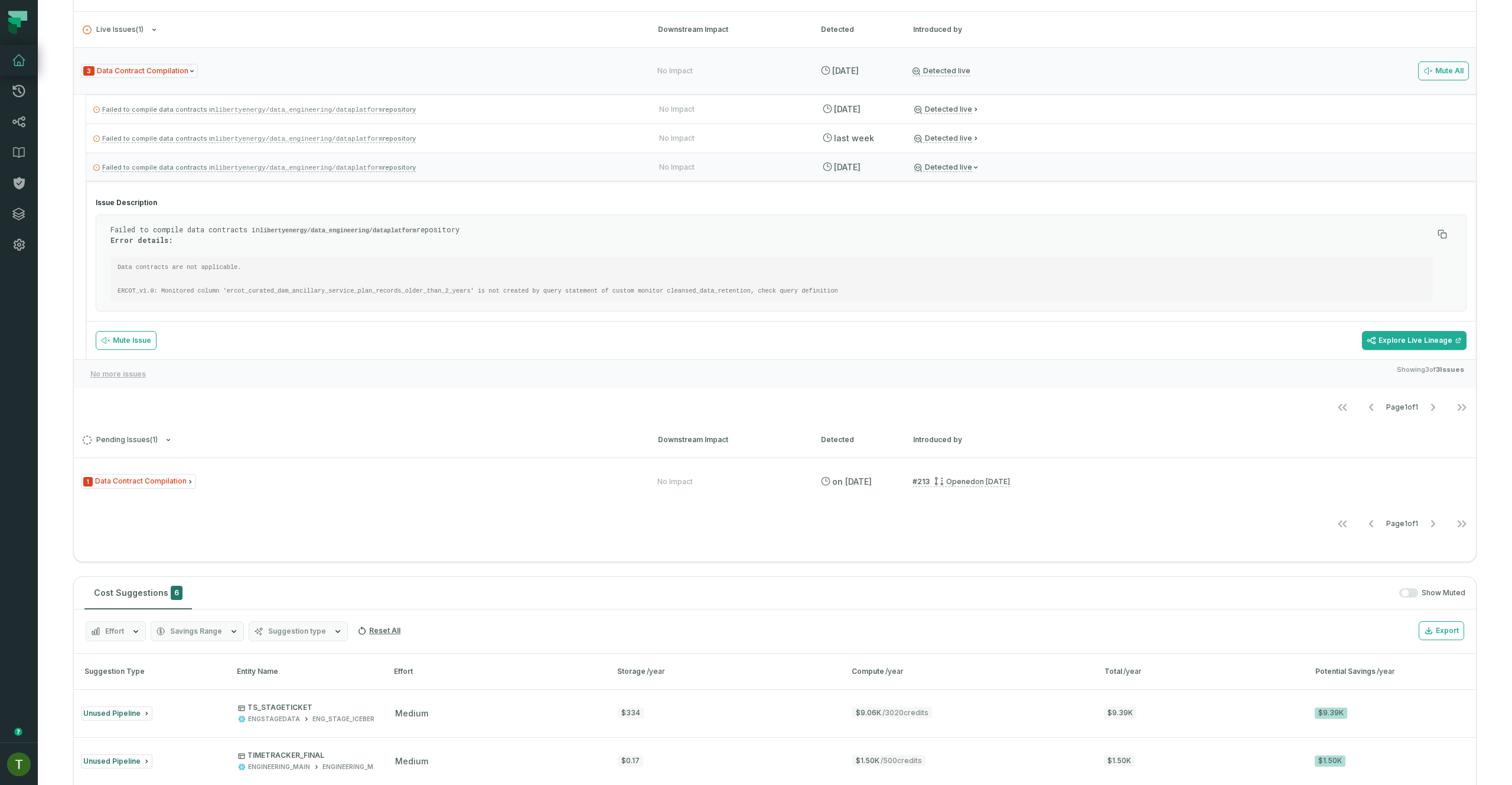
click at [216, 277] on pre "Data contracts are not applicable. ERCOT_v1.0: Monitored column 'ercot_curated_…" at bounding box center [771, 279] width 1322 height 45
